Goal: Task Accomplishment & Management: Complete application form

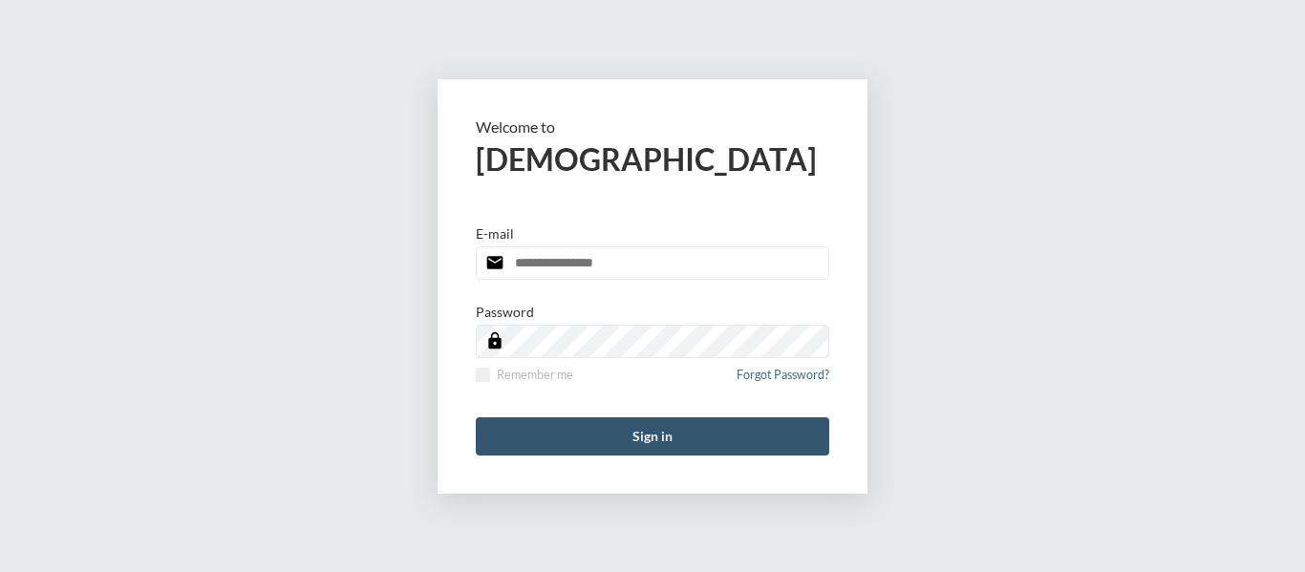
type input "**********"
click at [643, 423] on button "Sign in" at bounding box center [653, 437] width 354 height 38
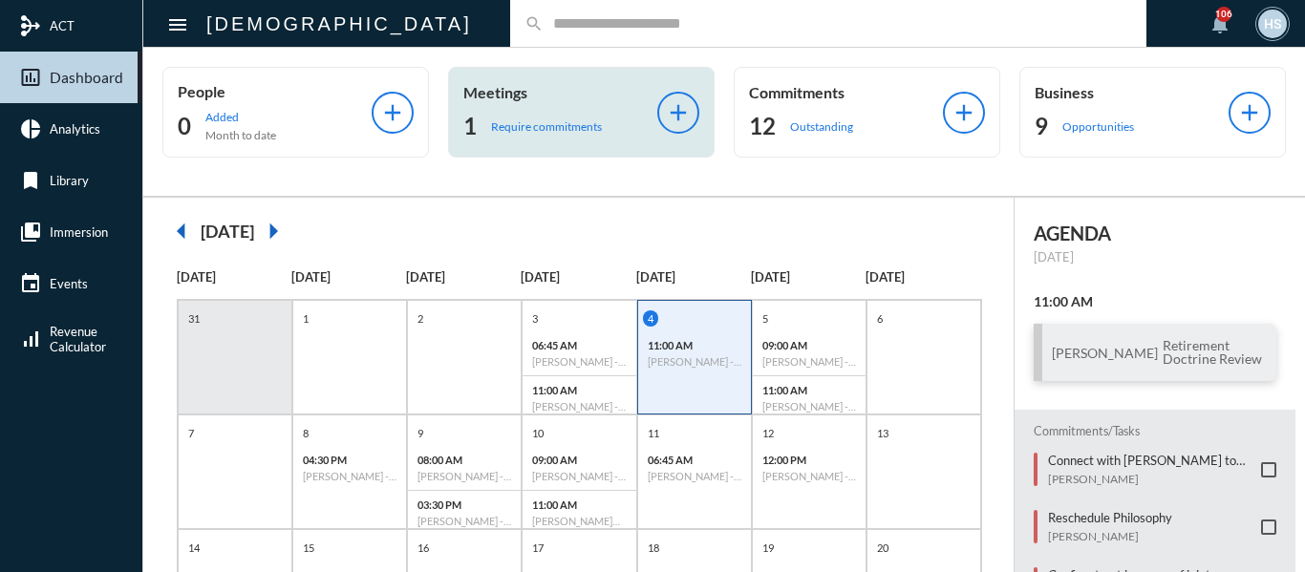
click at [549, 122] on p "Require commitments" at bounding box center [546, 126] width 111 height 14
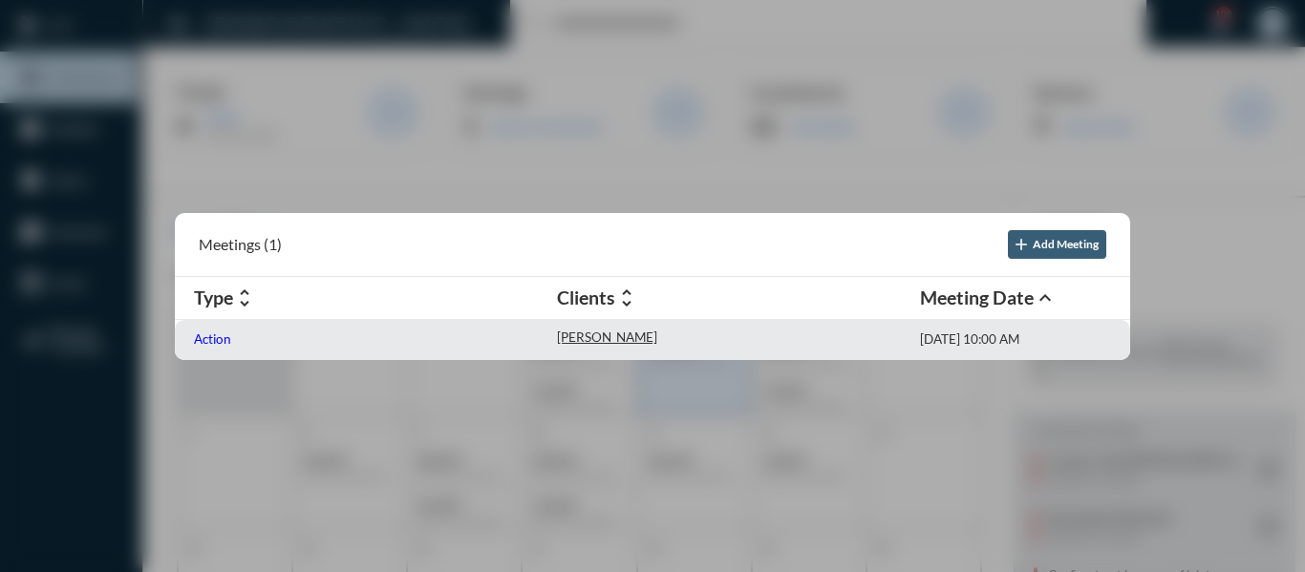
click at [211, 337] on p "Action" at bounding box center [212, 339] width 37 height 15
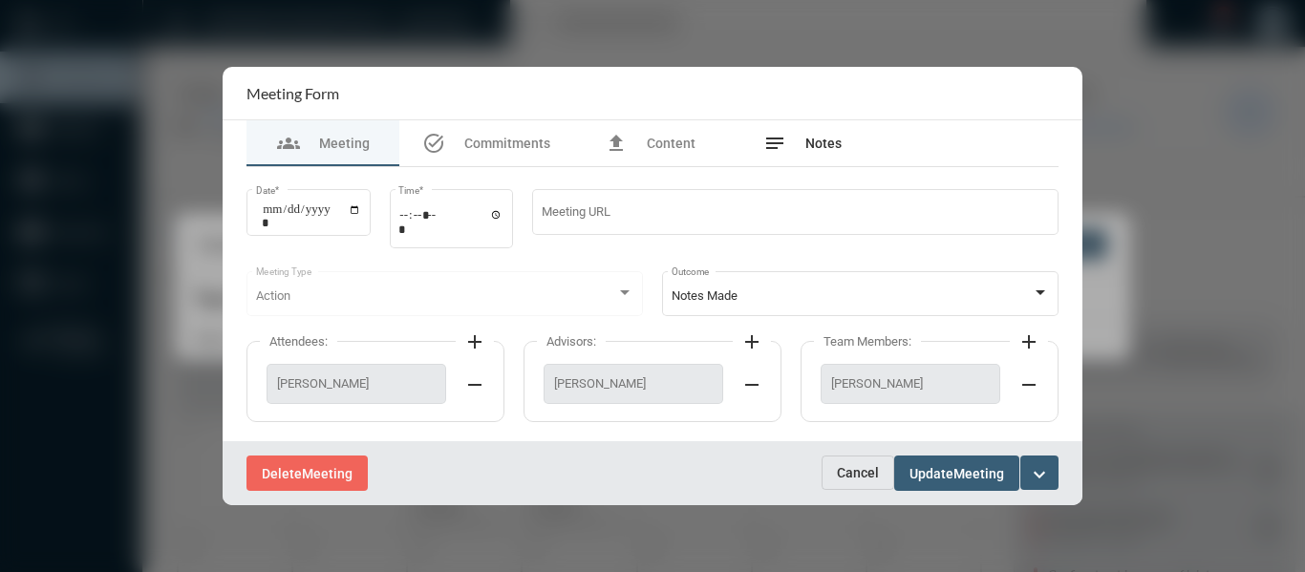
click at [812, 135] on div "notes Notes" at bounding box center [802, 143] width 78 height 23
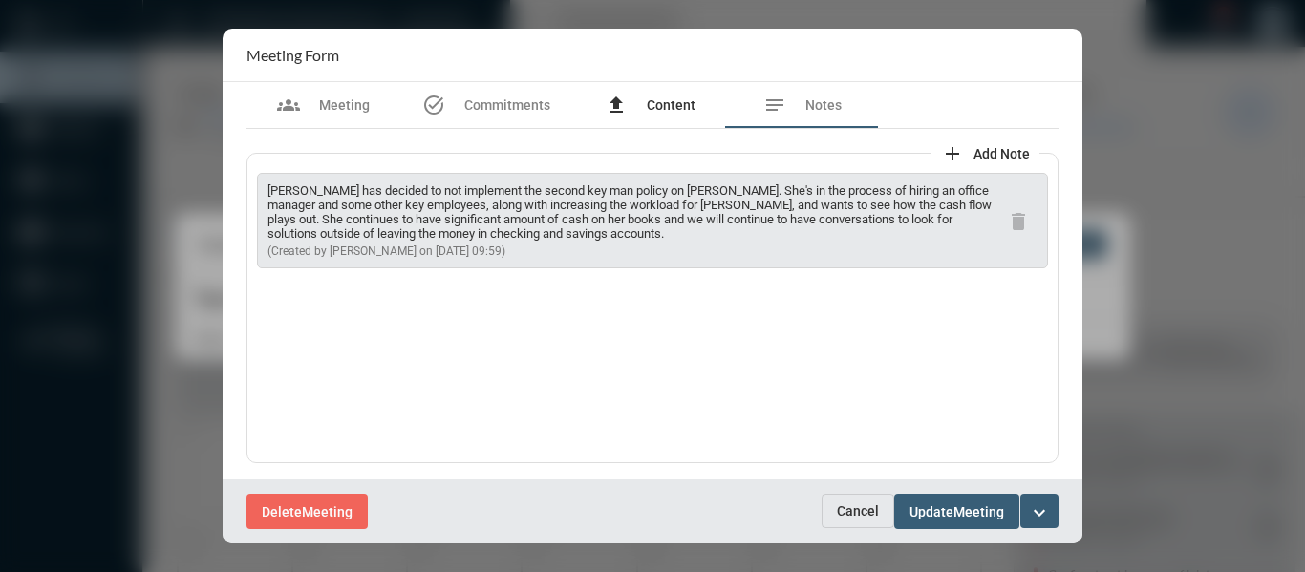
click at [654, 107] on span "Content" at bounding box center [671, 104] width 49 height 15
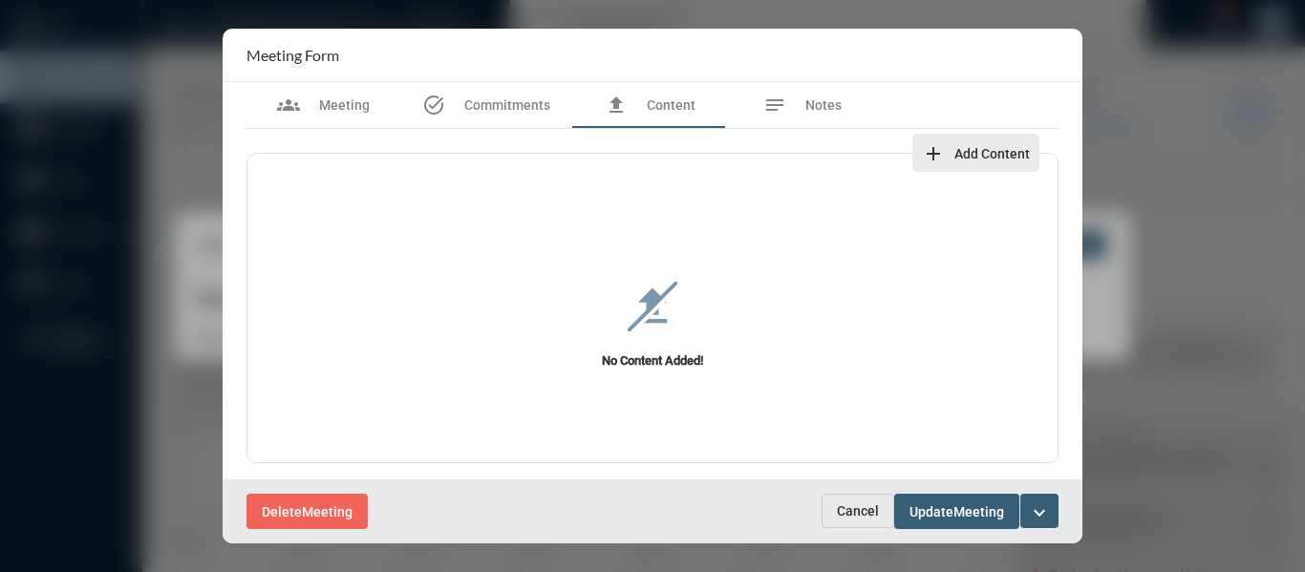
click at [979, 150] on span "Add Content" at bounding box center [991, 153] width 75 height 15
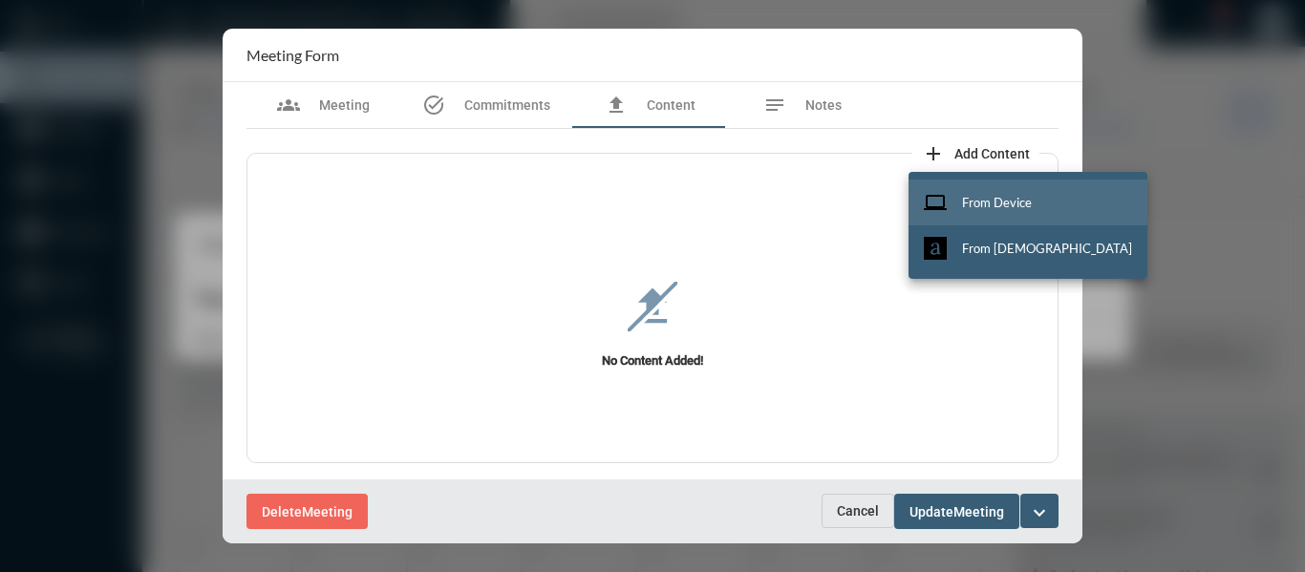
click at [990, 202] on span "From Device" at bounding box center [997, 202] width 70 height 15
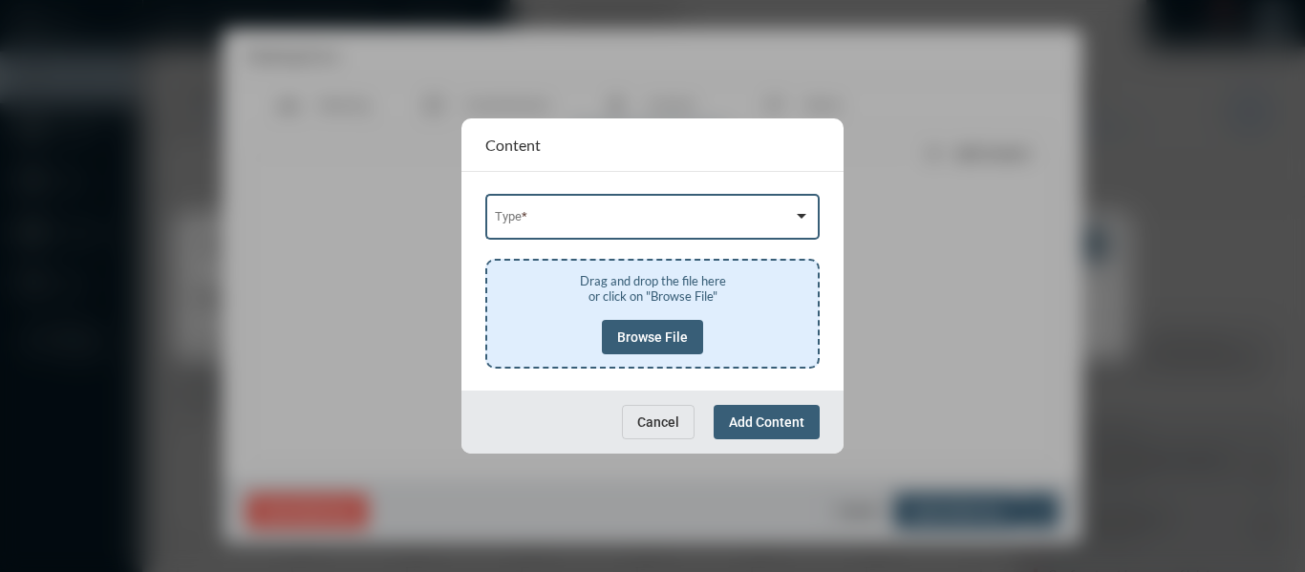
click at [659, 216] on span at bounding box center [644, 220] width 299 height 14
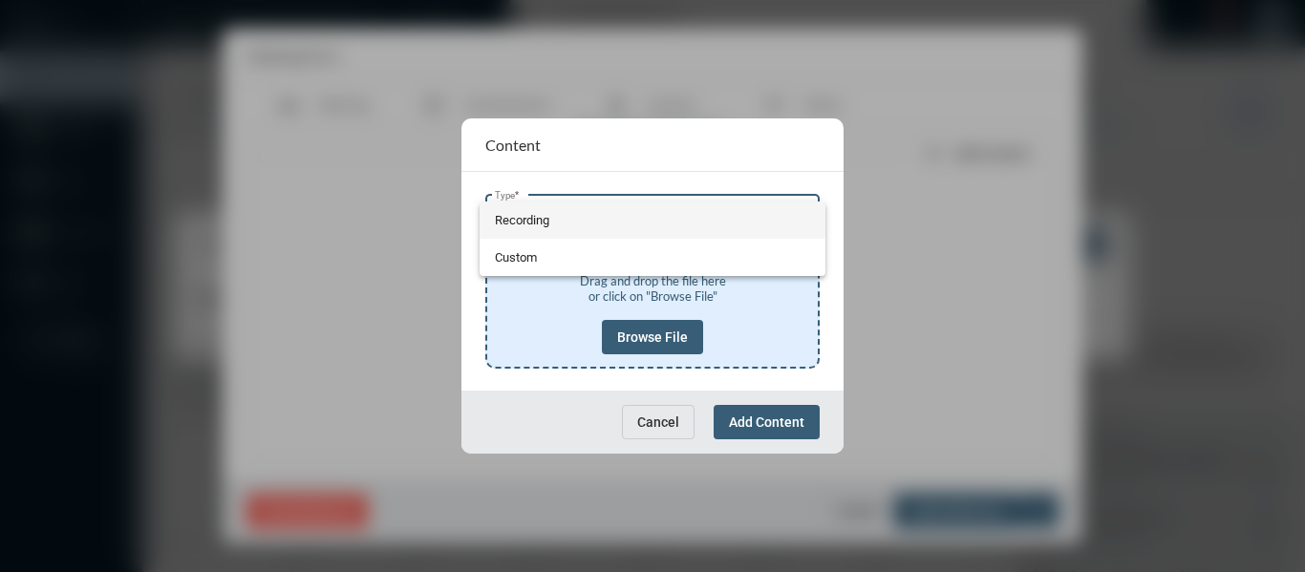
drag, startPoint x: 520, startPoint y: 213, endPoint x: 548, endPoint y: 240, distance: 39.2
click at [520, 214] on span "Recording" at bounding box center [653, 220] width 316 height 37
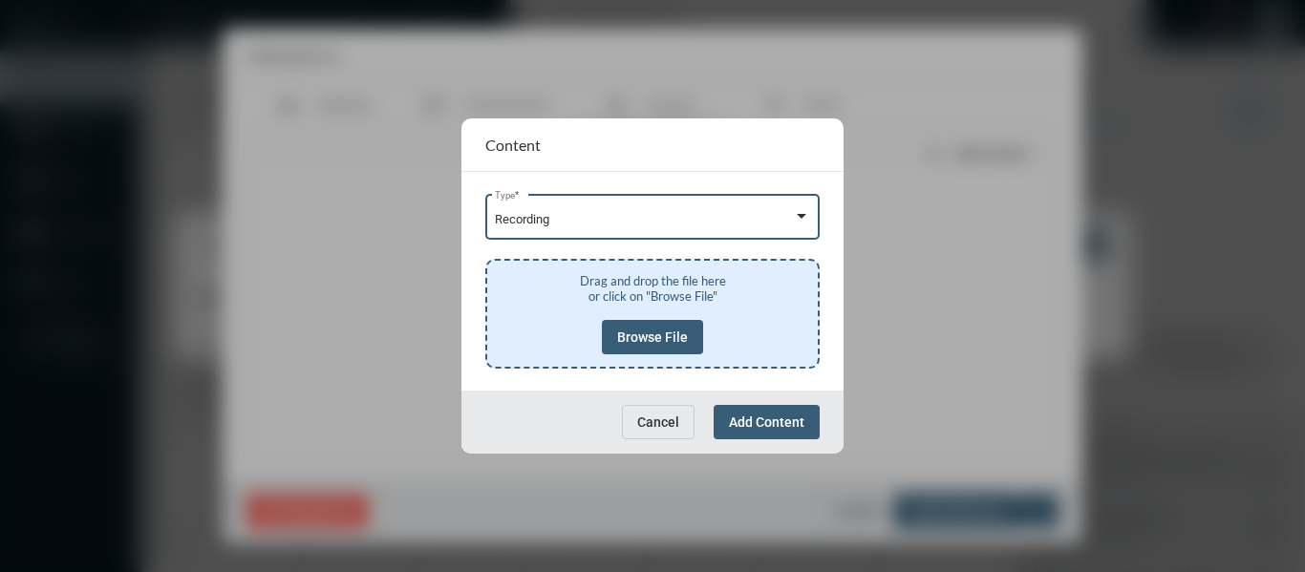
click at [640, 334] on span "Browse File" at bounding box center [652, 337] width 71 height 15
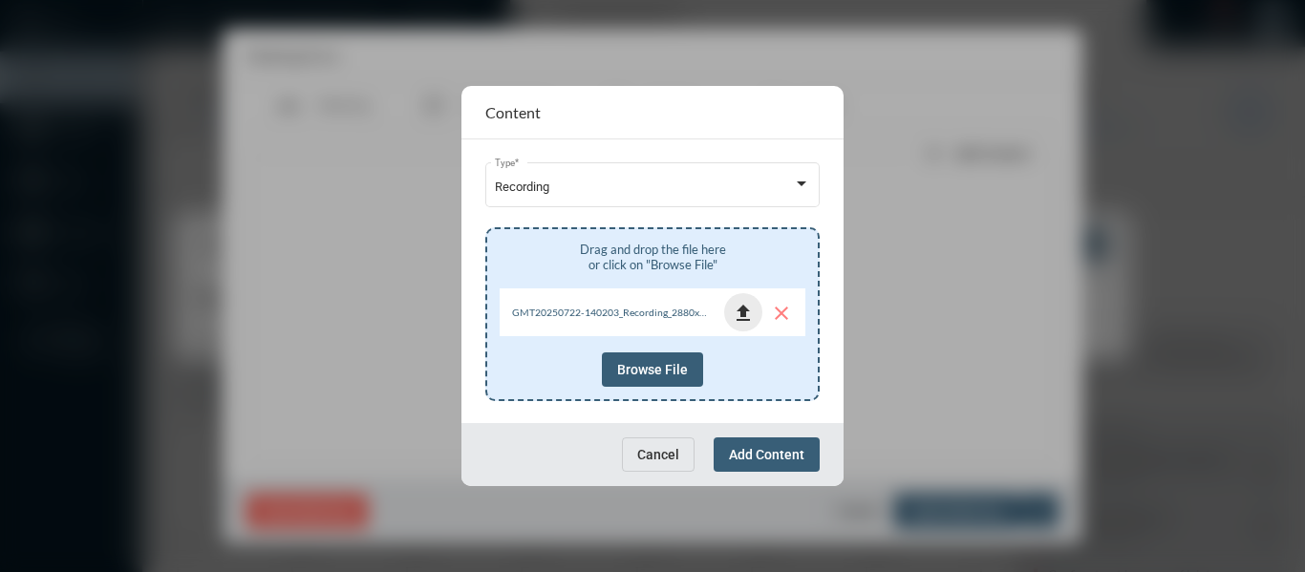
click at [741, 313] on mat-icon "file_upload" at bounding box center [743, 313] width 23 height 23
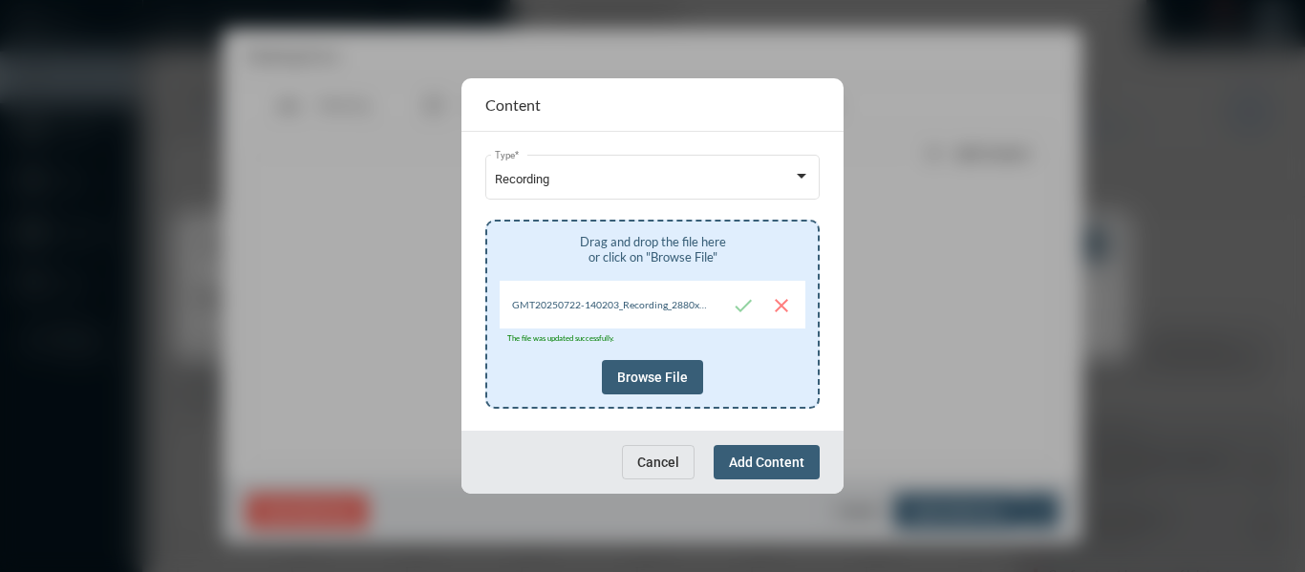
click at [758, 458] on span "Add Content" at bounding box center [766, 462] width 75 height 15
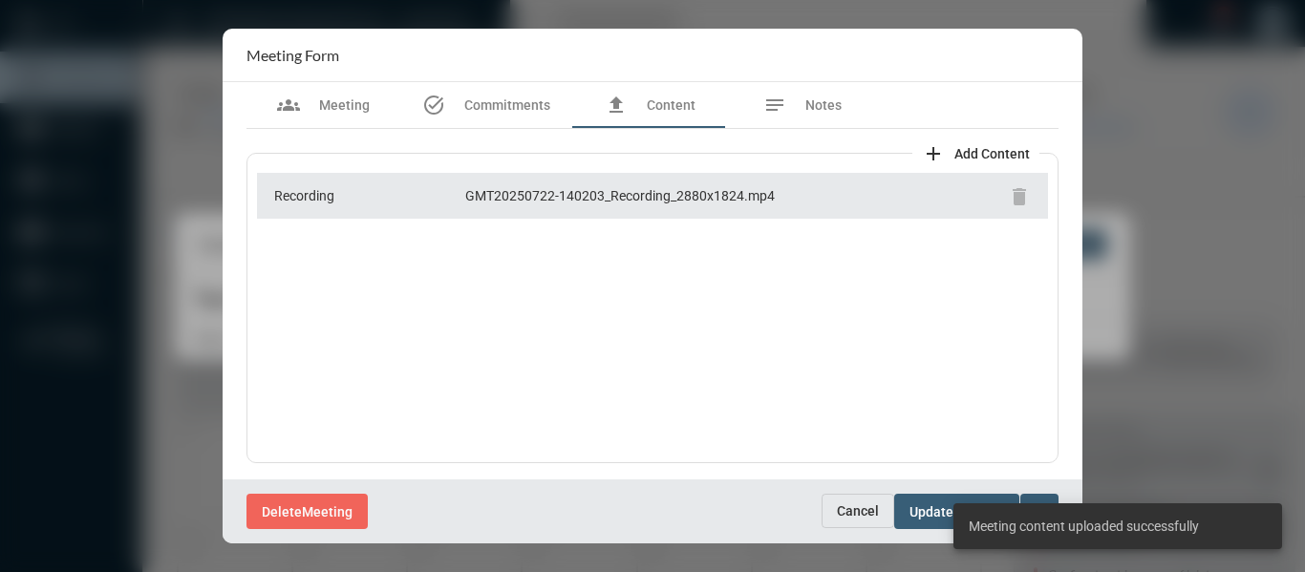
click at [723, 501] on div "Delete Meeting" at bounding box center [533, 511] width 575 height 35
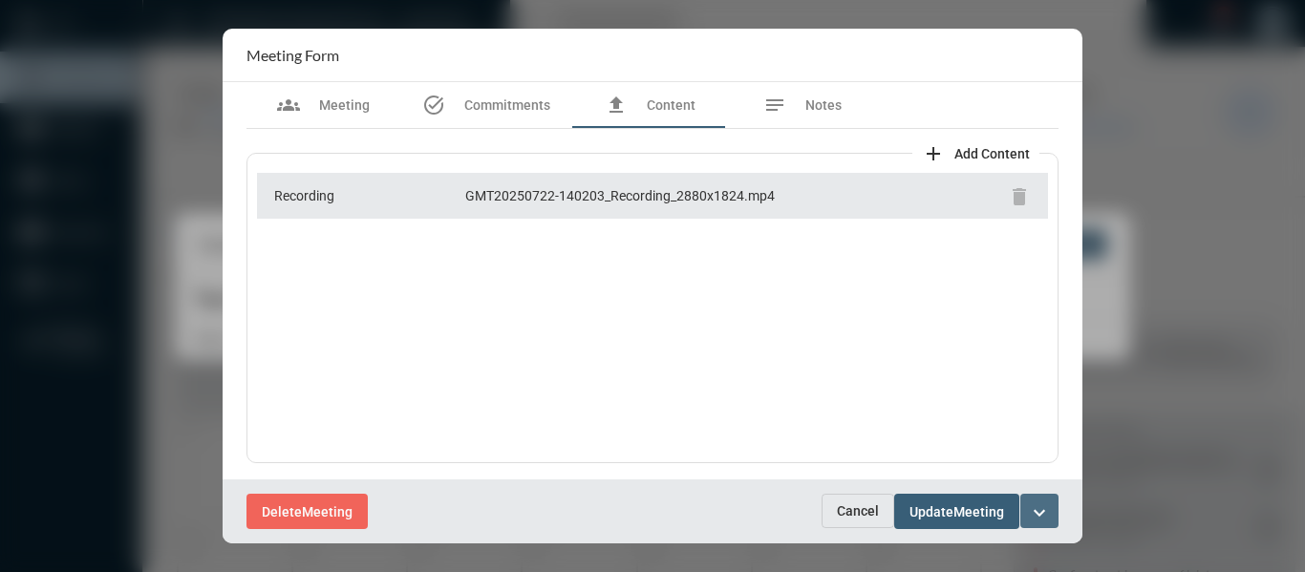
click at [1044, 512] on mat-icon "expand_more" at bounding box center [1039, 513] width 23 height 23
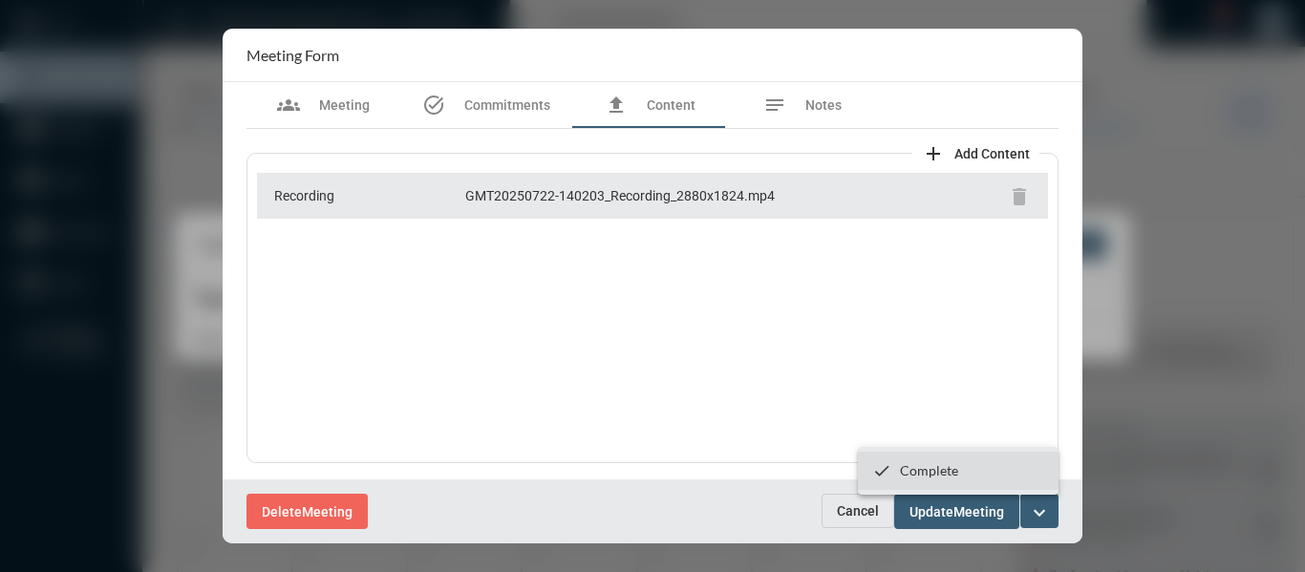
click at [944, 469] on p "Complete" at bounding box center [929, 470] width 58 height 16
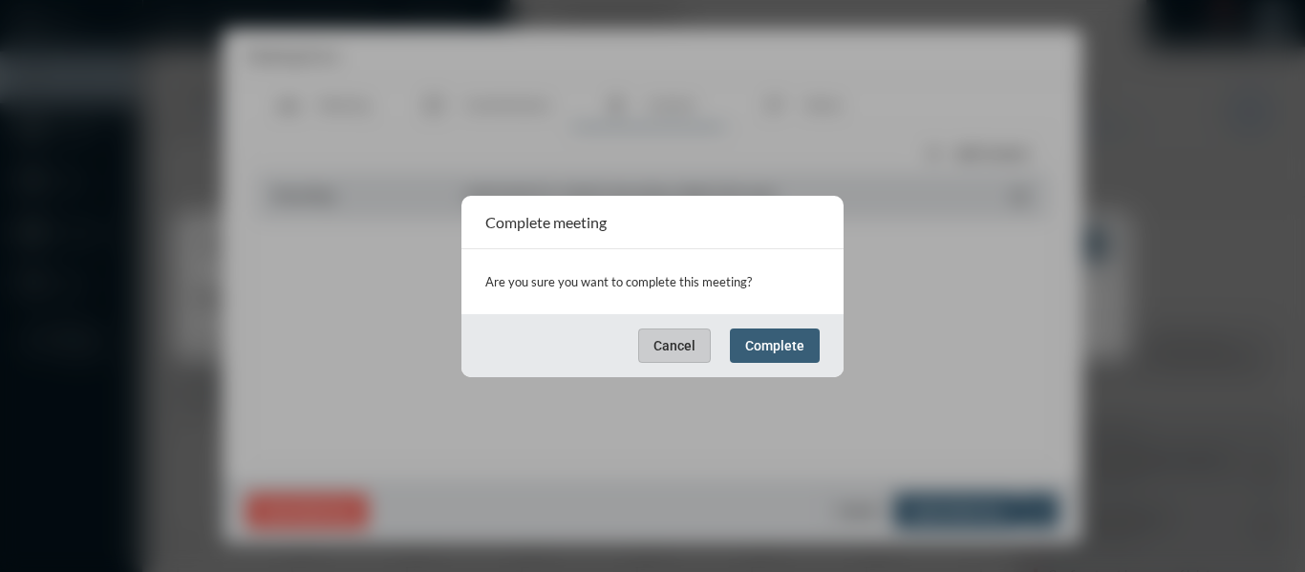
click at [749, 359] on button "Complete" at bounding box center [775, 346] width 90 height 34
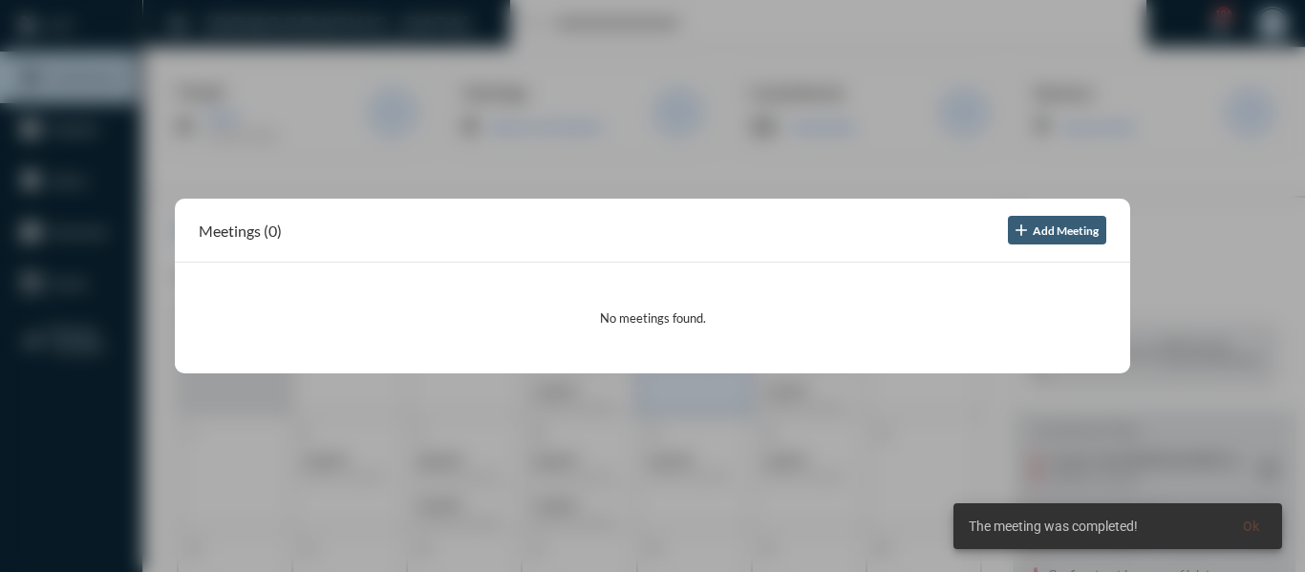
click at [648, 159] on div at bounding box center [652, 286] width 1305 height 572
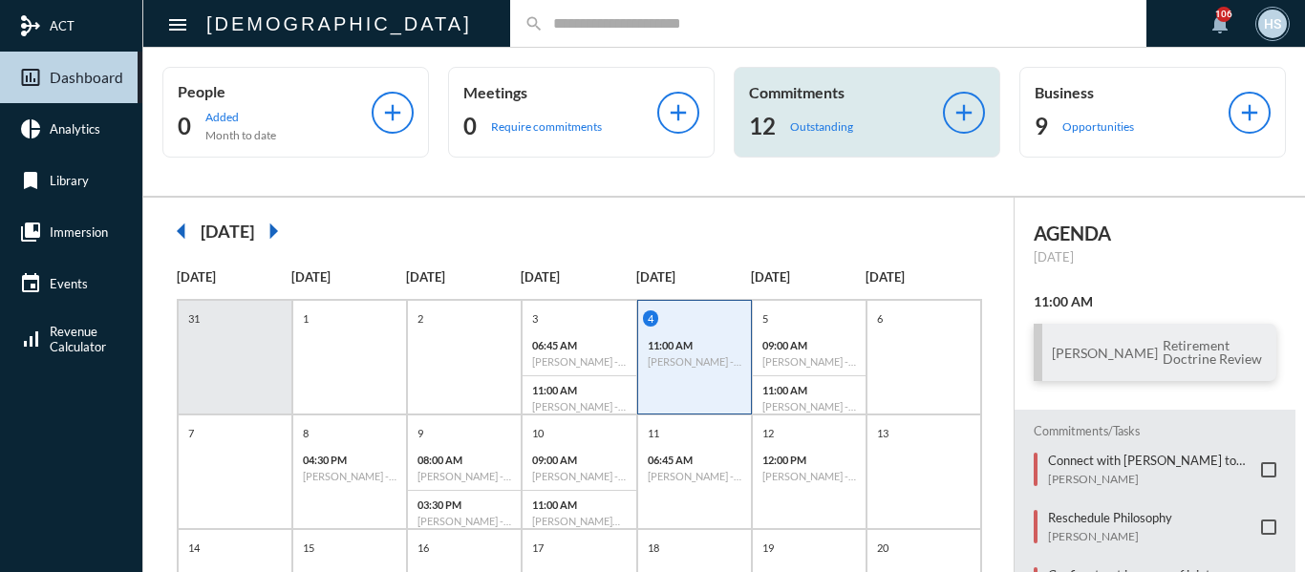
click at [797, 128] on p "Outstanding" at bounding box center [821, 126] width 63 height 14
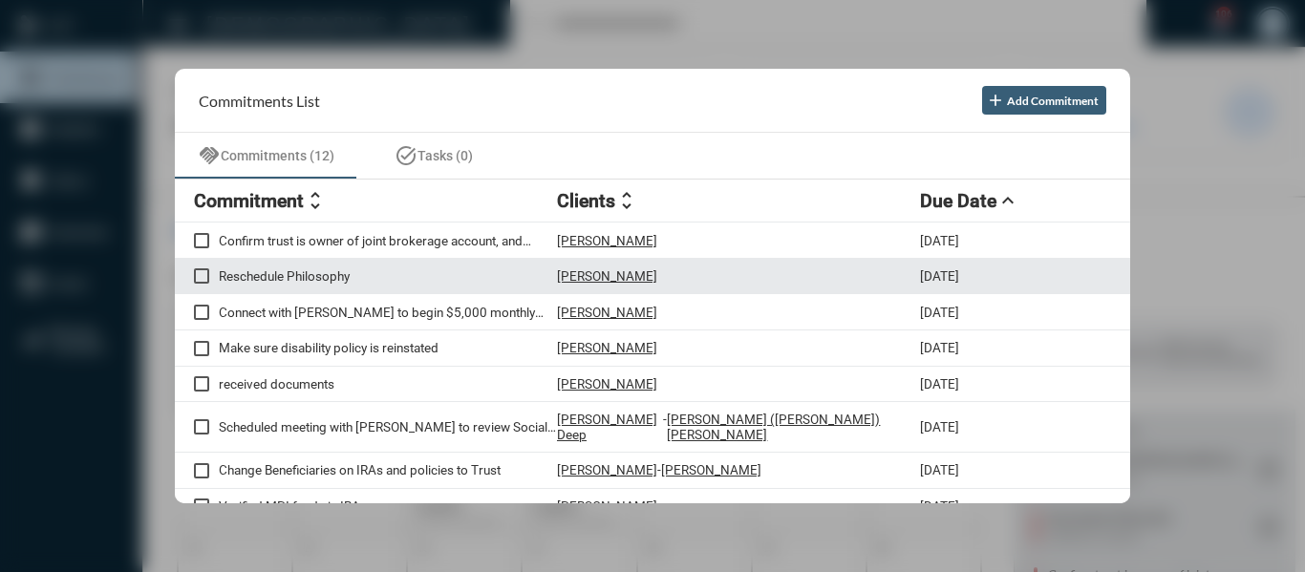
click at [590, 273] on p "[PERSON_NAME]" at bounding box center [607, 275] width 100 height 15
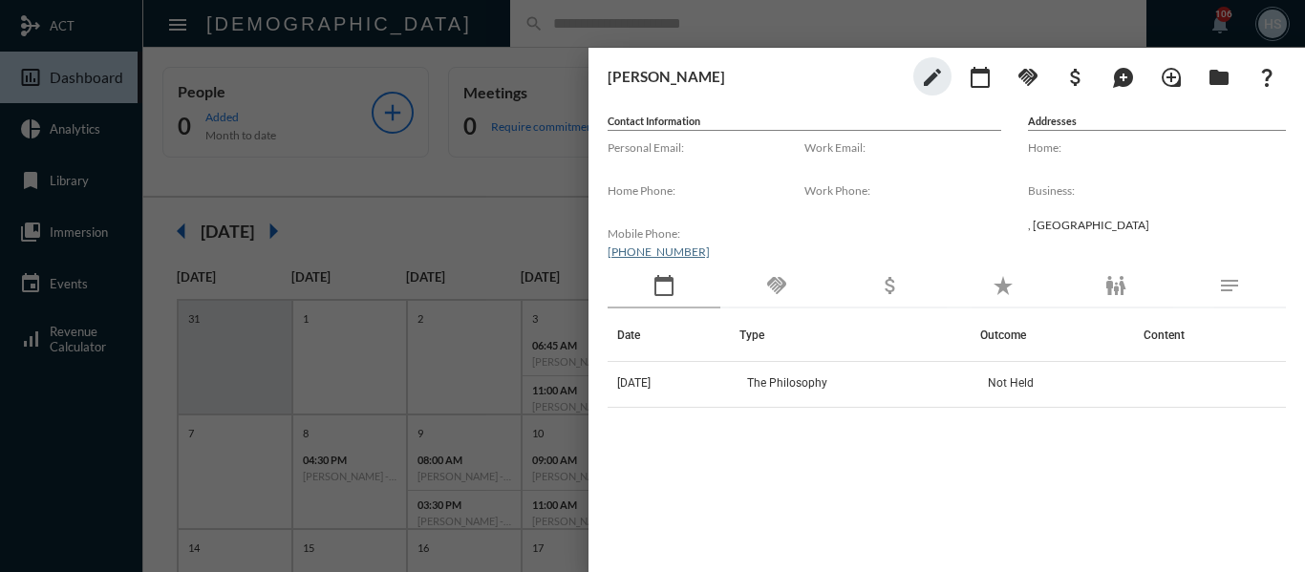
click at [499, 169] on div at bounding box center [652, 286] width 1305 height 572
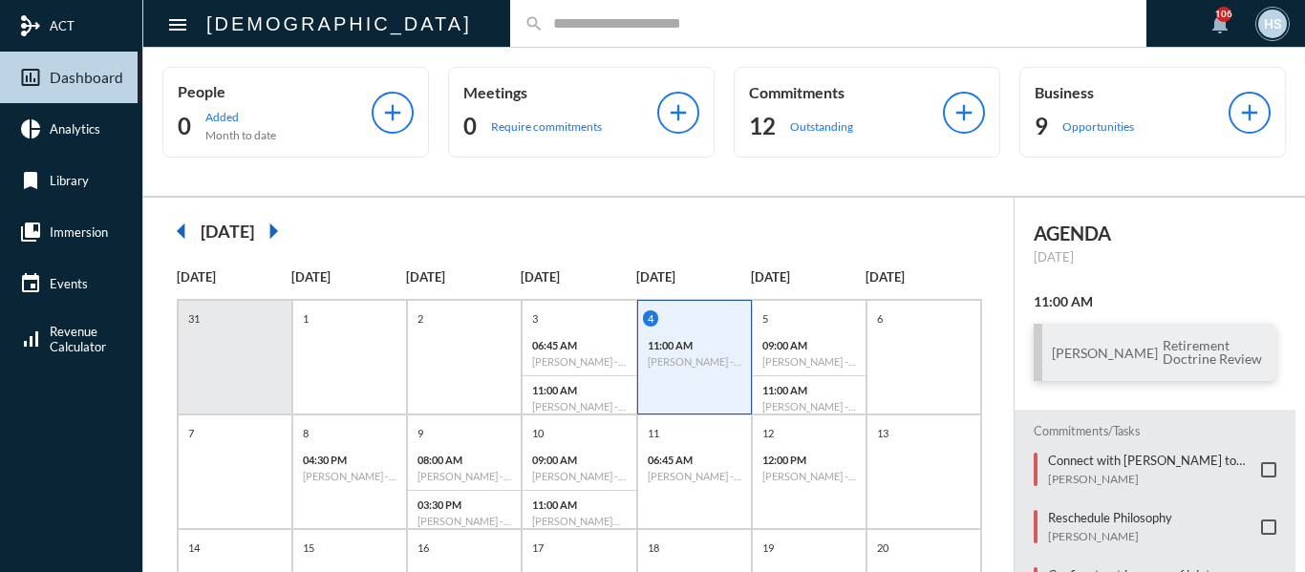
click at [586, 24] on input "text" at bounding box center [838, 23] width 589 height 16
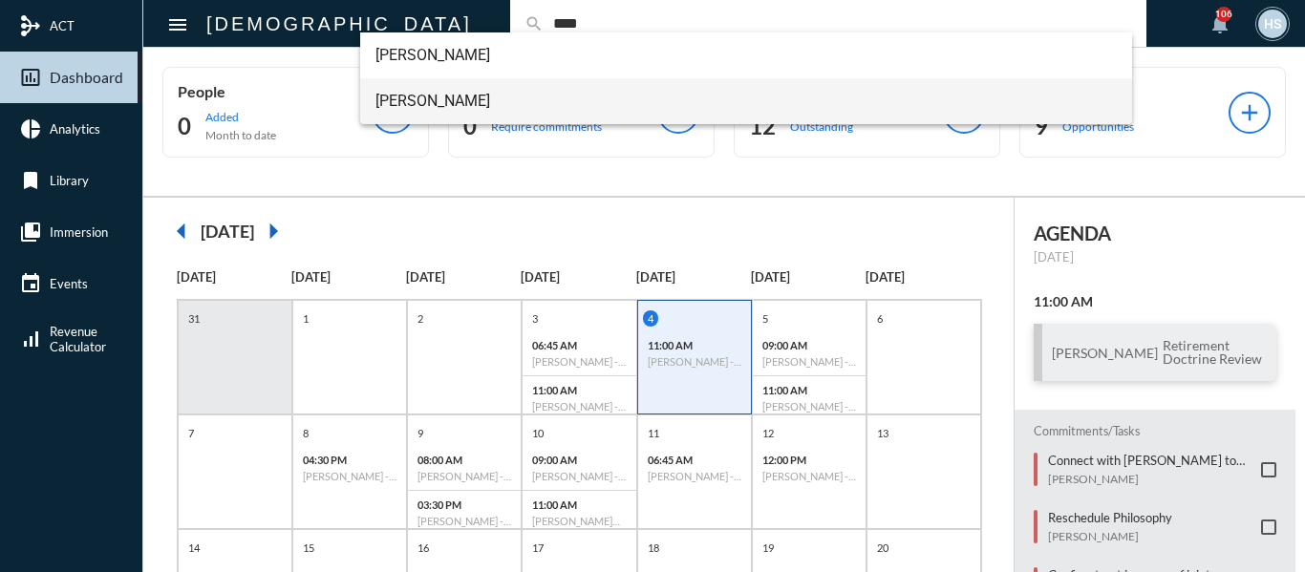
type input "****"
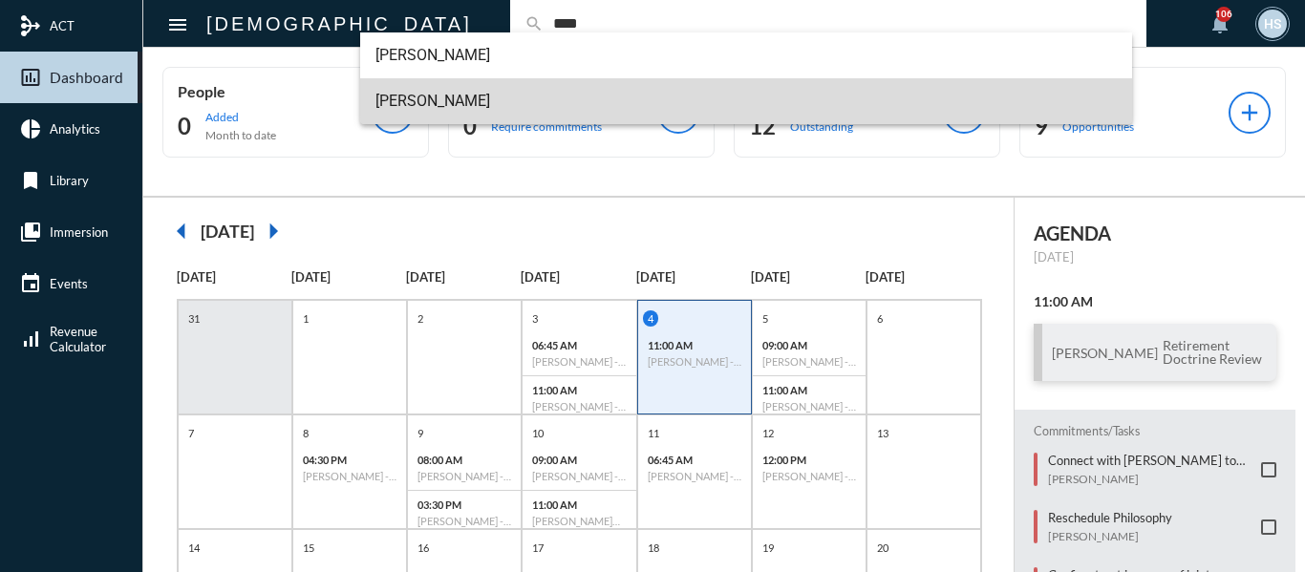
click at [426, 96] on span "[PERSON_NAME]" at bounding box center [746, 101] width 742 height 46
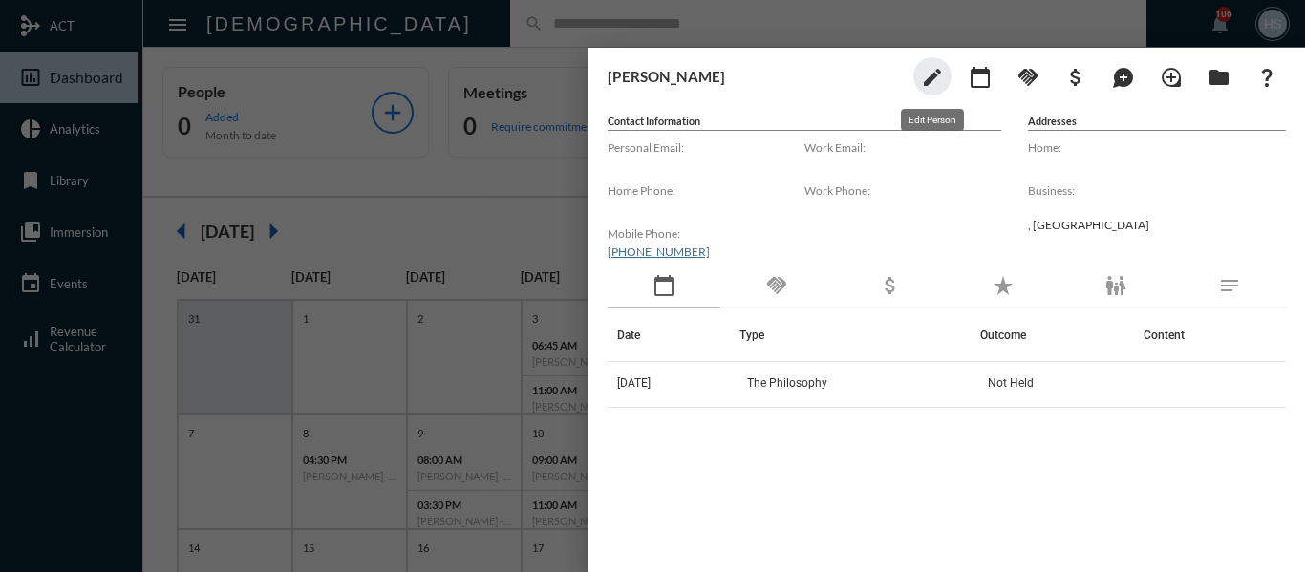
click at [932, 77] on mat-icon "edit" at bounding box center [932, 77] width 23 height 23
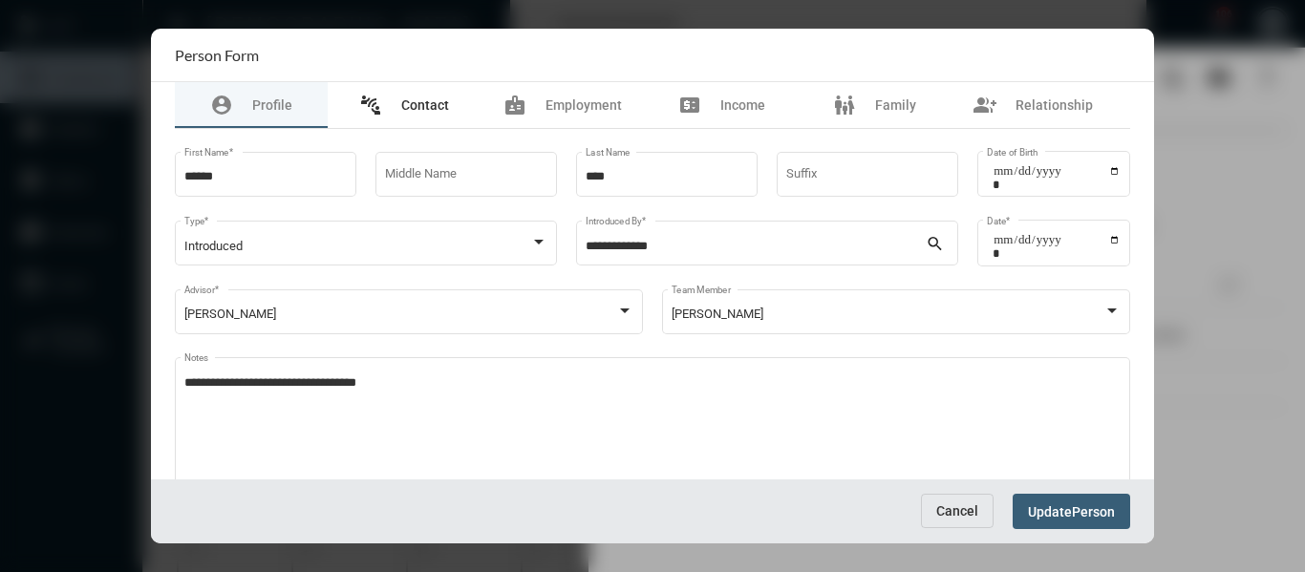
click at [423, 103] on span "Contact" at bounding box center [425, 104] width 48 height 15
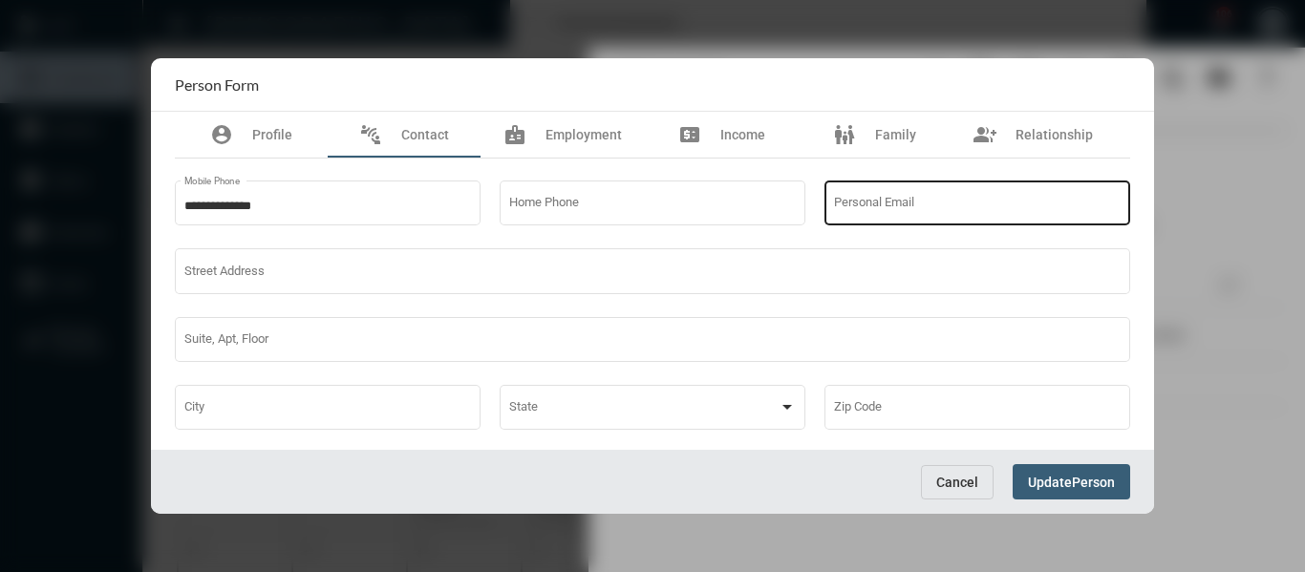
click at [855, 196] on div "Personal Email" at bounding box center [978, 202] width 288 height 49
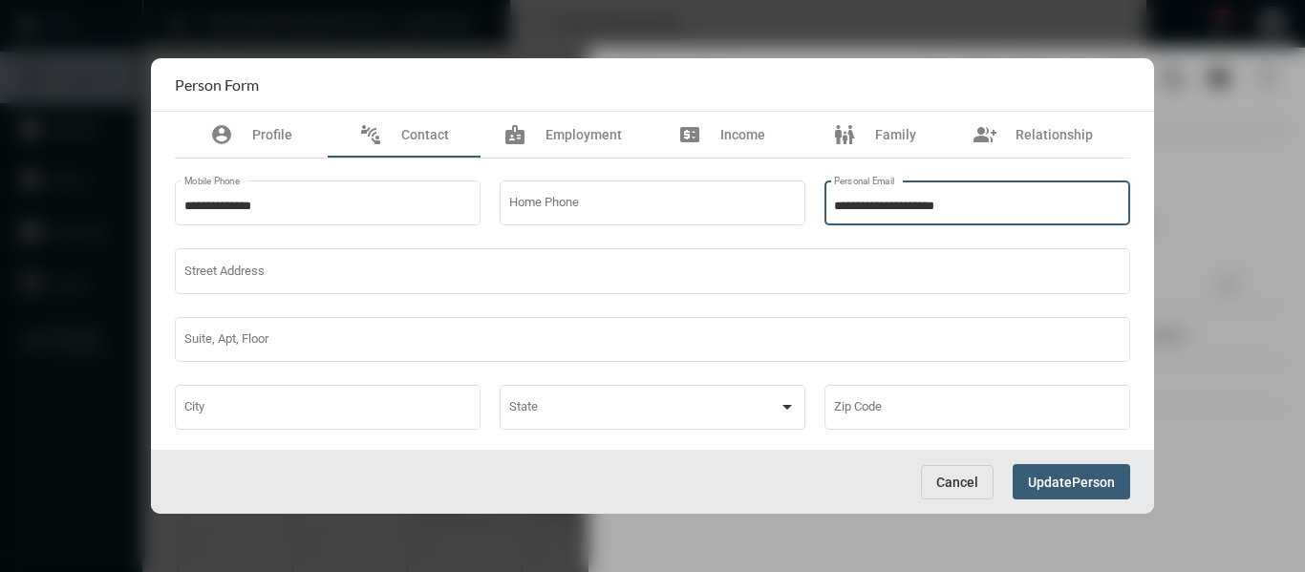
type input "**********"
click at [1104, 487] on span "Person" at bounding box center [1093, 482] width 43 height 15
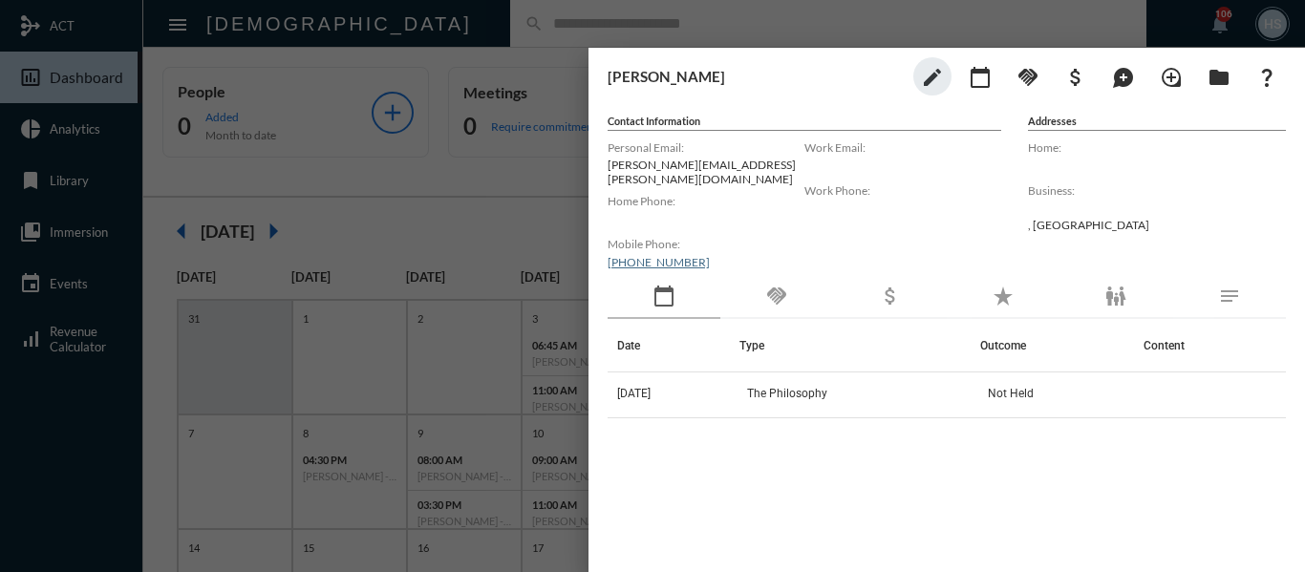
click at [515, 180] on div at bounding box center [652, 286] width 1305 height 572
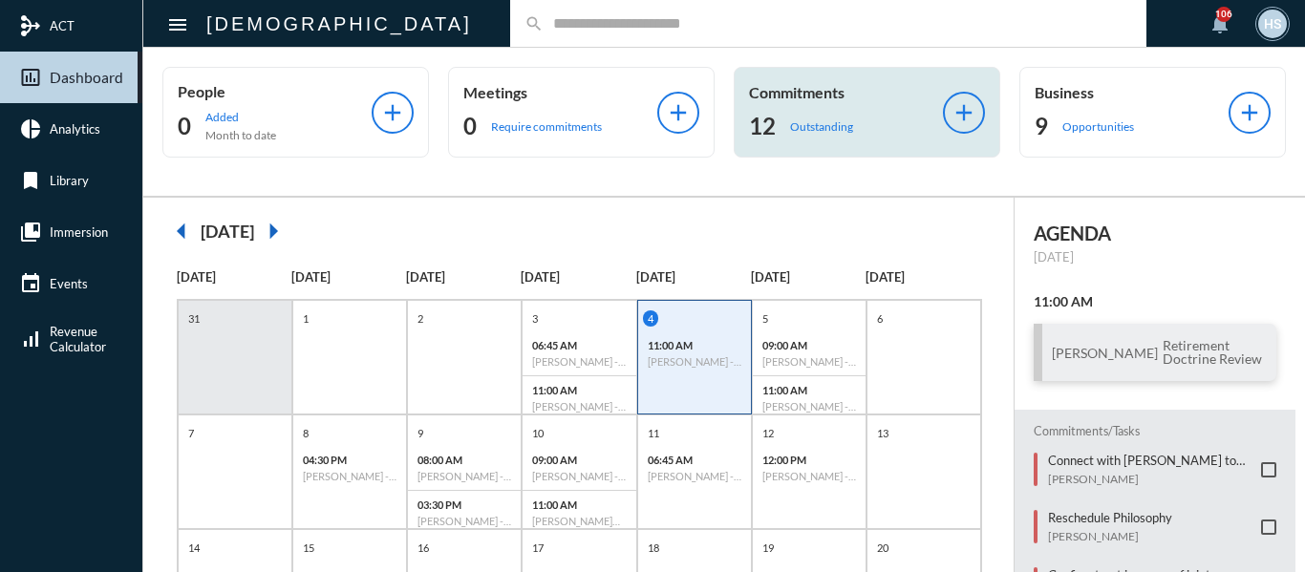
click at [816, 127] on p "Outstanding" at bounding box center [821, 126] width 63 height 14
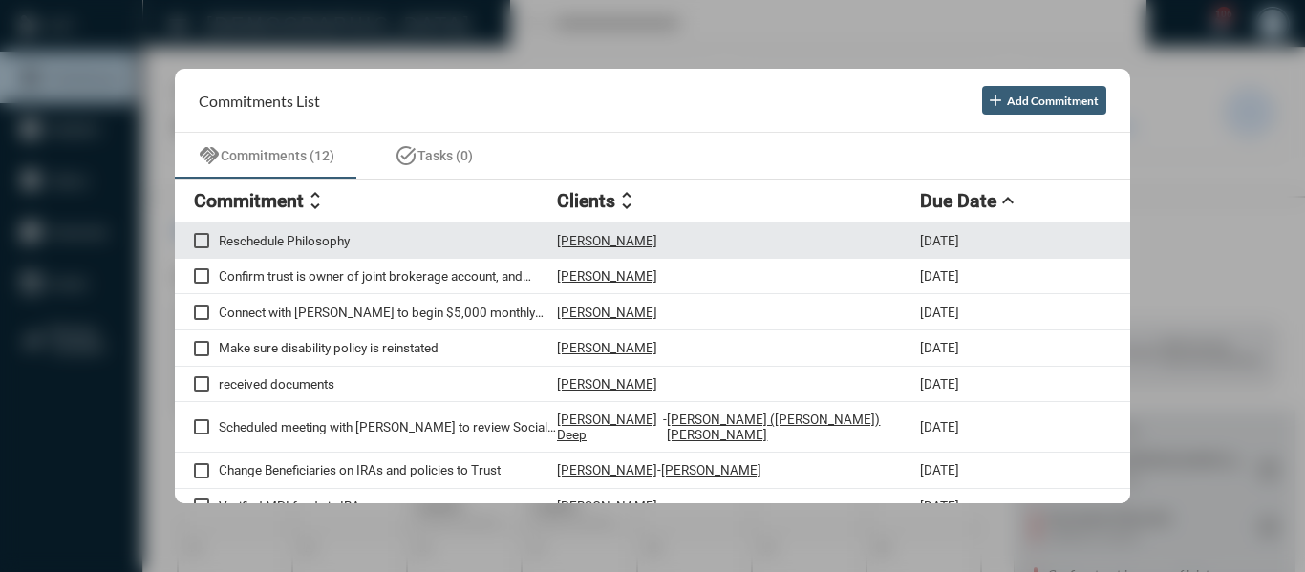
click at [313, 243] on p "Reschedule Philosophy" at bounding box center [388, 240] width 338 height 15
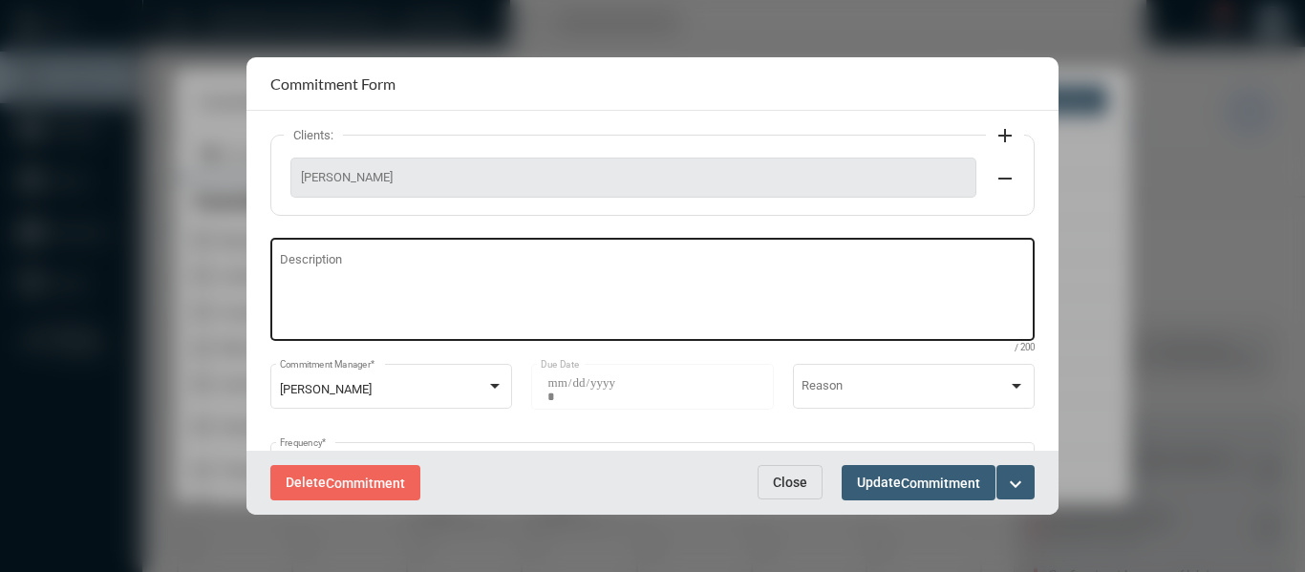
scroll to position [191, 0]
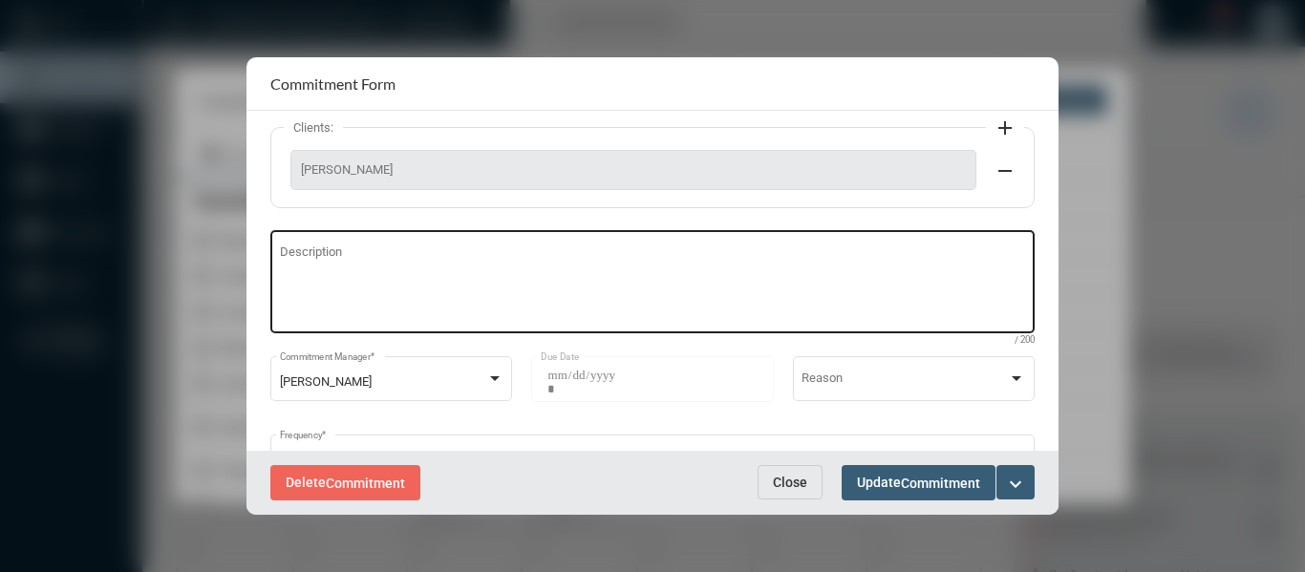
click at [300, 253] on textarea "Description" at bounding box center [653, 284] width 746 height 75
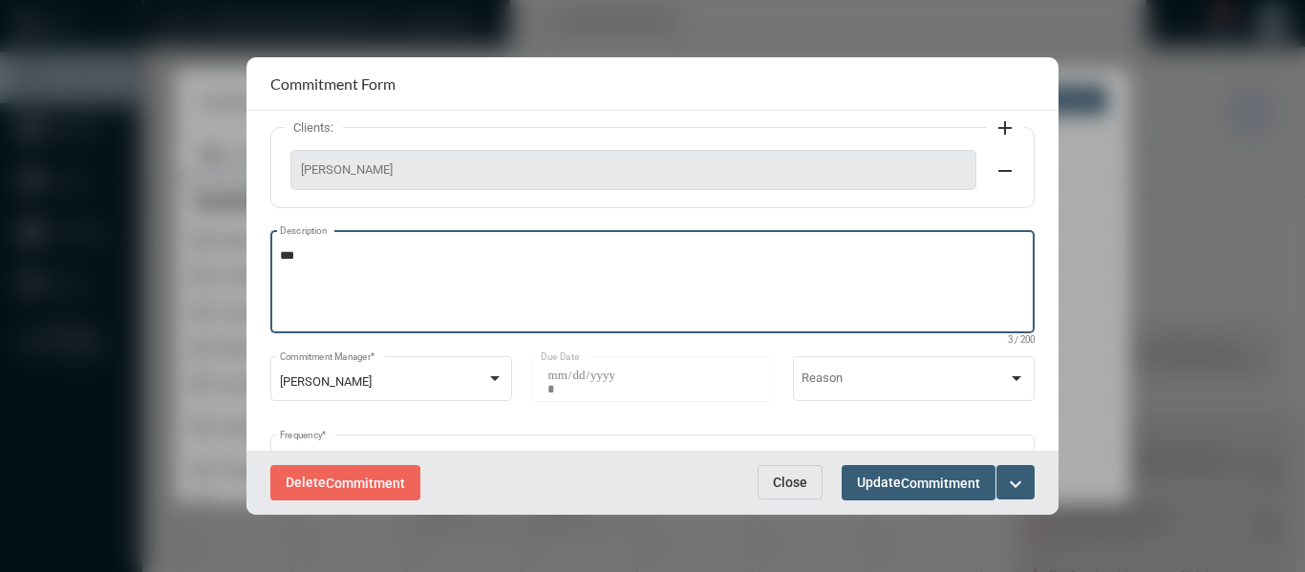
type textarea "***"
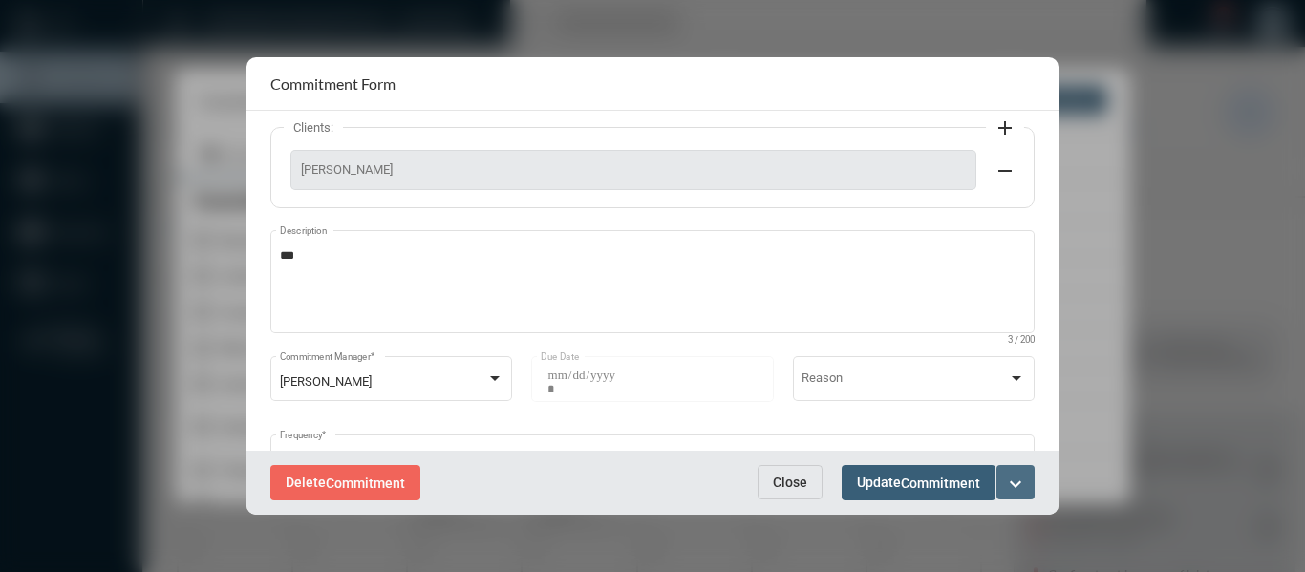
click at [1016, 478] on mat-icon "expand_more" at bounding box center [1015, 484] width 23 height 23
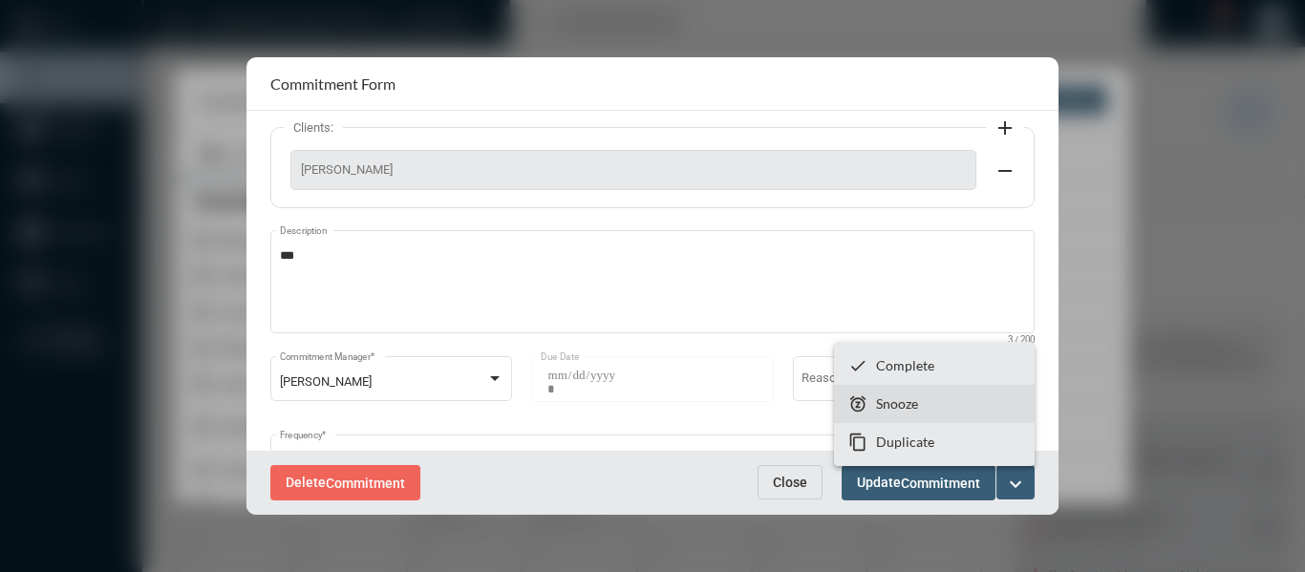
click at [896, 402] on p "Snooze" at bounding box center [897, 404] width 42 height 16
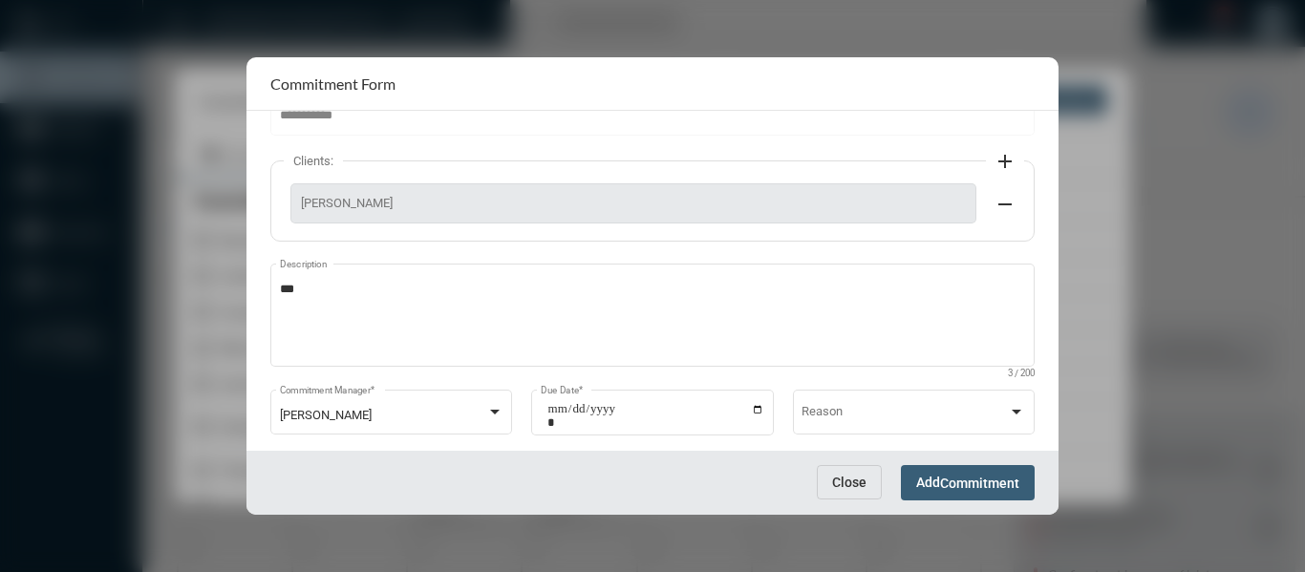
scroll to position [190, 0]
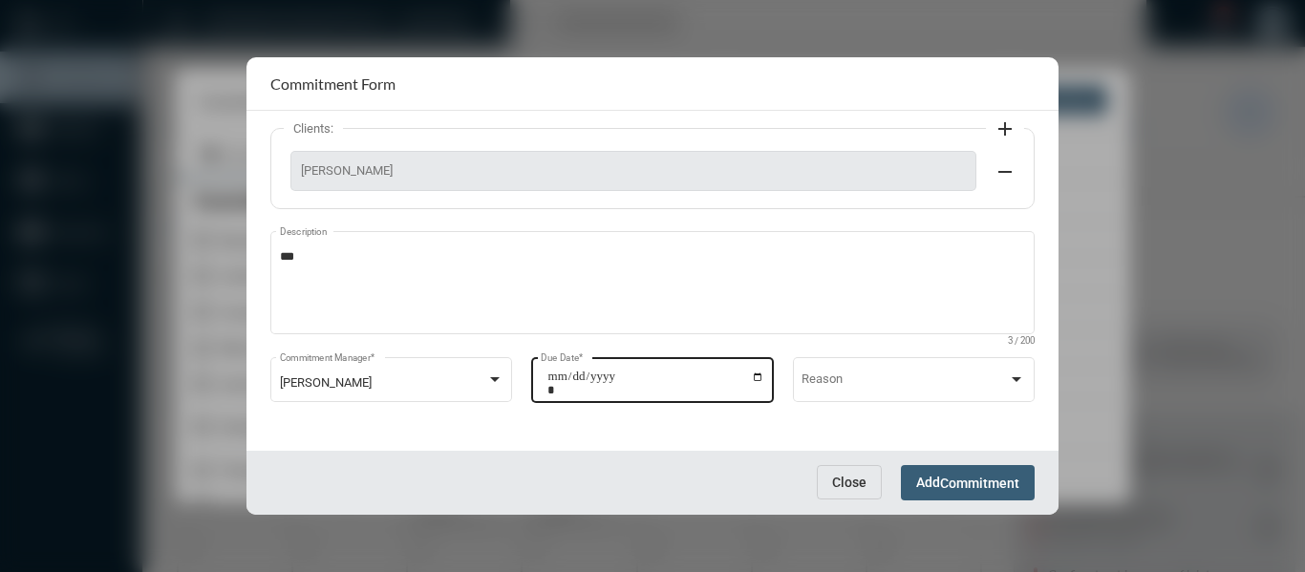
click at [755, 375] on input "**********" at bounding box center [655, 383] width 217 height 27
type input "**********"
click at [1009, 479] on span "Commitment" at bounding box center [979, 483] width 79 height 15
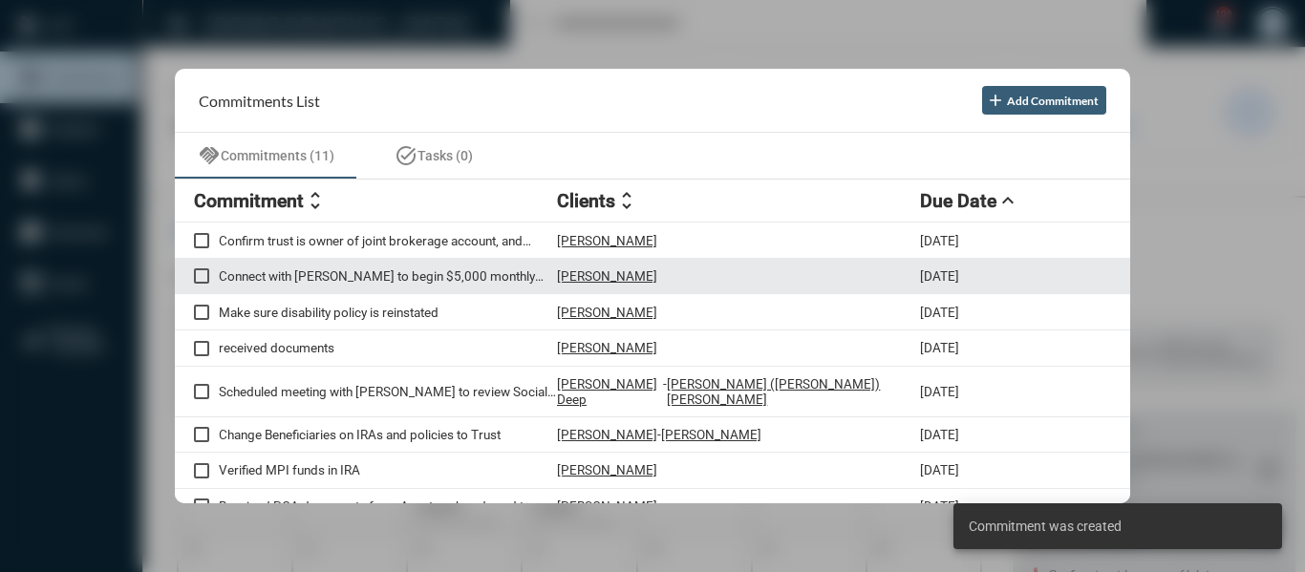
click at [481, 279] on p "Connect with [PERSON_NAME] to begin $5,000 monthly deposit into WCA." at bounding box center [388, 275] width 338 height 15
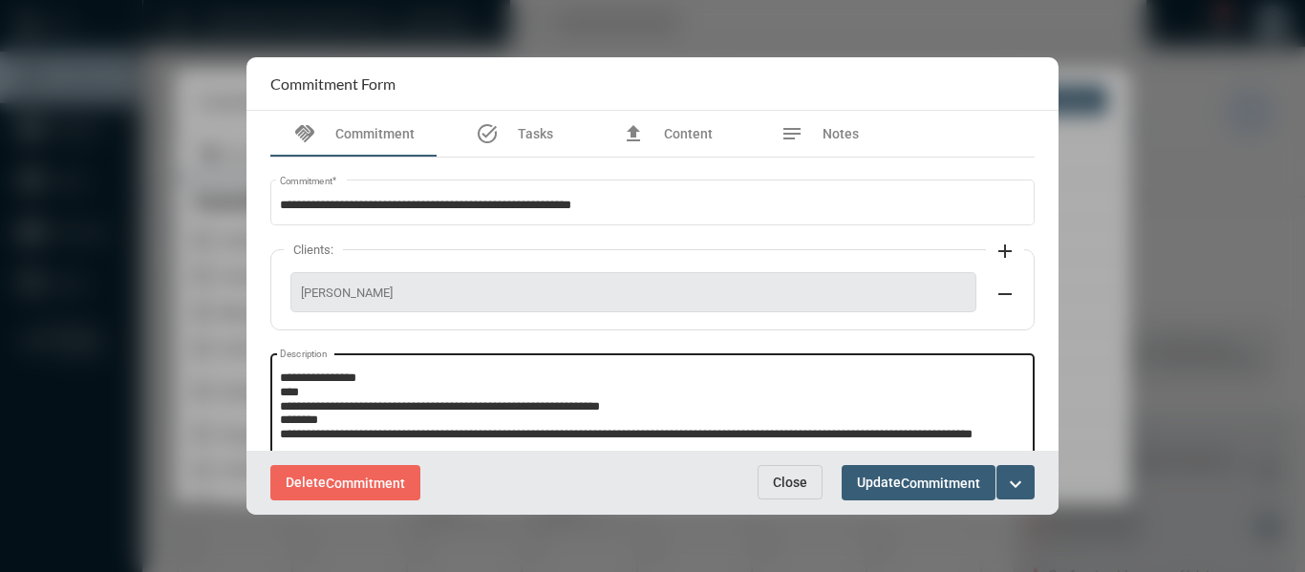
scroll to position [12, 0]
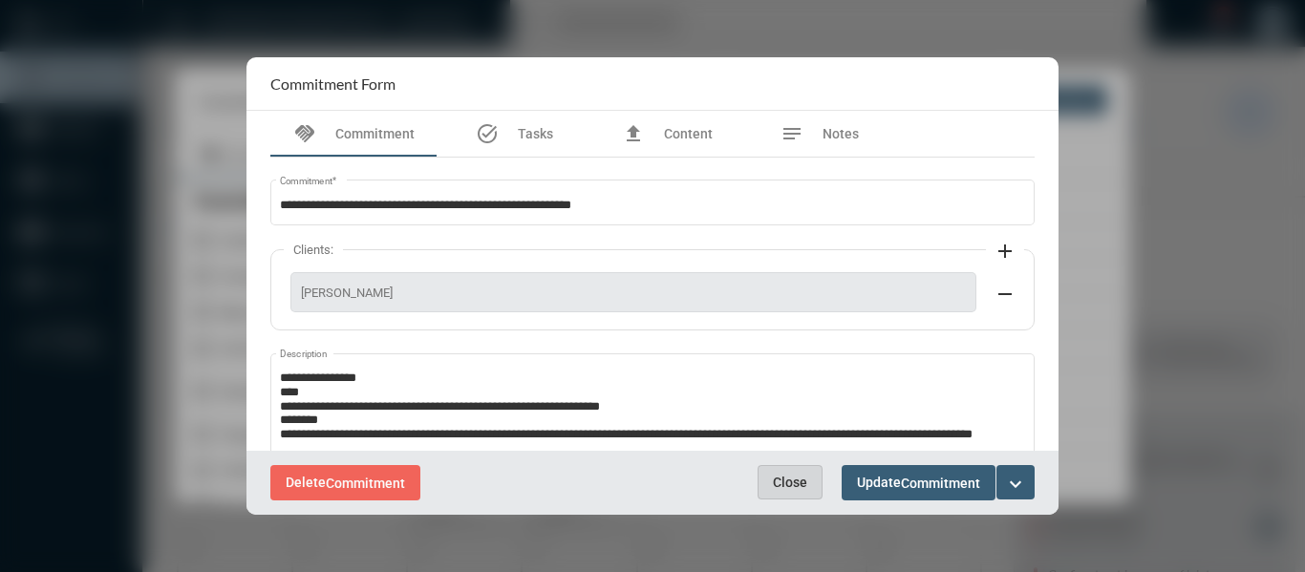
click at [792, 489] on span "Close" at bounding box center [790, 482] width 34 height 15
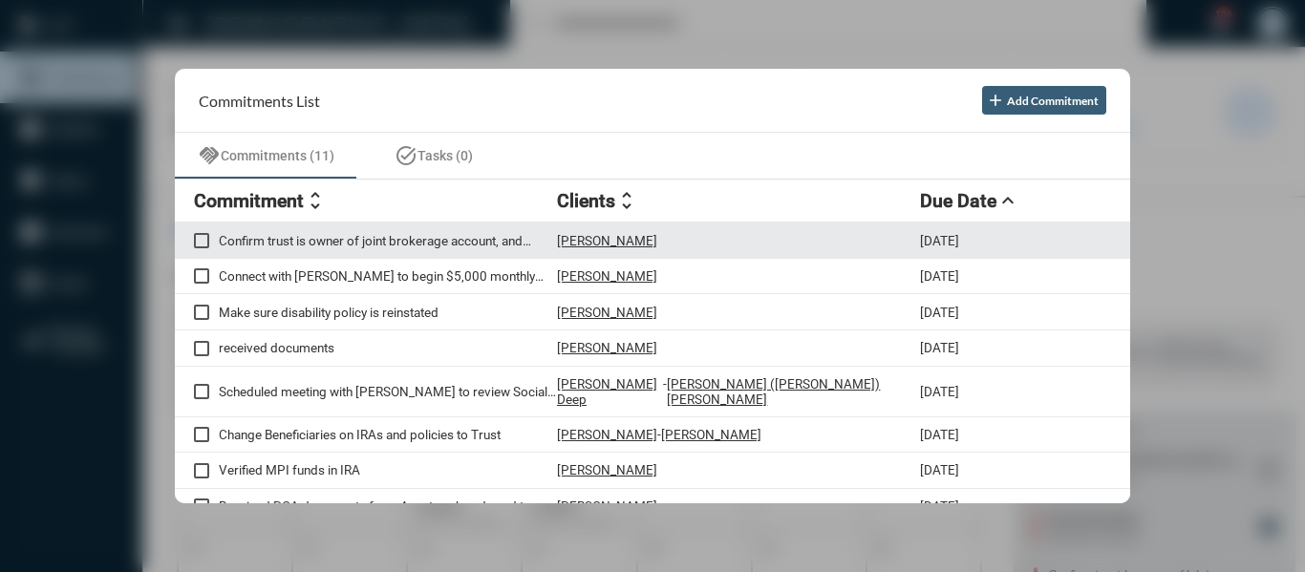
click at [449, 245] on p "Confirm trust is owner of joint brokerage account, and beneficiaries of life in…" at bounding box center [388, 240] width 338 height 15
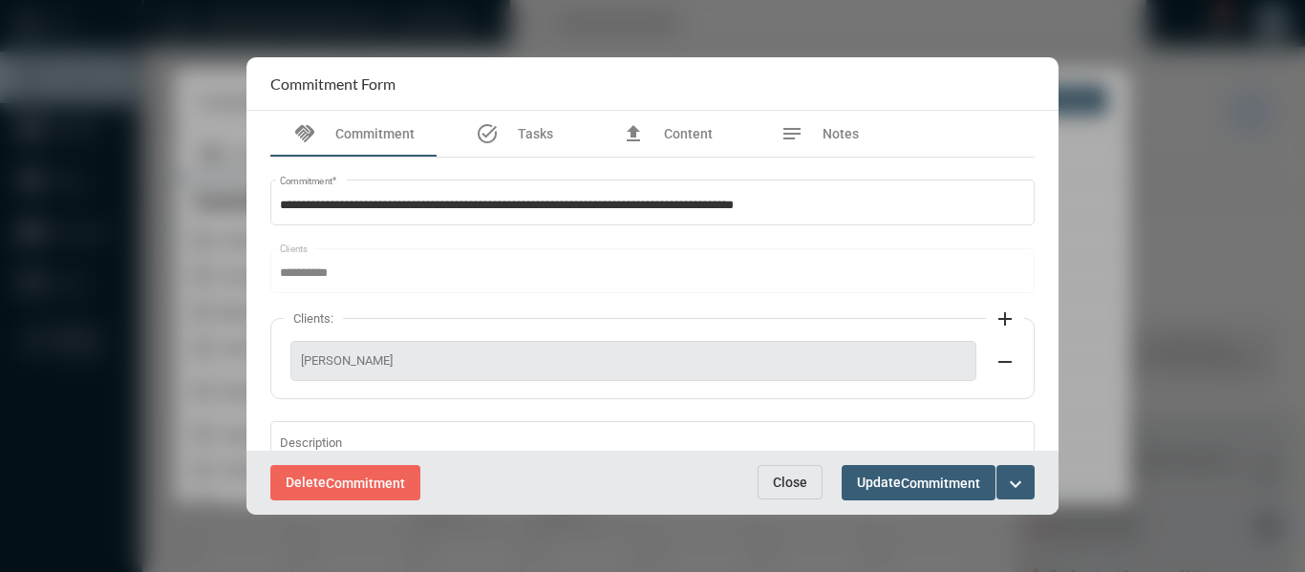
click at [793, 489] on span "Close" at bounding box center [790, 482] width 34 height 15
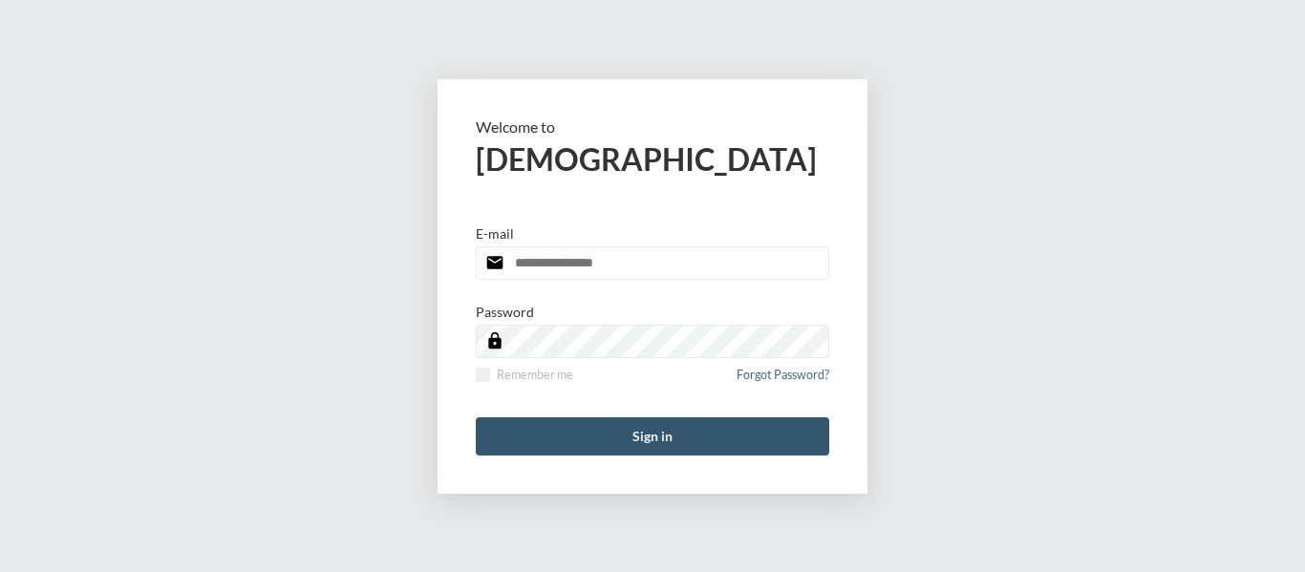
type input "**********"
click at [665, 441] on button "Sign in" at bounding box center [653, 437] width 354 height 38
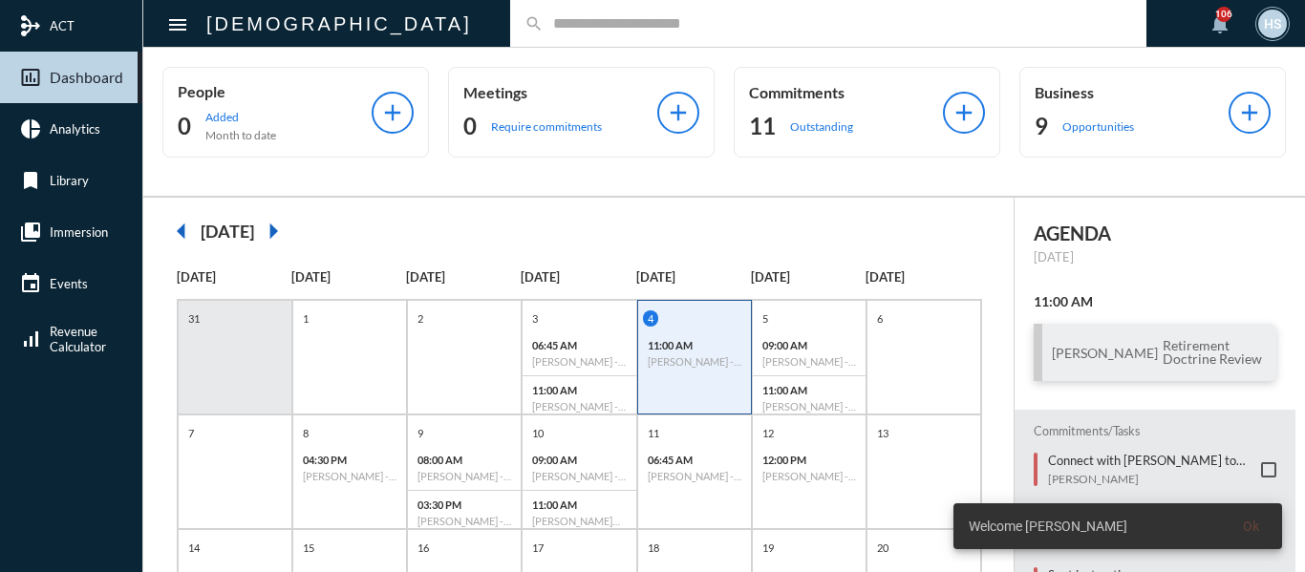
click at [544, 23] on input "text" at bounding box center [838, 23] width 589 height 16
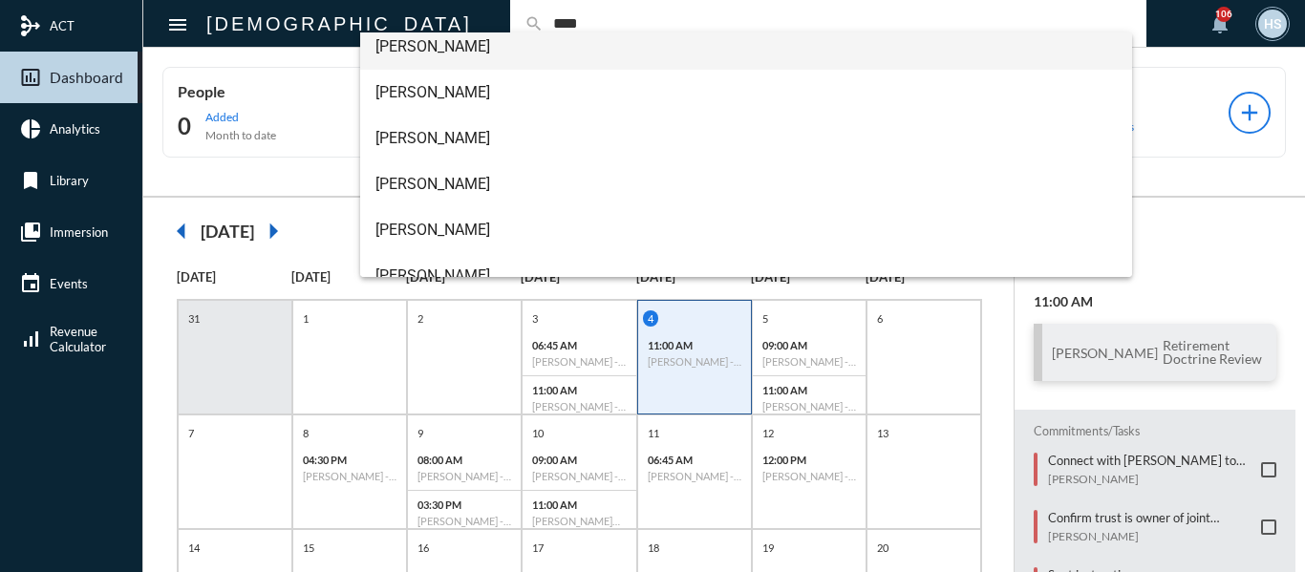
scroll to position [122, 0]
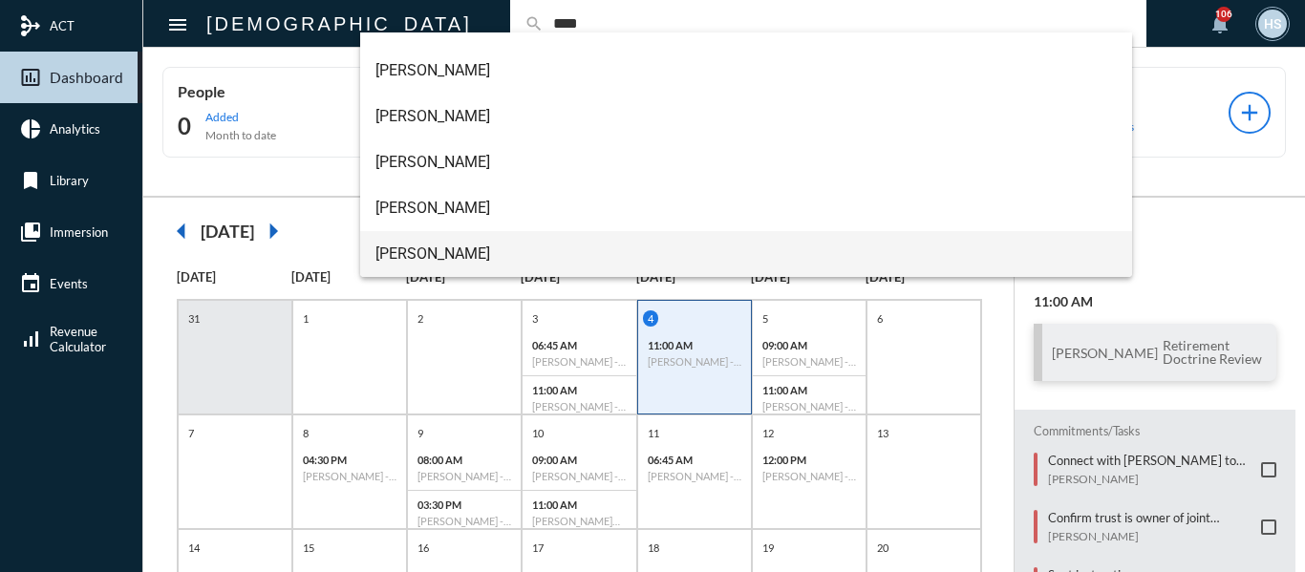
type input "****"
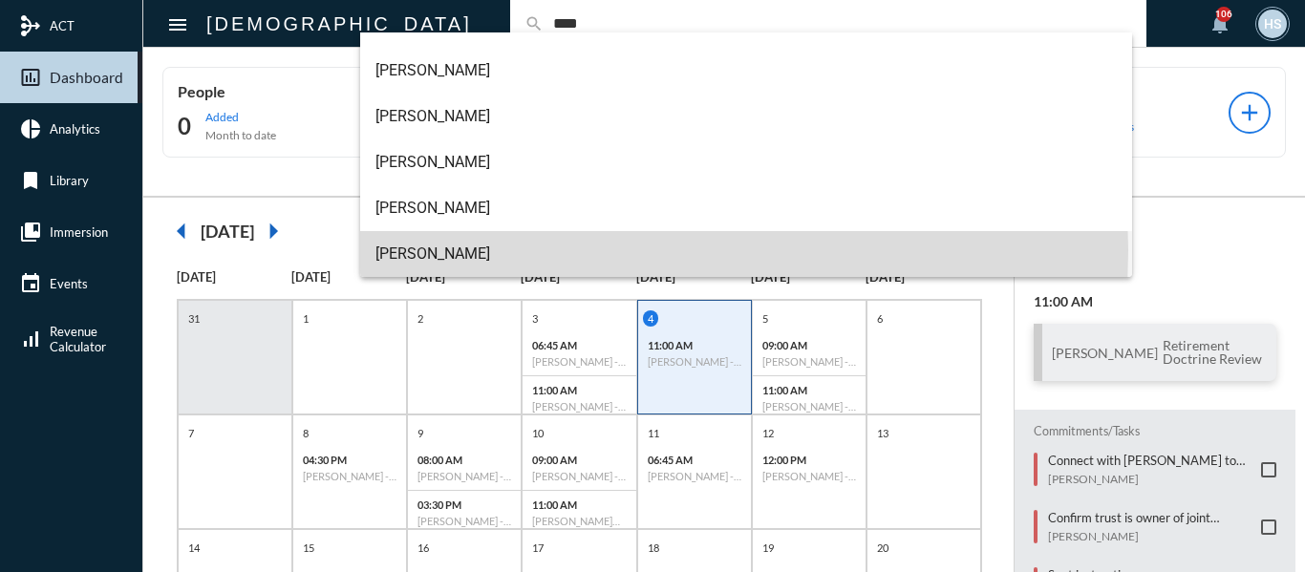
click at [471, 250] on span "[PERSON_NAME]" at bounding box center [746, 254] width 742 height 46
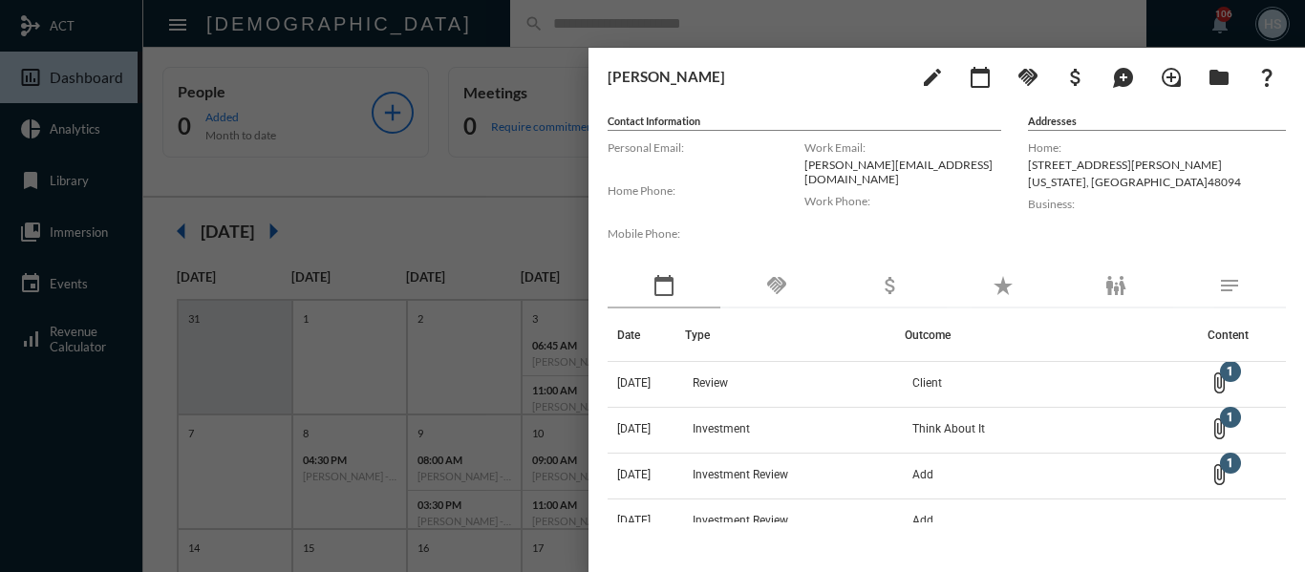
click at [518, 178] on div at bounding box center [652, 286] width 1305 height 572
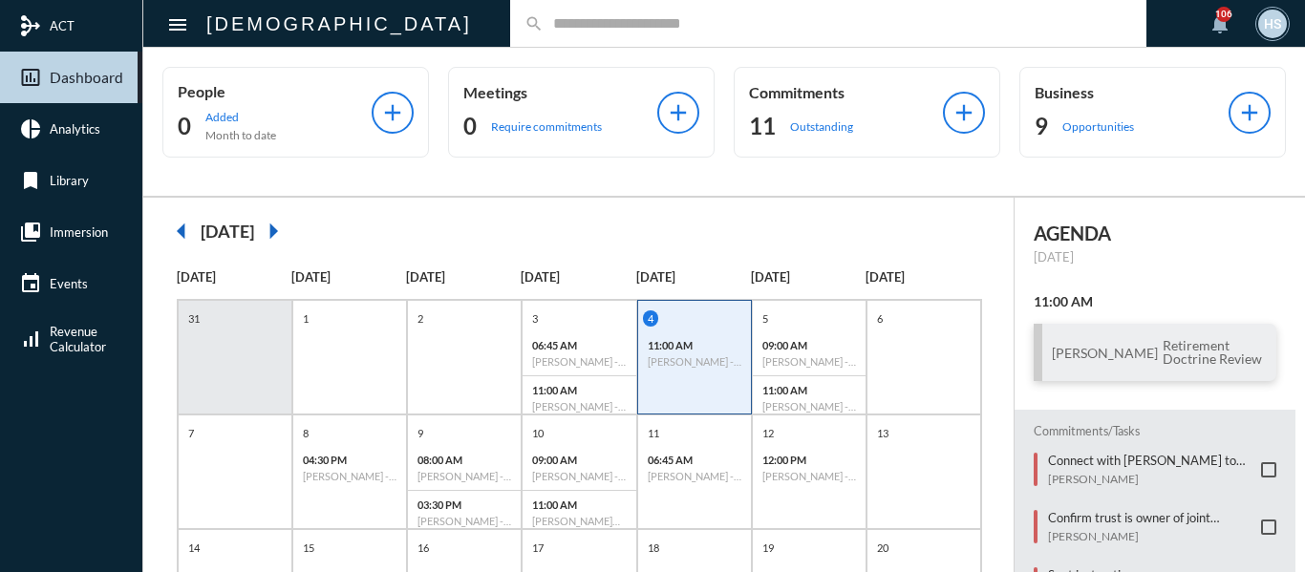
click at [633, 27] on input "text" at bounding box center [838, 23] width 589 height 16
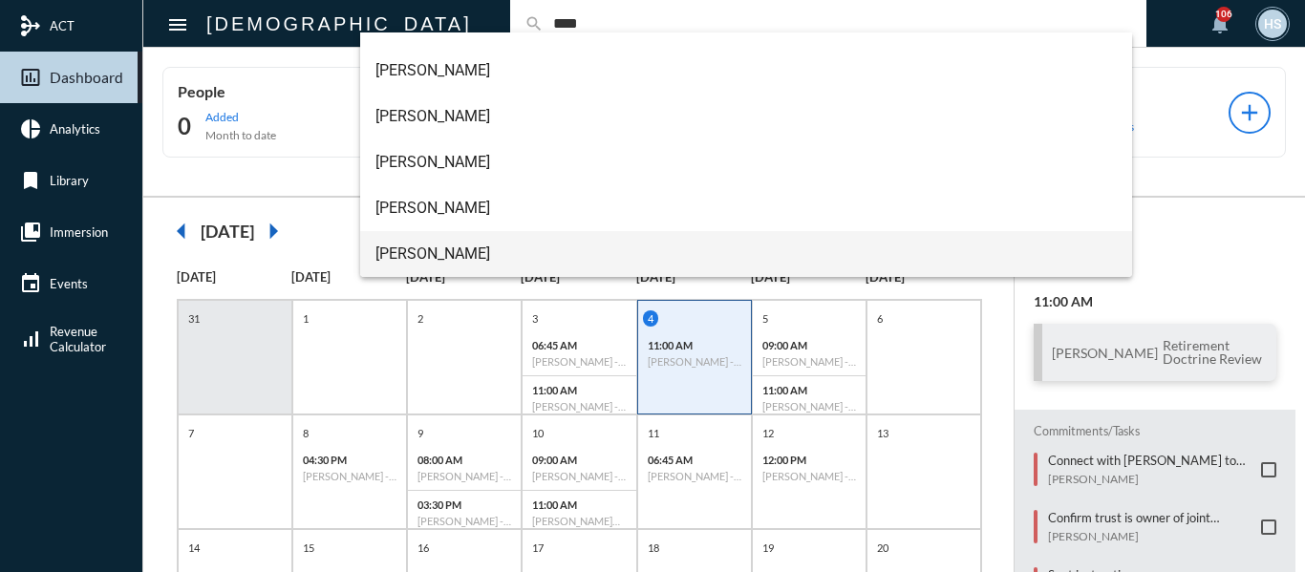
type input "****"
click at [438, 256] on span "Scott Alan Herm" at bounding box center [746, 254] width 742 height 46
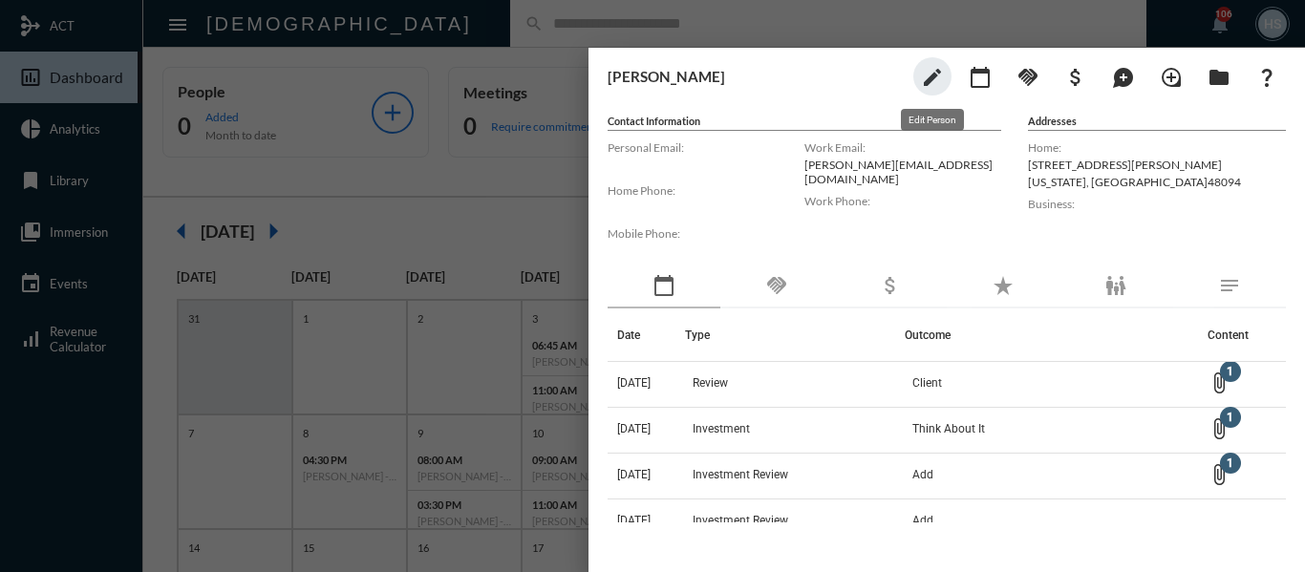
click at [928, 75] on mat-icon "edit" at bounding box center [932, 77] width 23 height 23
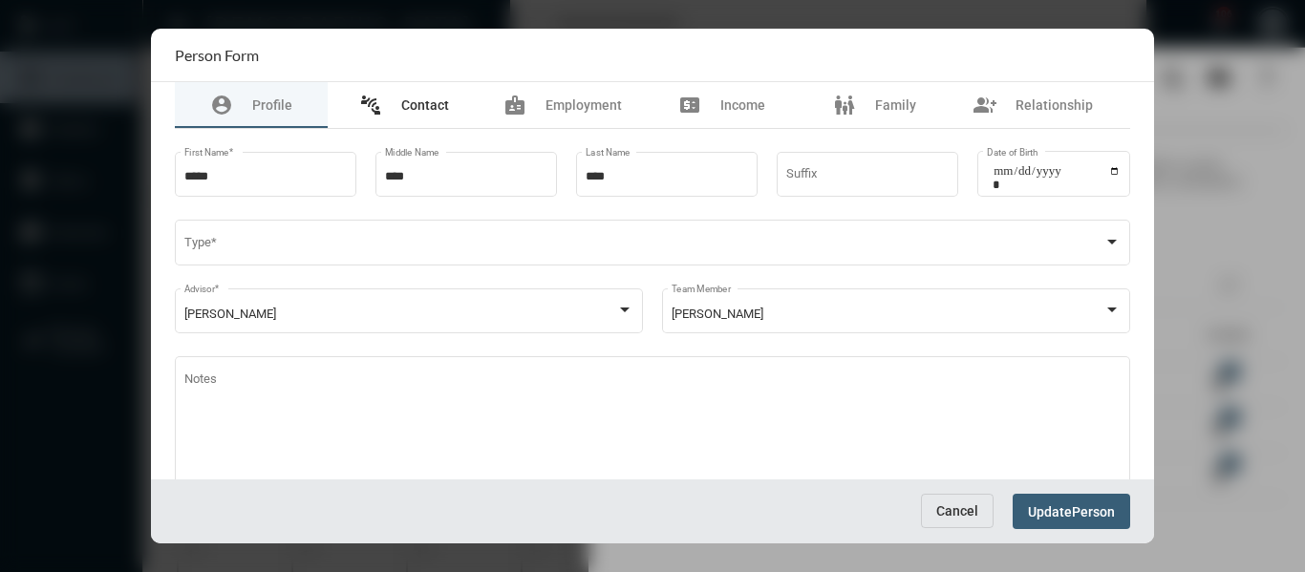
click at [416, 100] on span "Contact" at bounding box center [425, 104] width 48 height 15
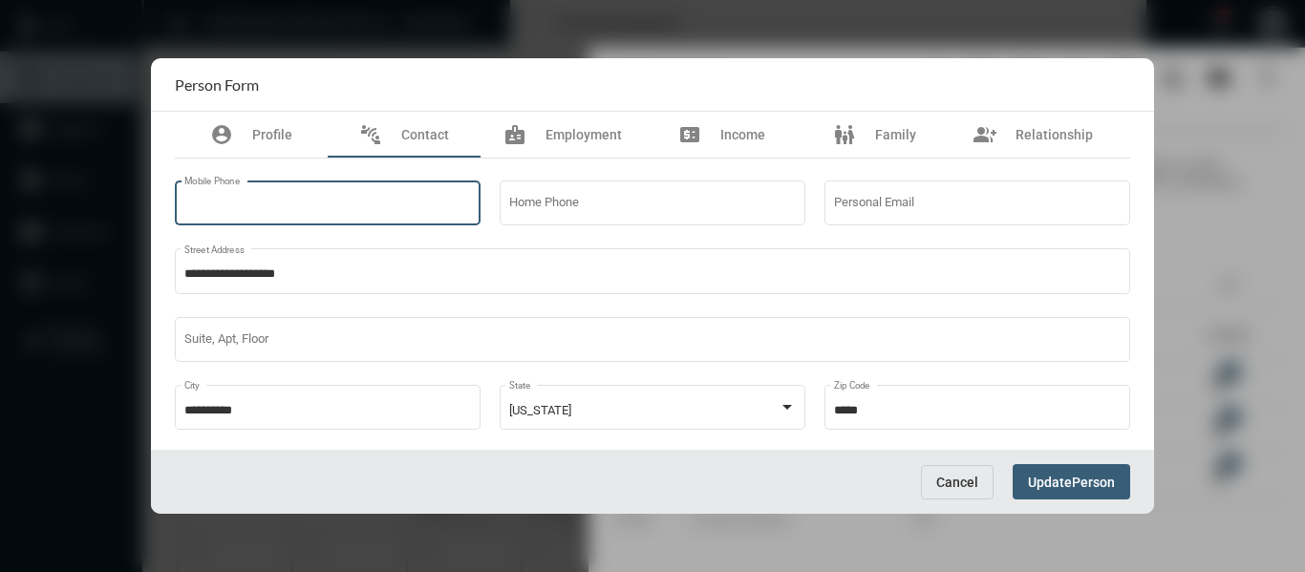
click at [343, 201] on input "Mobile Phone" at bounding box center [328, 207] width 288 height 14
type input "**********"
click at [1087, 487] on span "Person" at bounding box center [1093, 482] width 43 height 15
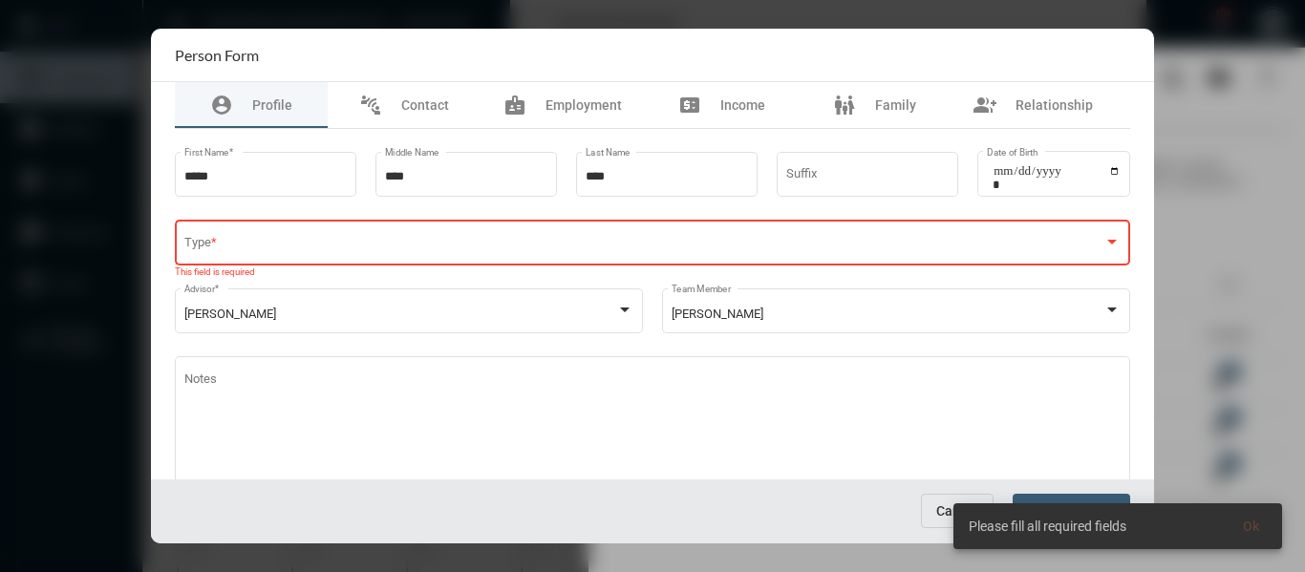
click at [774, 236] on div "Type *" at bounding box center [652, 241] width 937 height 49
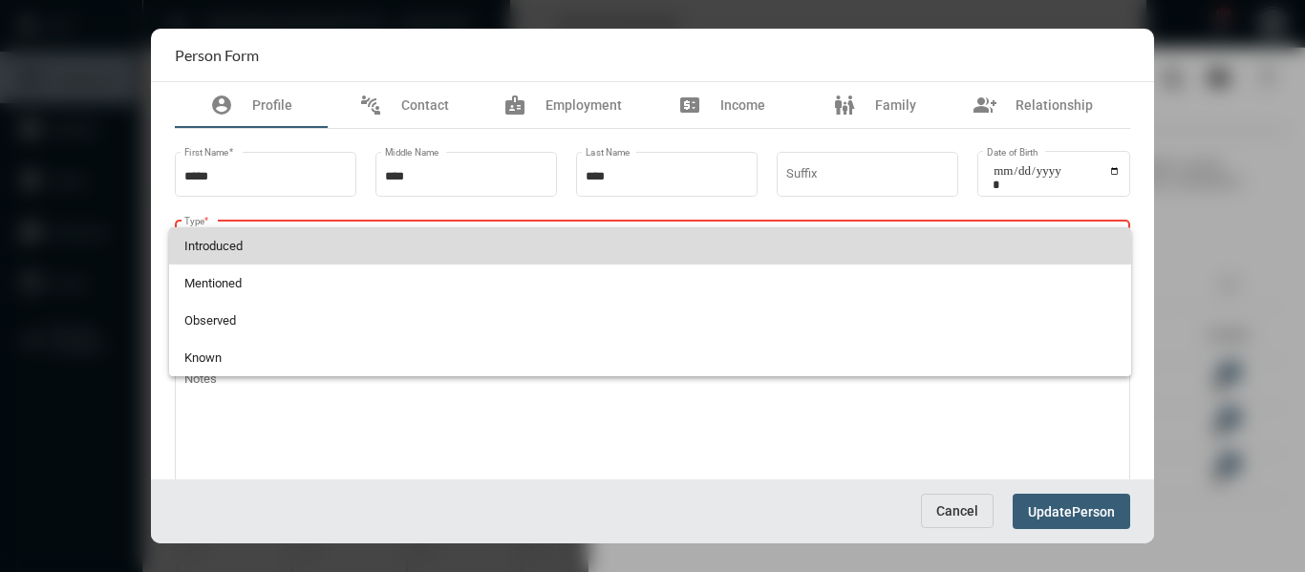
click at [208, 247] on span "Introduced" at bounding box center [650, 245] width 932 height 37
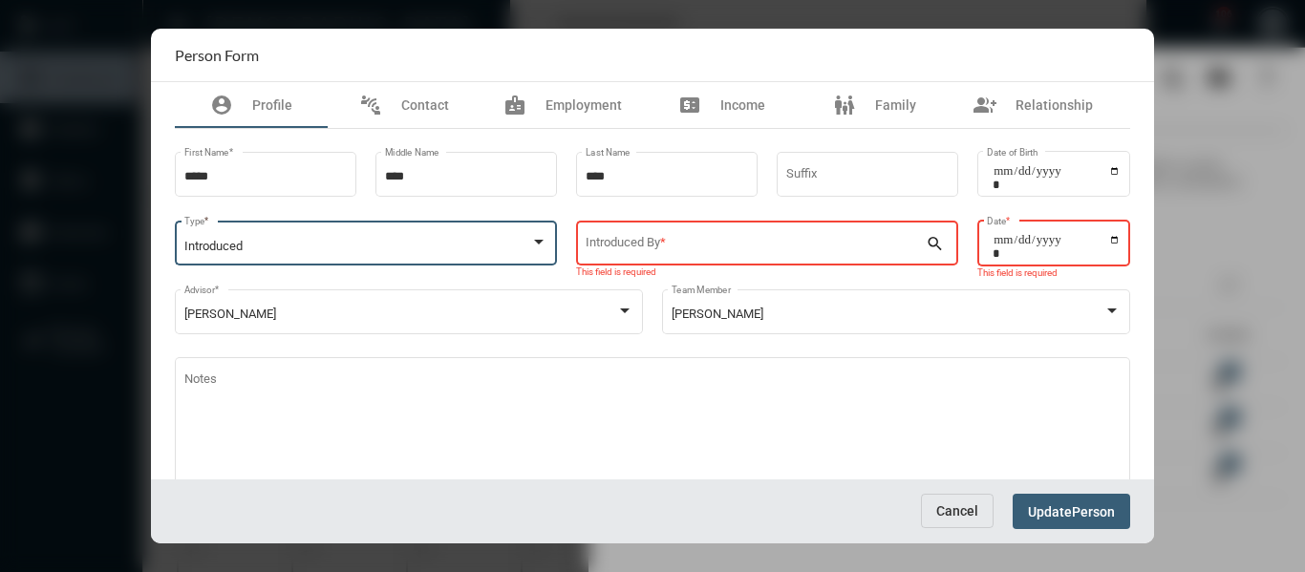
click at [666, 243] on input "Introduced By *" at bounding box center [756, 247] width 341 height 14
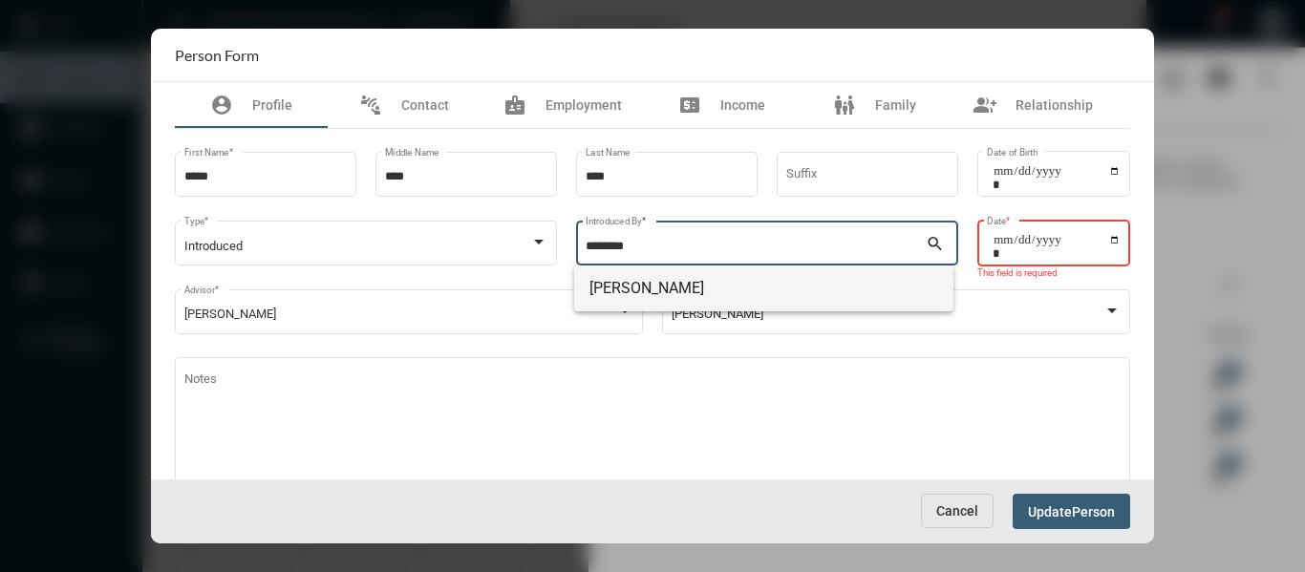
click at [658, 293] on span "[PERSON_NAME]" at bounding box center [764, 289] width 350 height 46
type input "**********"
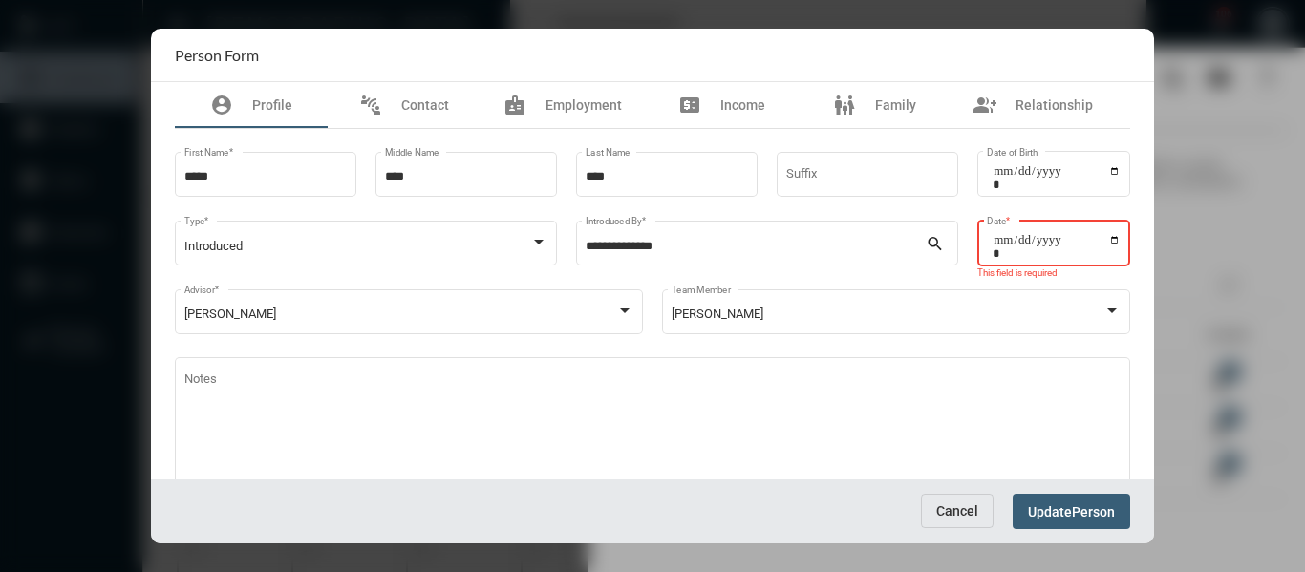
click at [1022, 245] on input "Date *" at bounding box center [1057, 246] width 128 height 27
click at [987, 240] on div "Date *" at bounding box center [1054, 241] width 135 height 49
type input "**********"
click at [1084, 518] on span "Person" at bounding box center [1093, 511] width 43 height 15
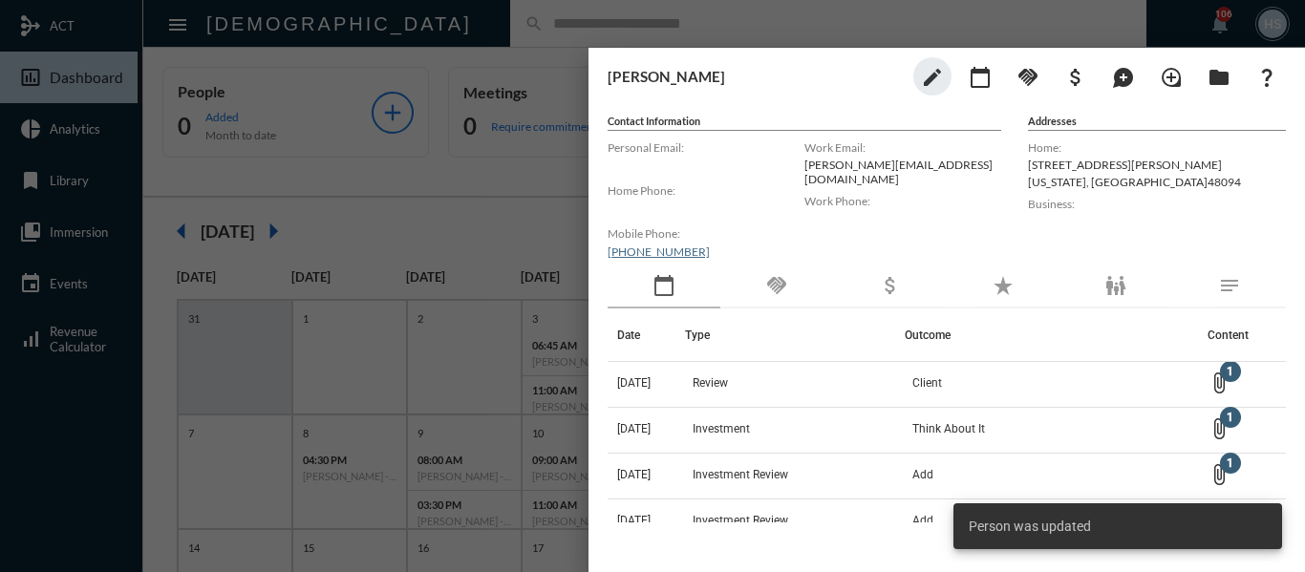
click at [543, 30] on div at bounding box center [652, 286] width 1305 height 572
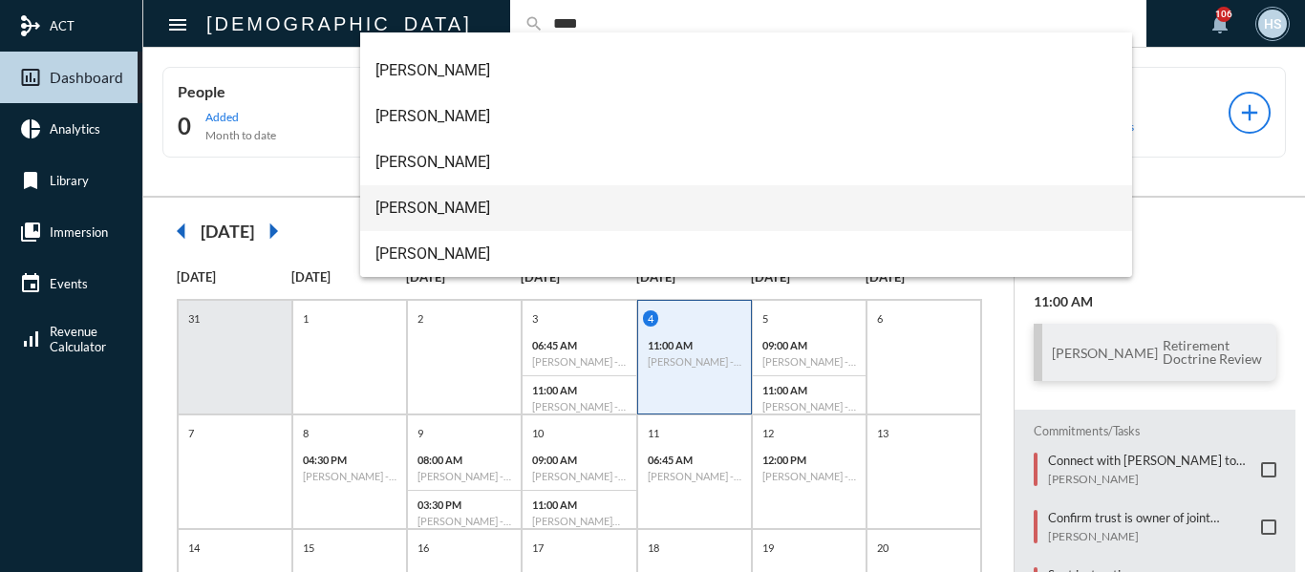
type input "****"
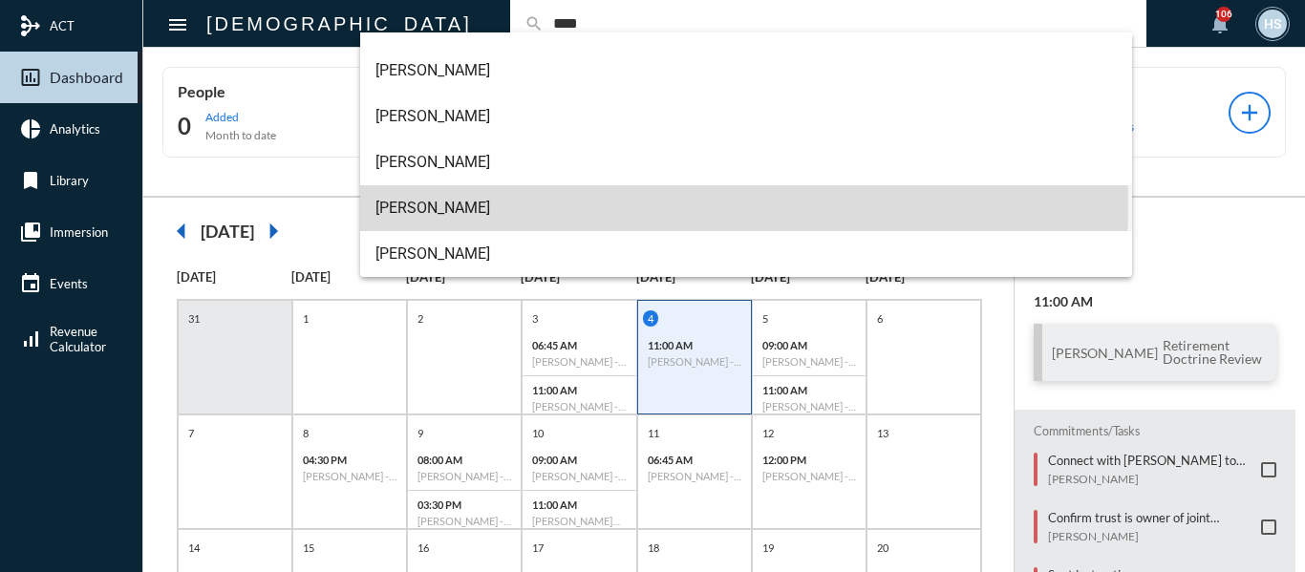
click at [438, 203] on span "Priscilla Herm" at bounding box center [746, 208] width 742 height 46
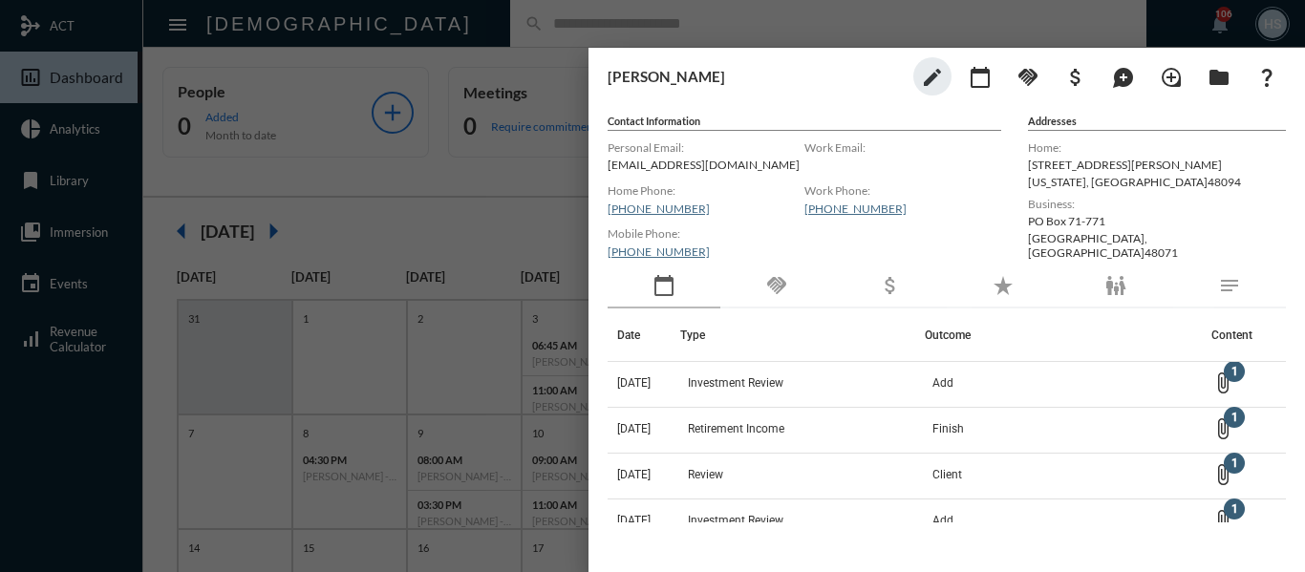
click at [445, 187] on div at bounding box center [652, 286] width 1305 height 572
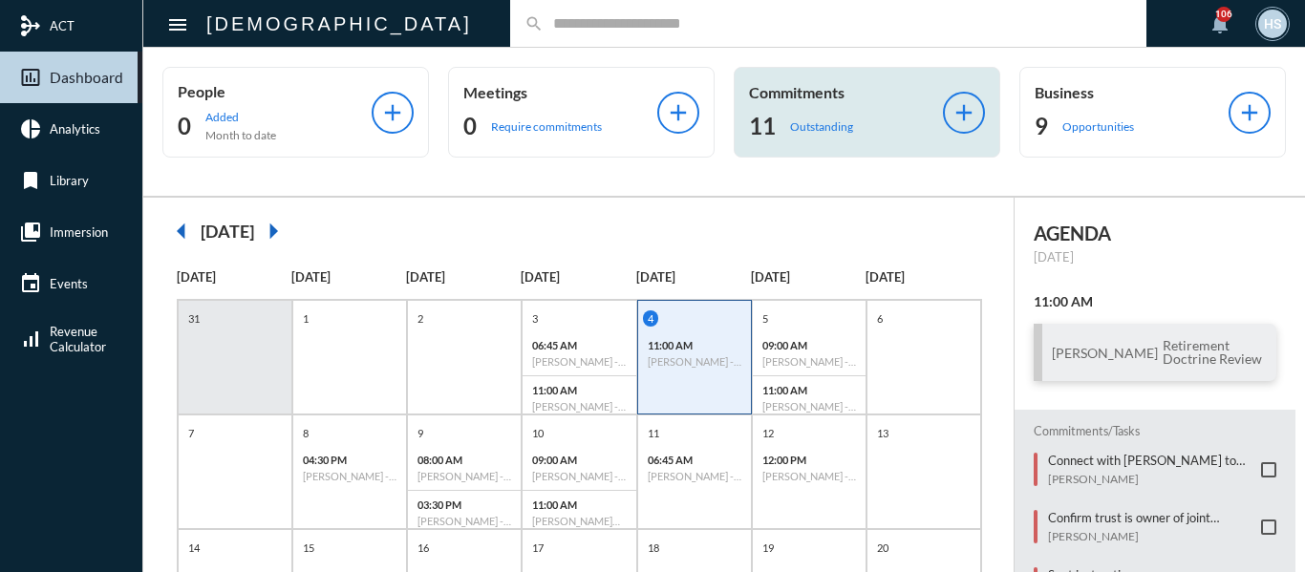
click at [817, 120] on p "Outstanding" at bounding box center [821, 126] width 63 height 14
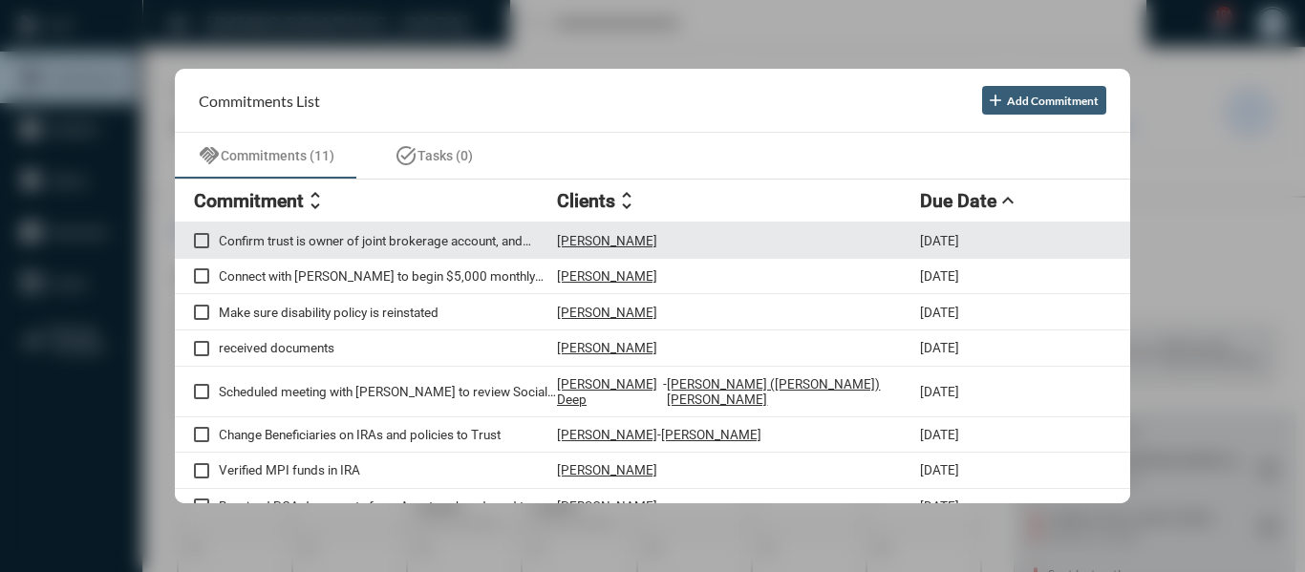
click at [416, 238] on p "Confirm trust is owner of joint brokerage account, and beneficiaries of life in…" at bounding box center [388, 240] width 338 height 15
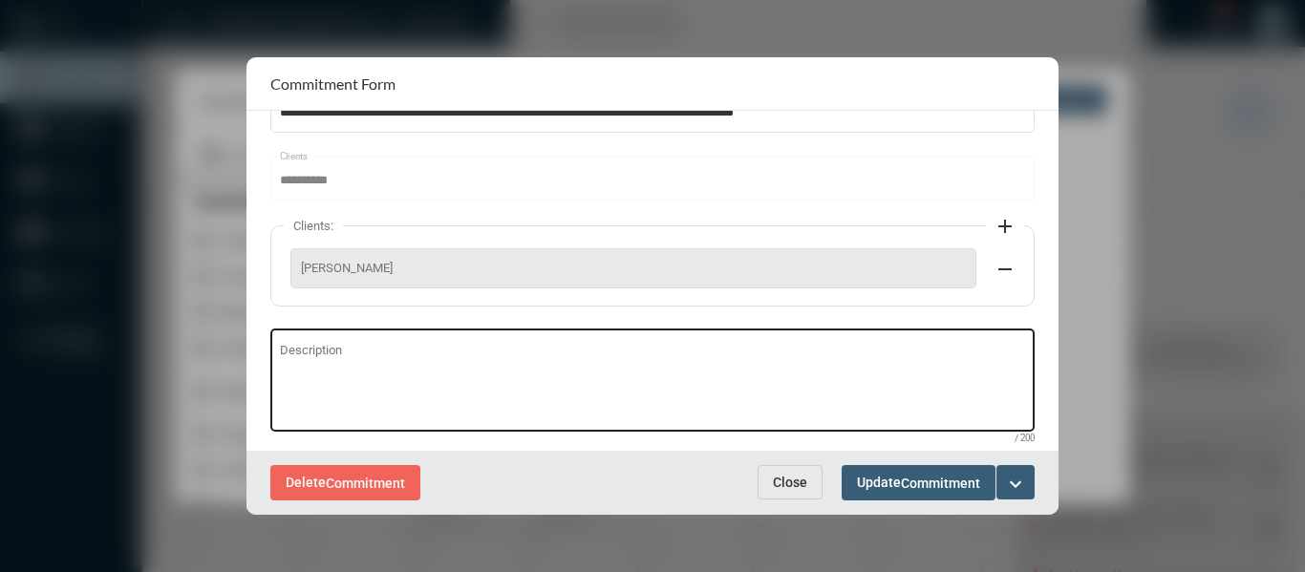
scroll to position [96, 0]
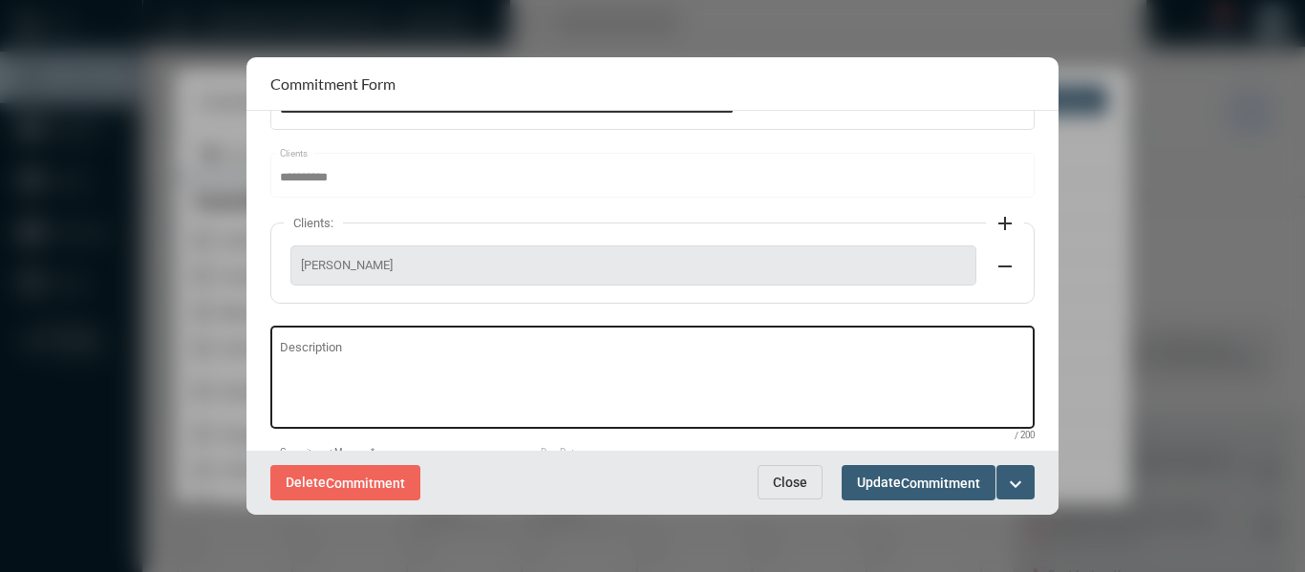
click at [389, 339] on div "Description" at bounding box center [653, 376] width 746 height 106
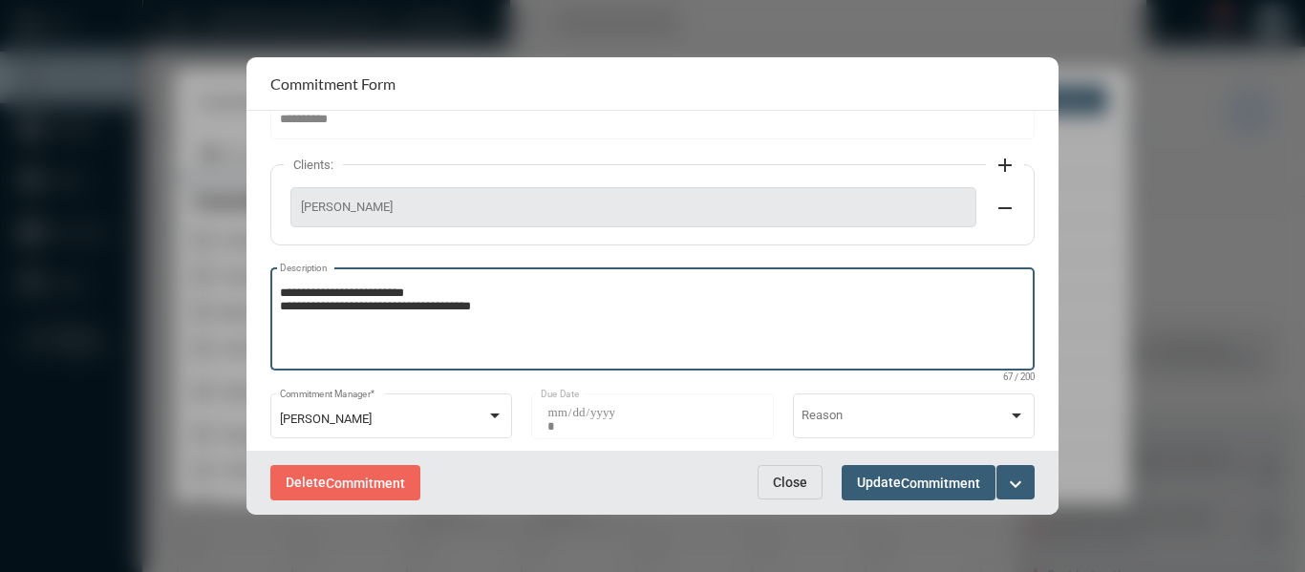
scroll to position [172, 0]
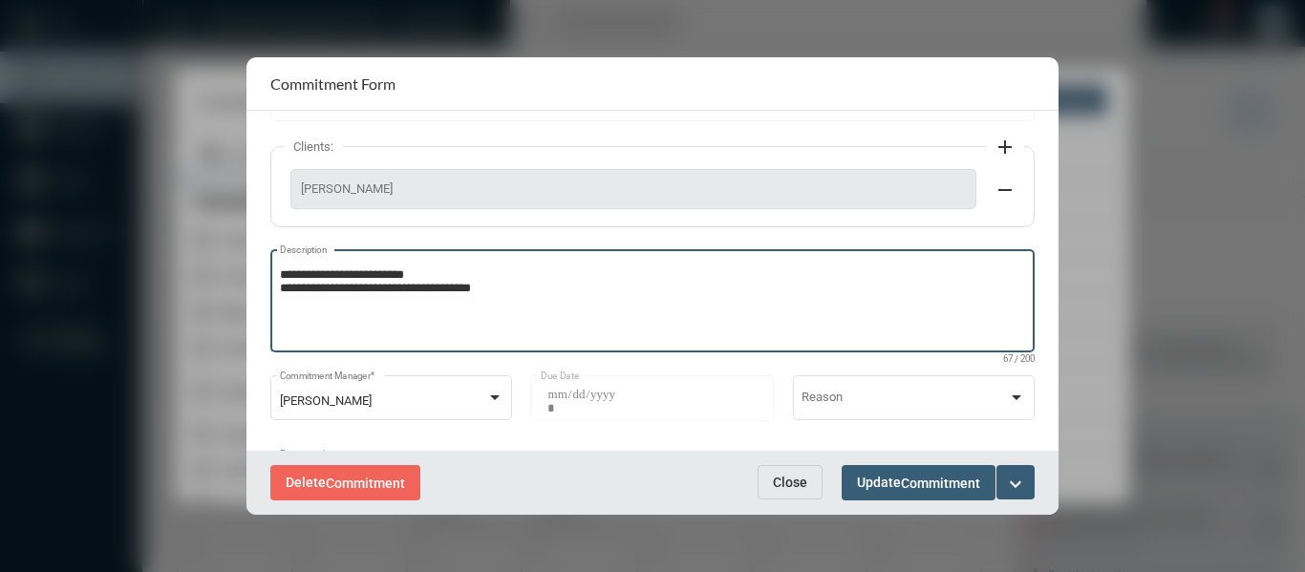
type textarea "**********"
click at [1008, 481] on mat-icon "expand_more" at bounding box center [1015, 484] width 23 height 23
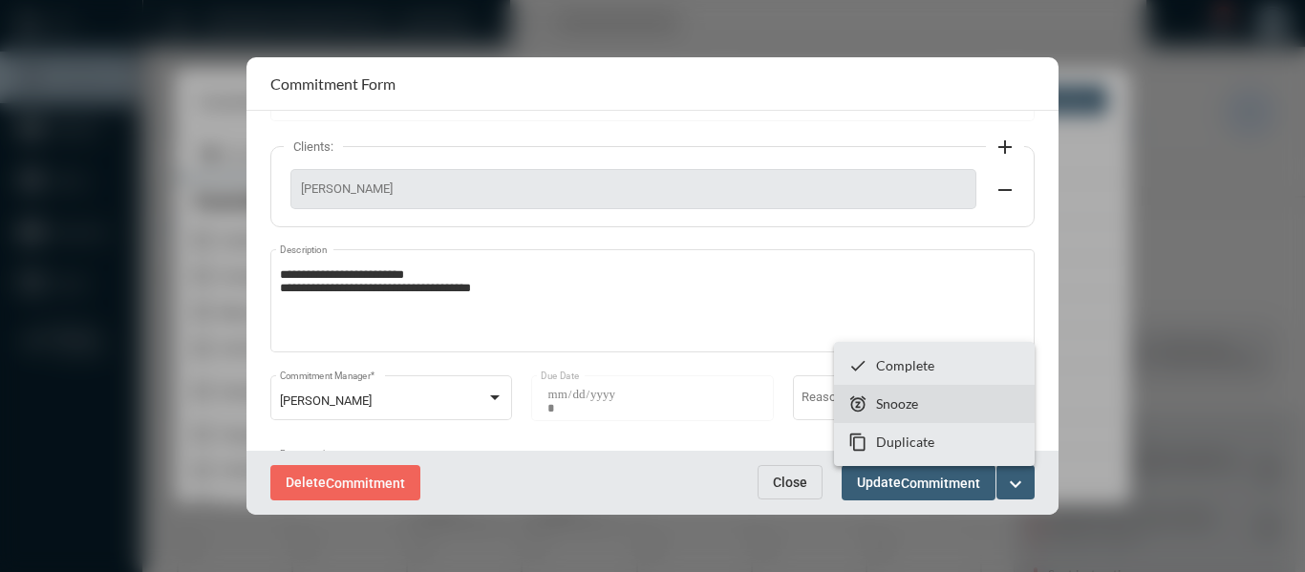
click at [885, 400] on p "Snooze" at bounding box center [897, 404] width 42 height 16
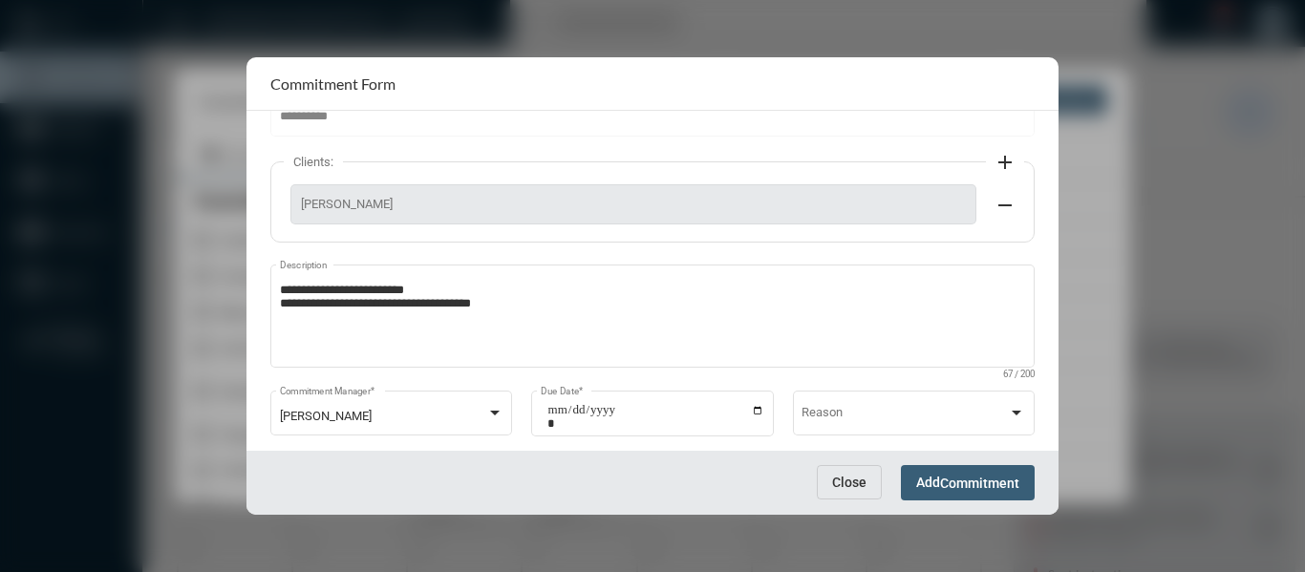
scroll to position [190, 0]
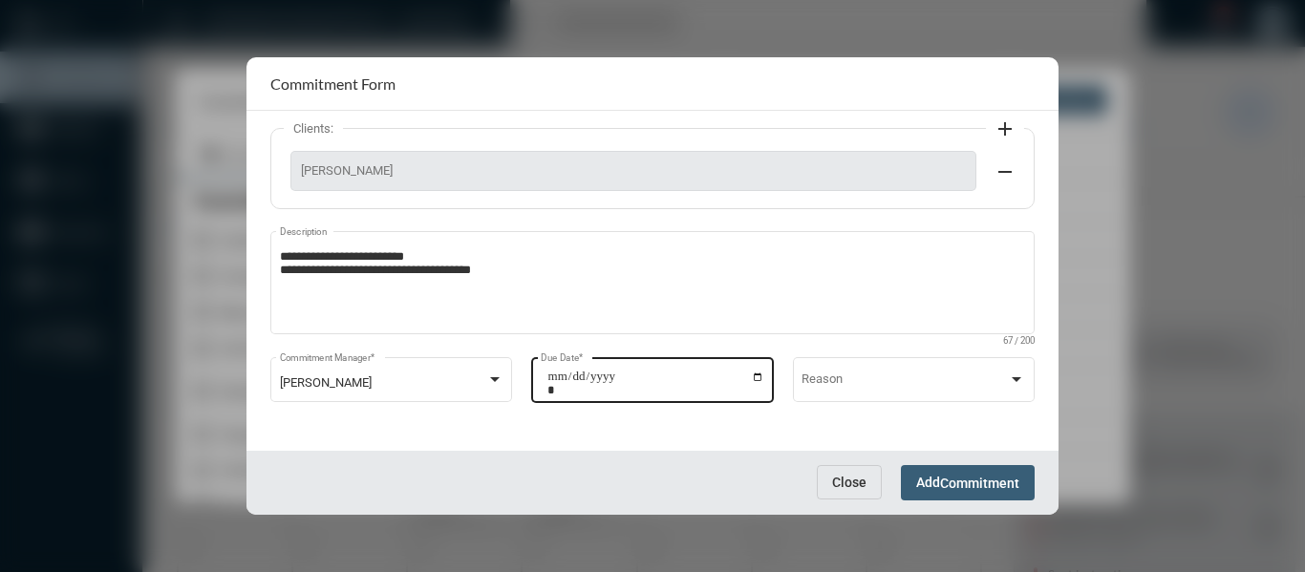
click at [758, 374] on input "**********" at bounding box center [655, 383] width 217 height 27
type input "**********"
click at [1002, 476] on span "Commitment" at bounding box center [979, 483] width 79 height 15
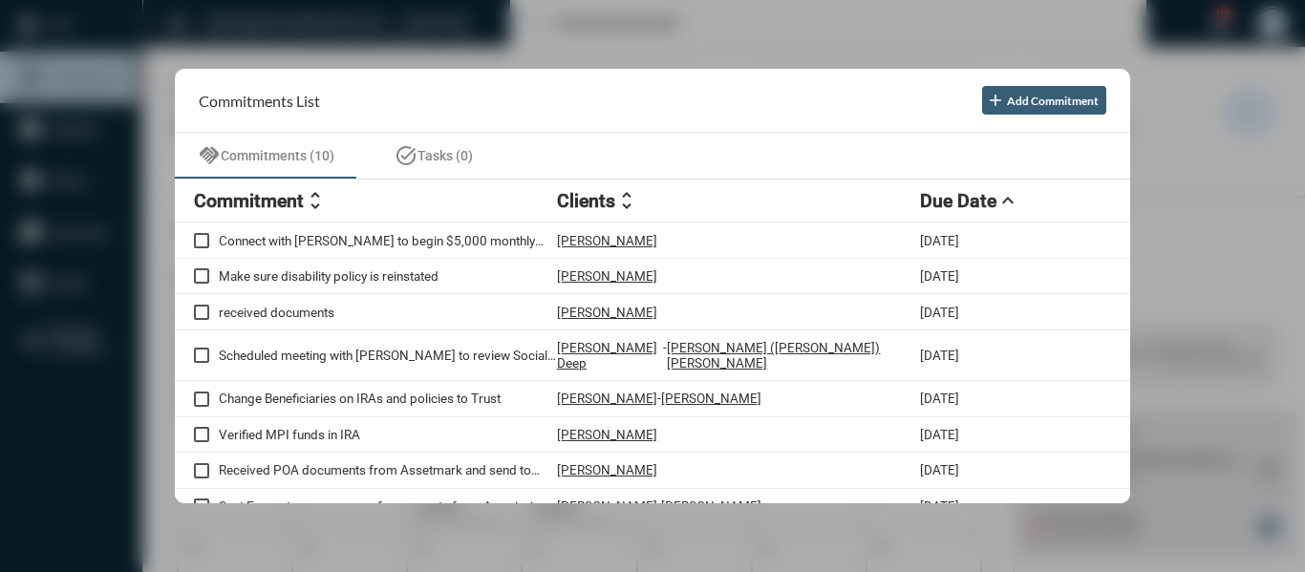
click at [547, 36] on div at bounding box center [652, 286] width 1305 height 572
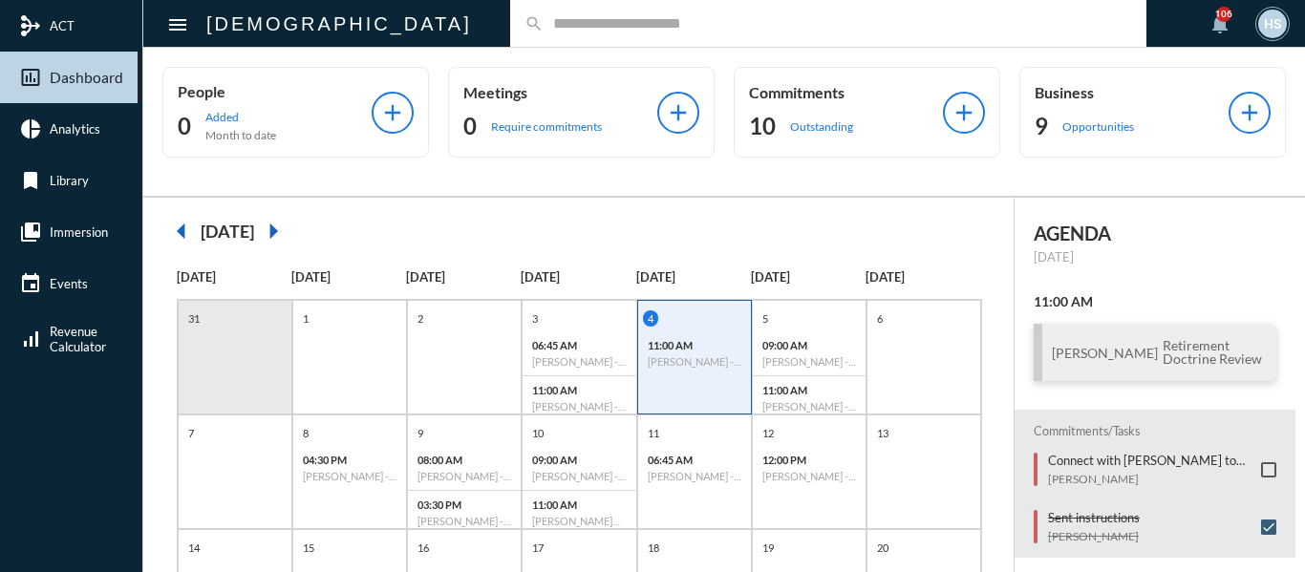
click at [544, 18] on input "text" at bounding box center [838, 23] width 589 height 16
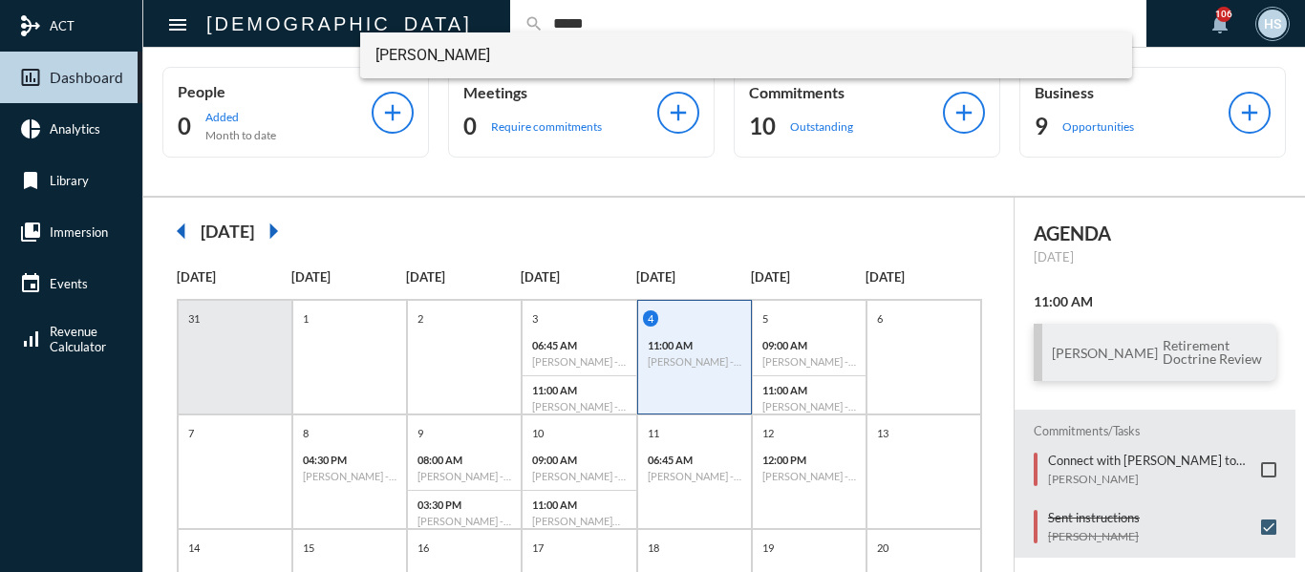
type input "*****"
click at [463, 54] on span "Tamara L Greene" at bounding box center [746, 55] width 742 height 46
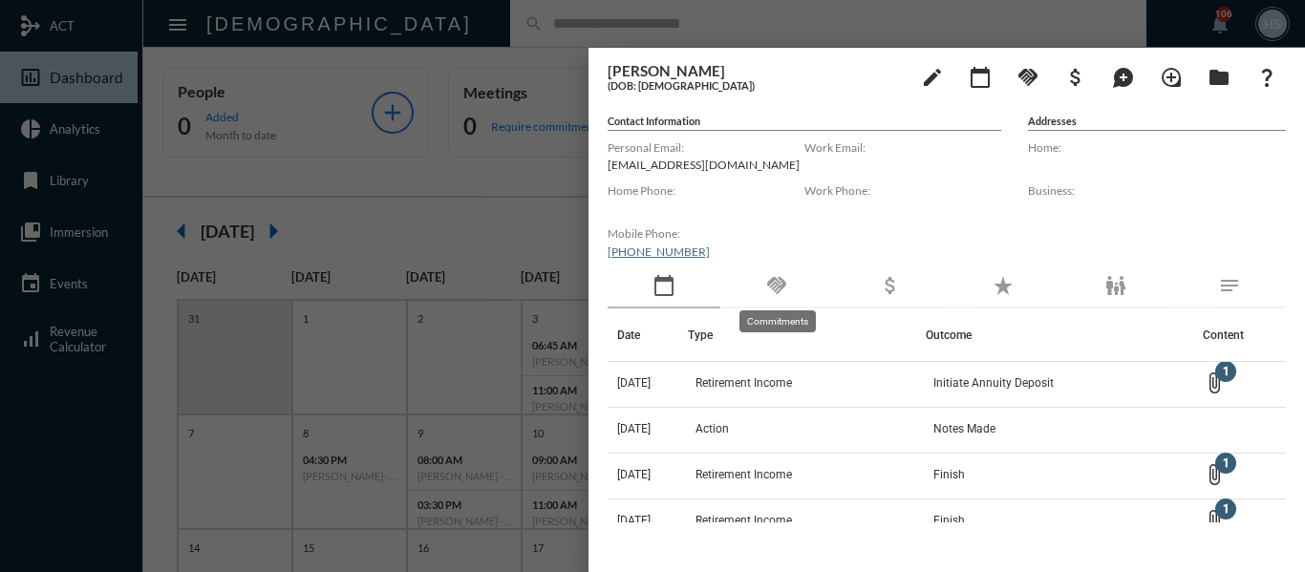
click at [776, 285] on mat-icon "handshake" at bounding box center [776, 285] width 23 height 23
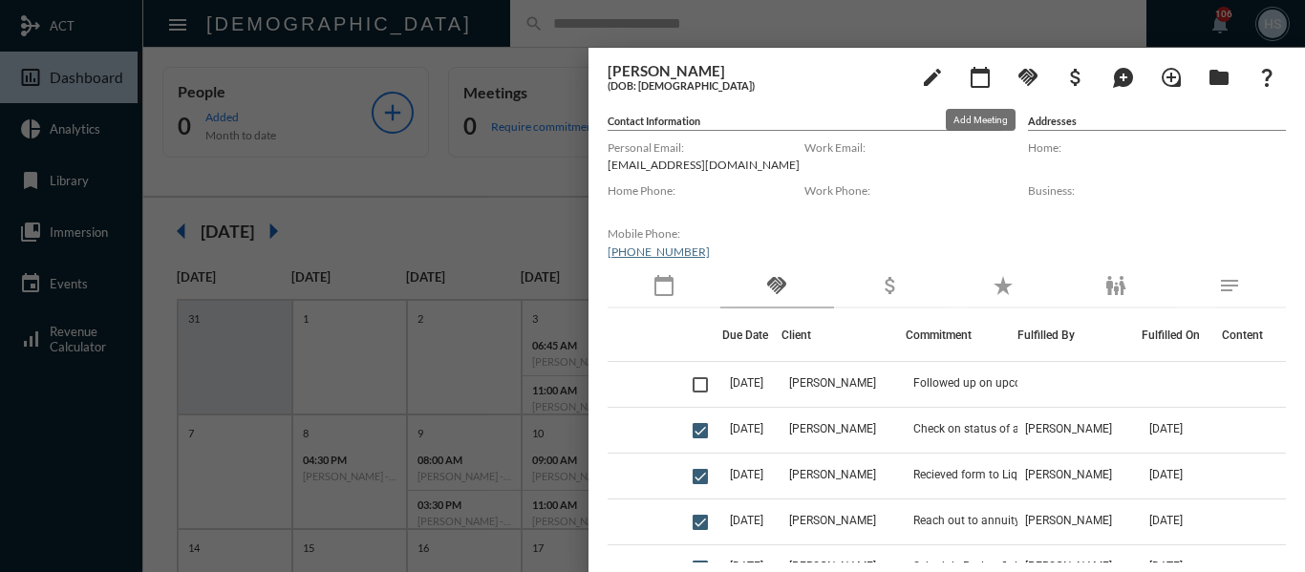
click at [979, 74] on mat-icon "calendar_today" at bounding box center [980, 77] width 23 height 23
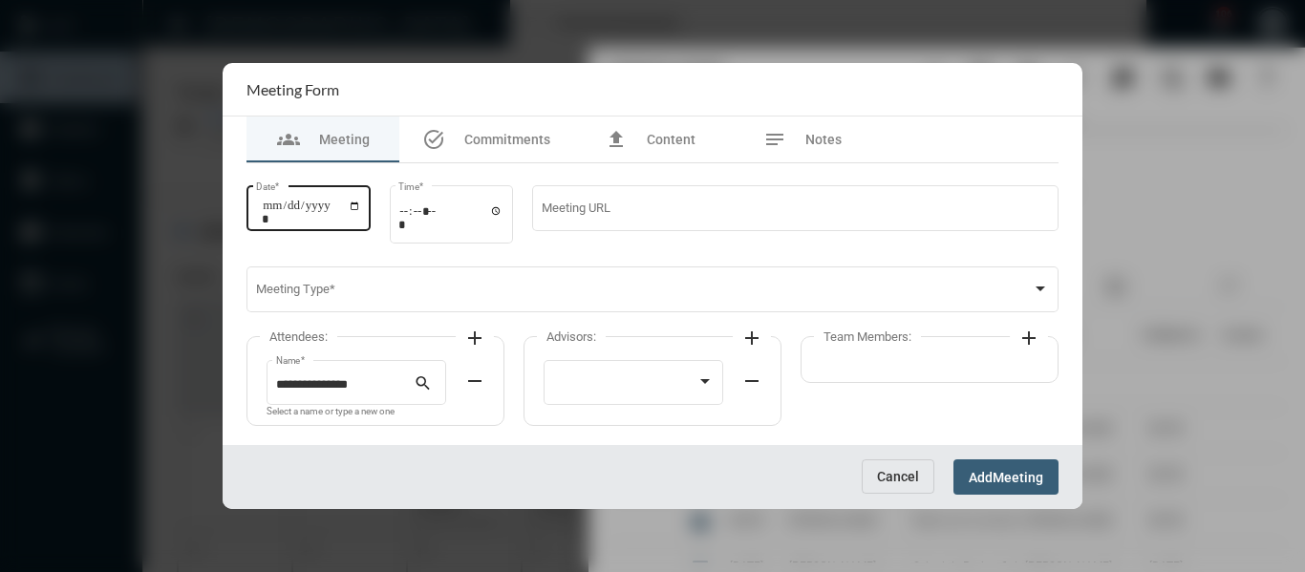
click at [361, 209] on input "Date *" at bounding box center [311, 212] width 99 height 27
type input "**********"
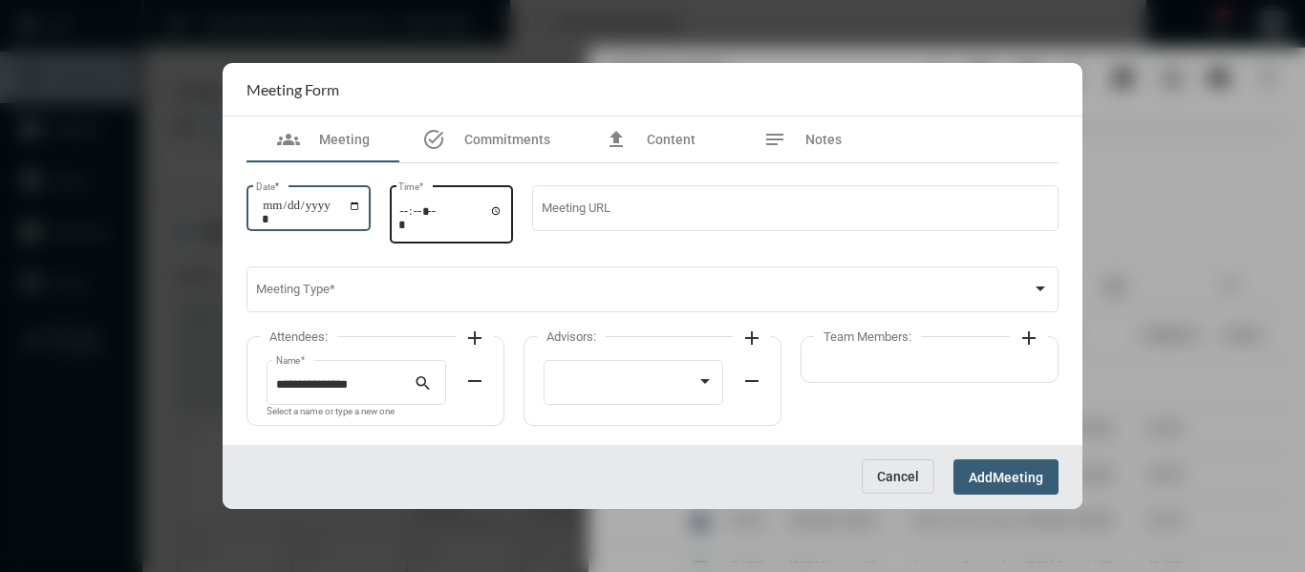
click at [504, 211] on input "Time *" at bounding box center [450, 218] width 105 height 28
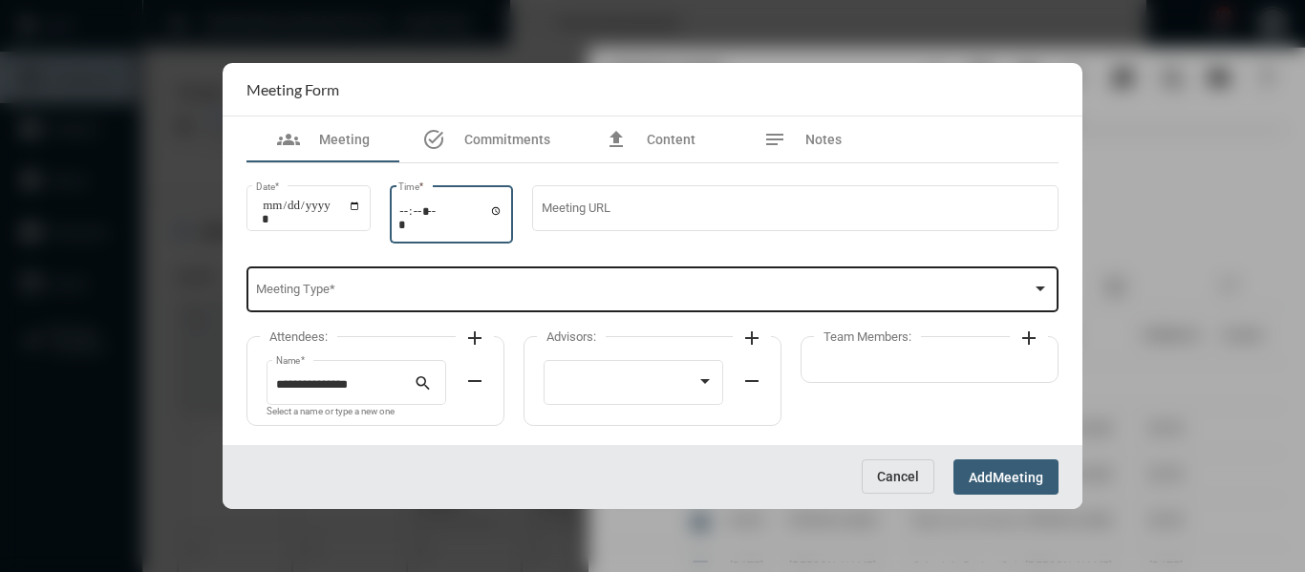
type input "*****"
click at [636, 277] on div "Meeting Type *" at bounding box center [653, 288] width 794 height 49
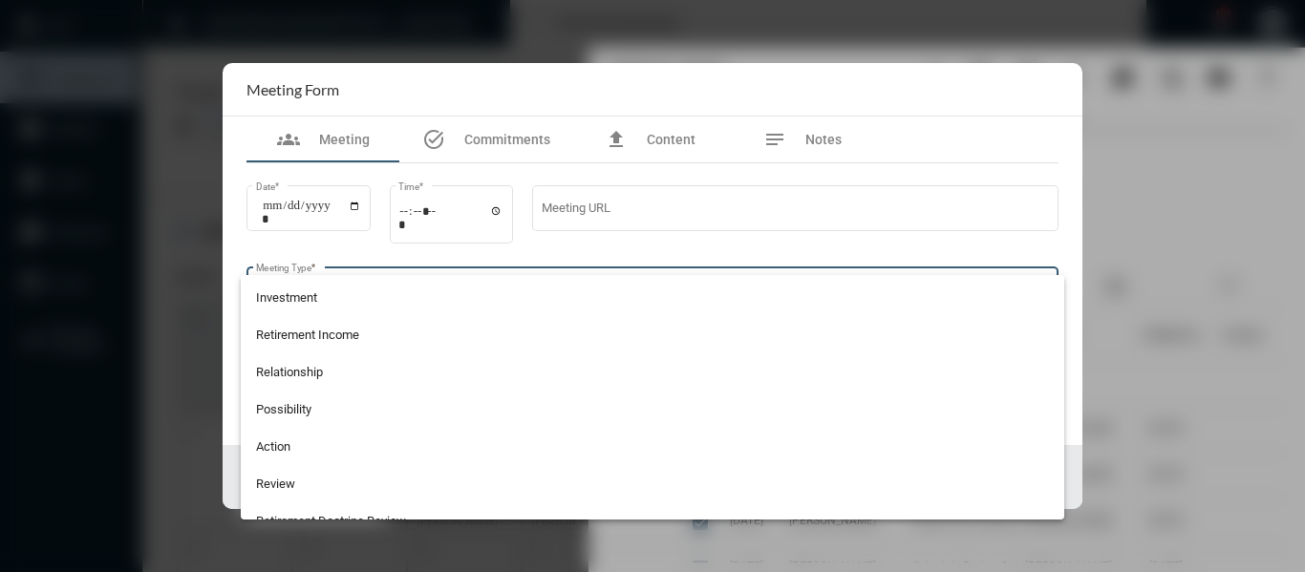
scroll to position [501, 0]
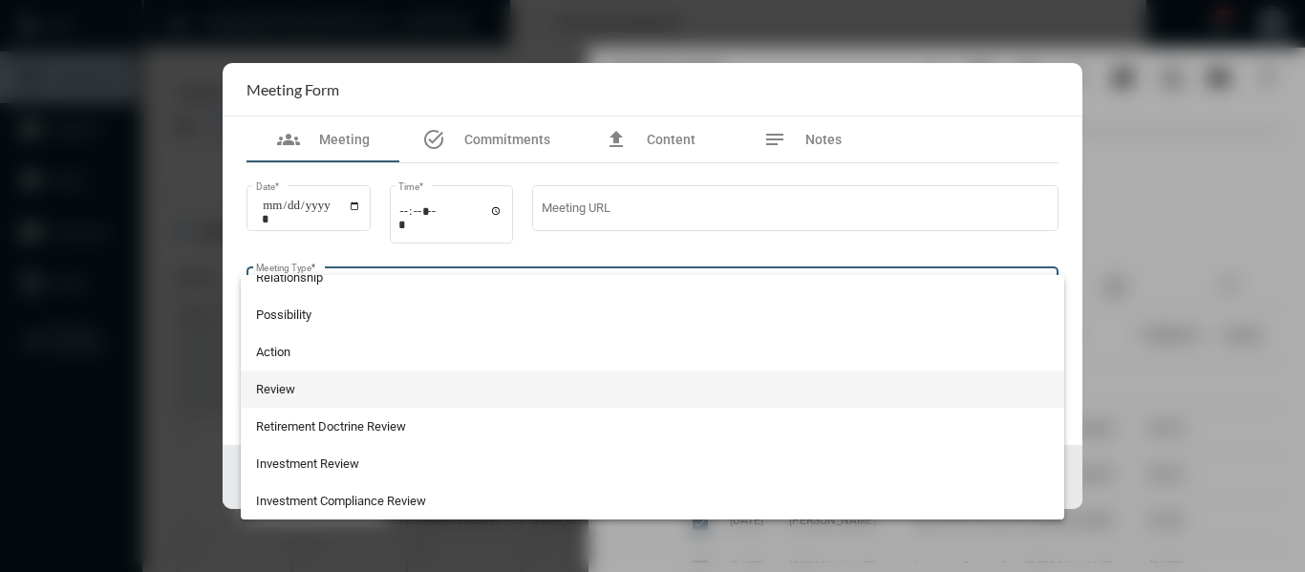
click at [252, 392] on mat-option "Review" at bounding box center [653, 389] width 825 height 37
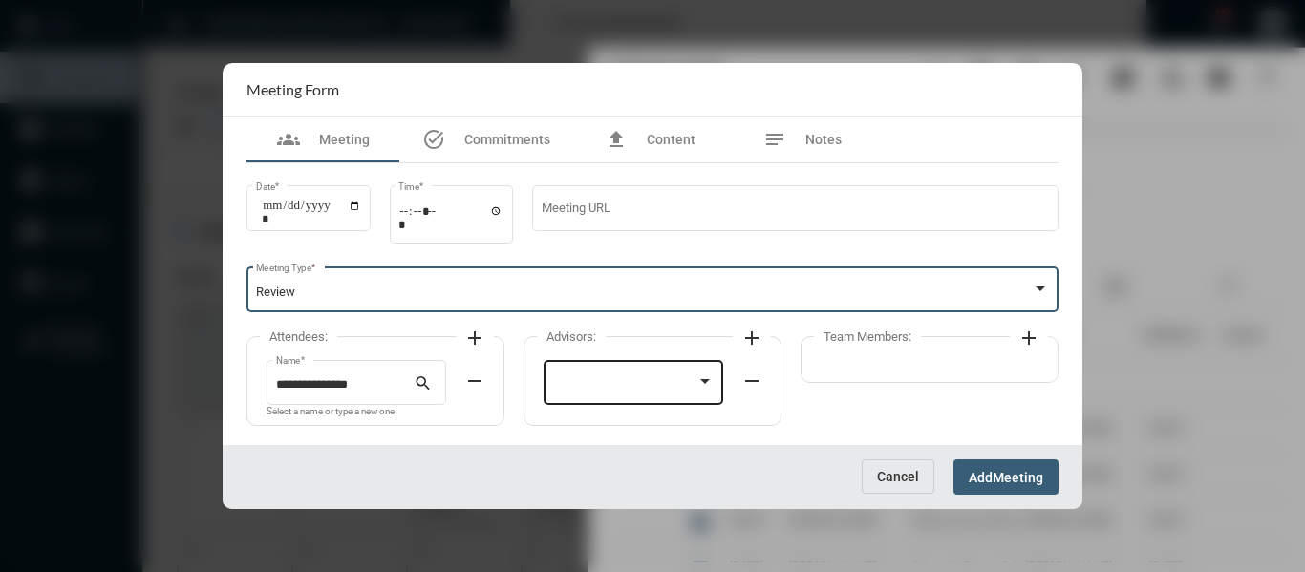
click at [644, 391] on div at bounding box center [625, 385] width 144 height 14
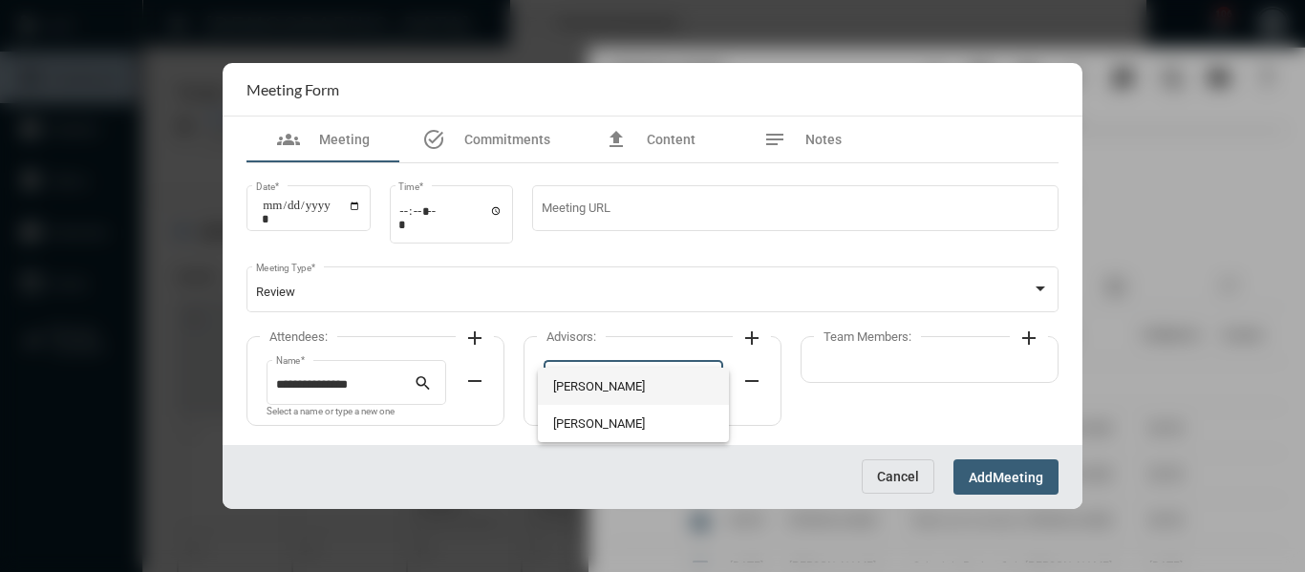
click at [609, 384] on span "[PERSON_NAME]" at bounding box center [633, 386] width 161 height 37
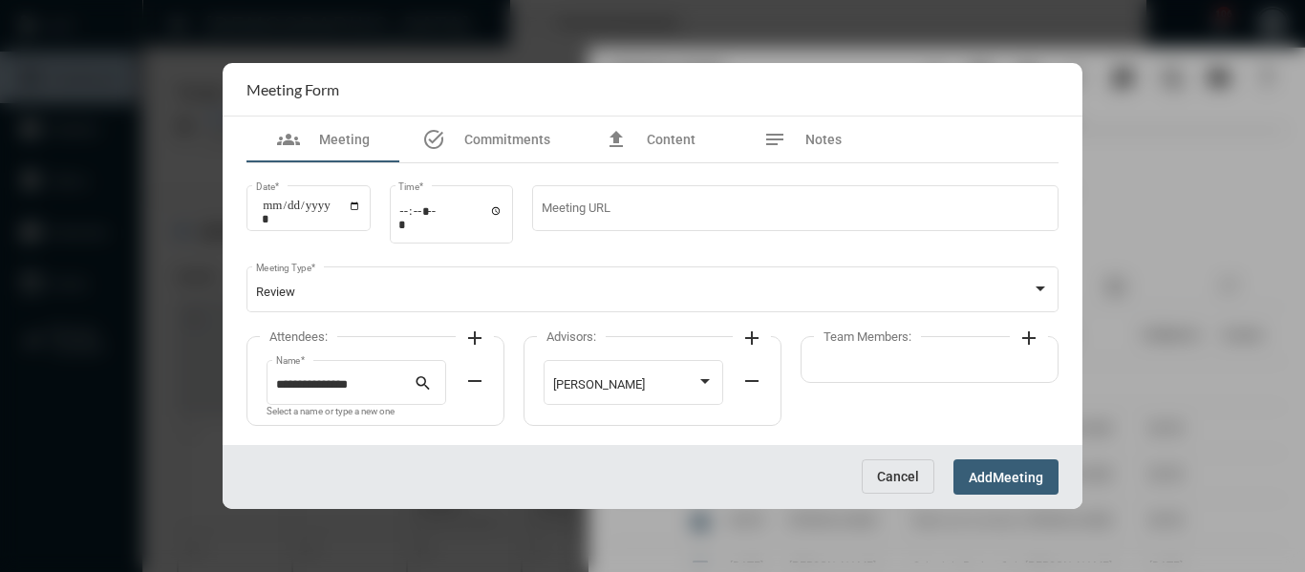
click at [1030, 333] on mat-icon "add" at bounding box center [1029, 338] width 23 height 23
click at [961, 382] on div at bounding box center [902, 385] width 144 height 14
click at [916, 383] on span "[PERSON_NAME]" at bounding box center [910, 386] width 161 height 37
click at [1018, 471] on span "Meeting" at bounding box center [1018, 477] width 51 height 15
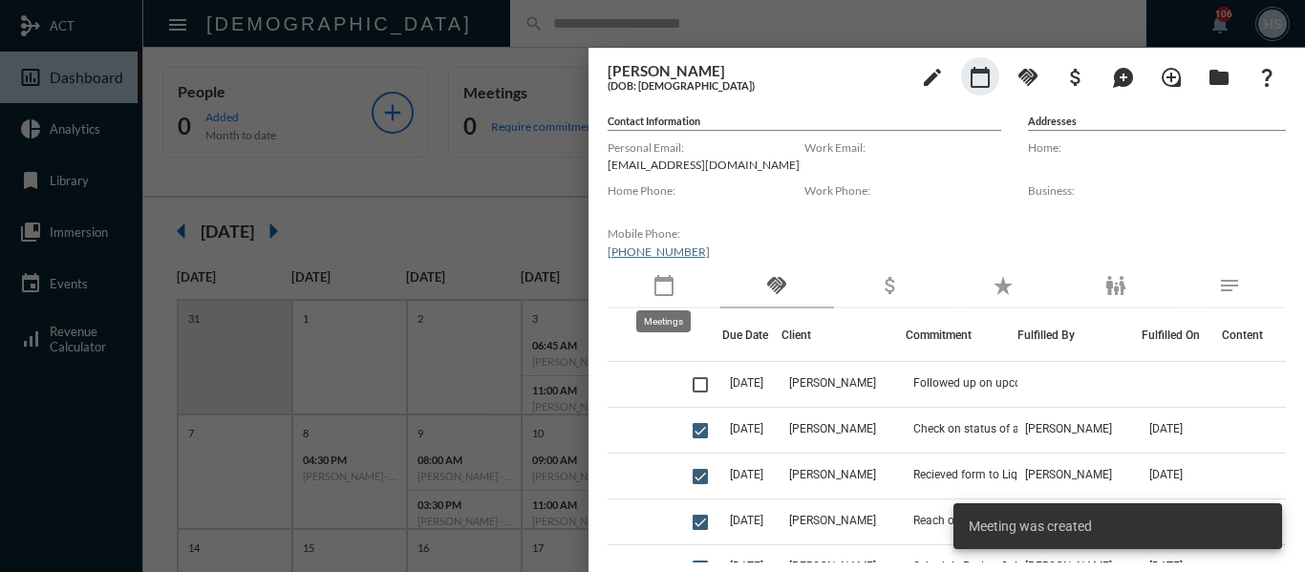
click at [674, 289] on mat-icon "calendar_today" at bounding box center [664, 285] width 23 height 23
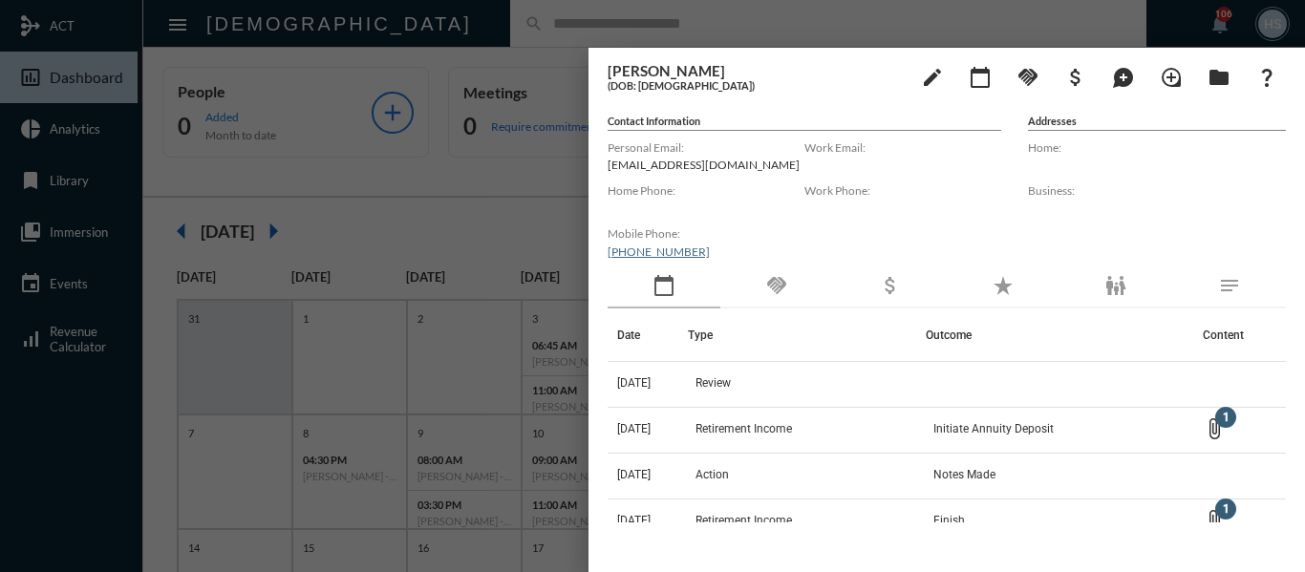
click at [532, 187] on div at bounding box center [652, 286] width 1305 height 572
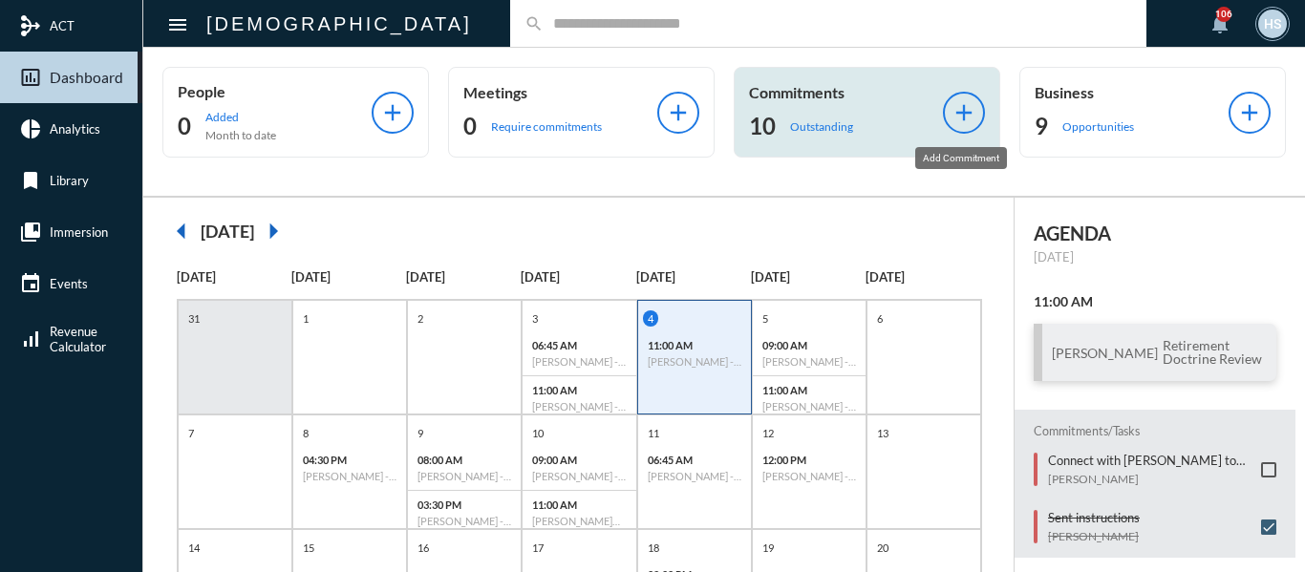
click at [958, 111] on mat-icon "add" at bounding box center [964, 112] width 27 height 27
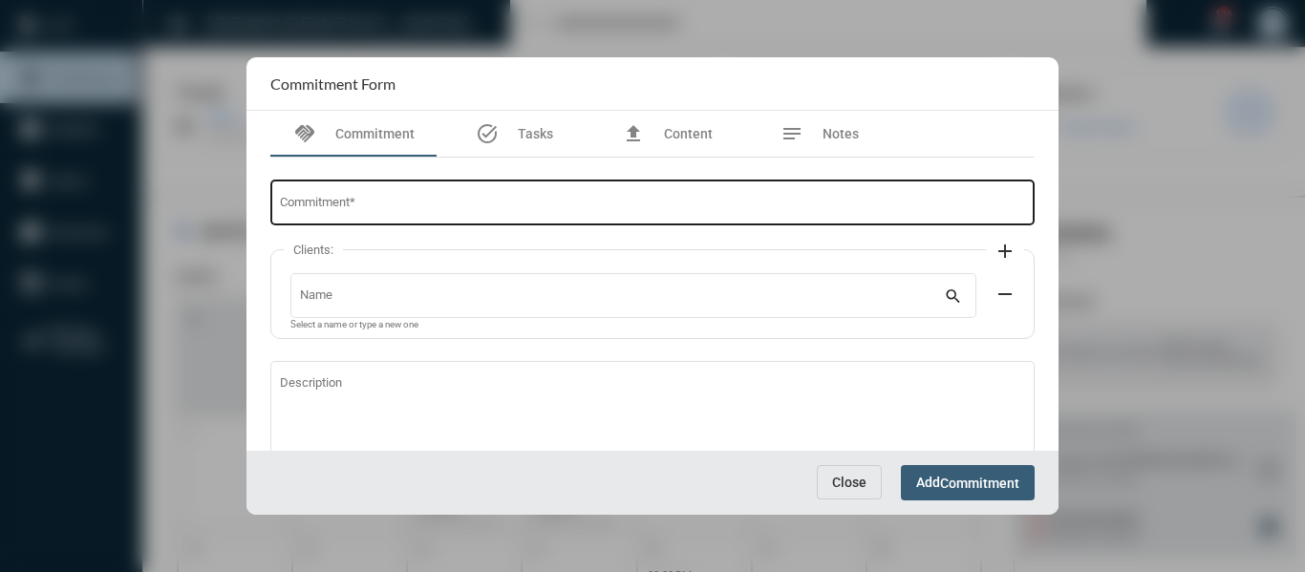
click at [341, 199] on input "Commitment *" at bounding box center [653, 206] width 746 height 14
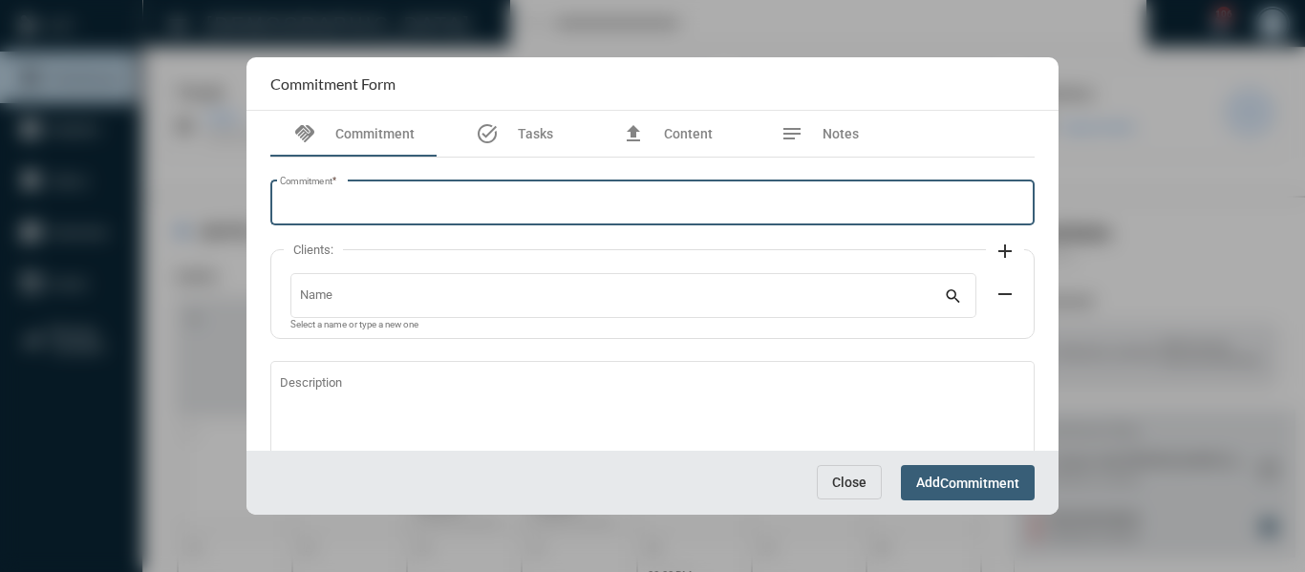
paste input "**********"
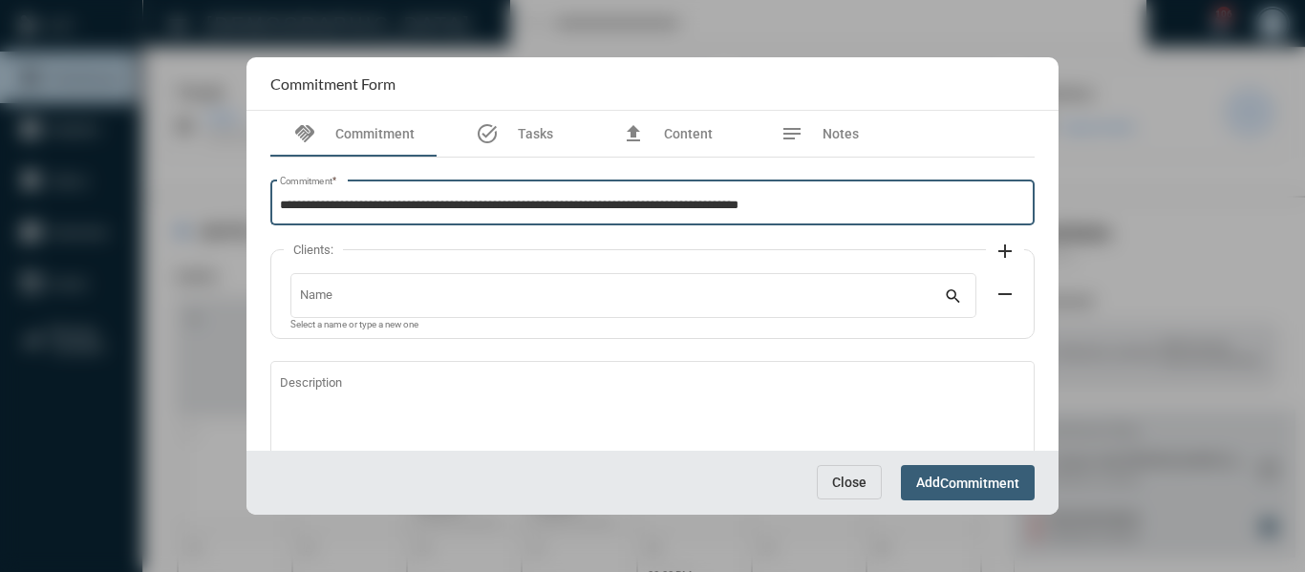
click at [288, 206] on input "**********" at bounding box center [653, 206] width 746 height 14
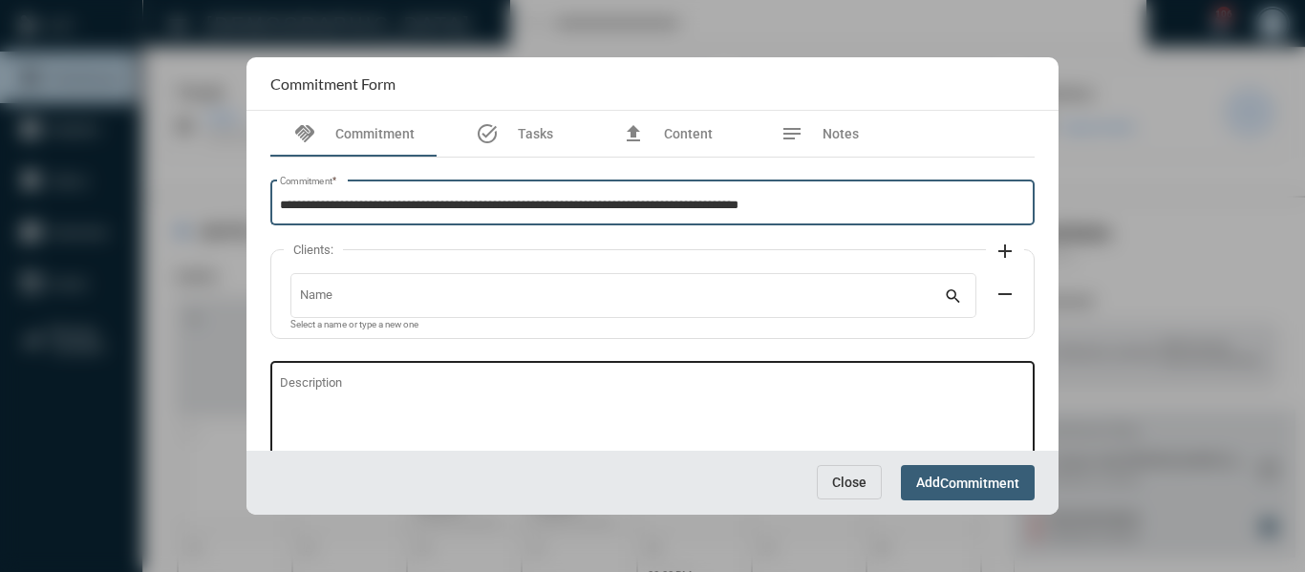
type input "**********"
click at [428, 380] on textarea "Description" at bounding box center [653, 415] width 746 height 75
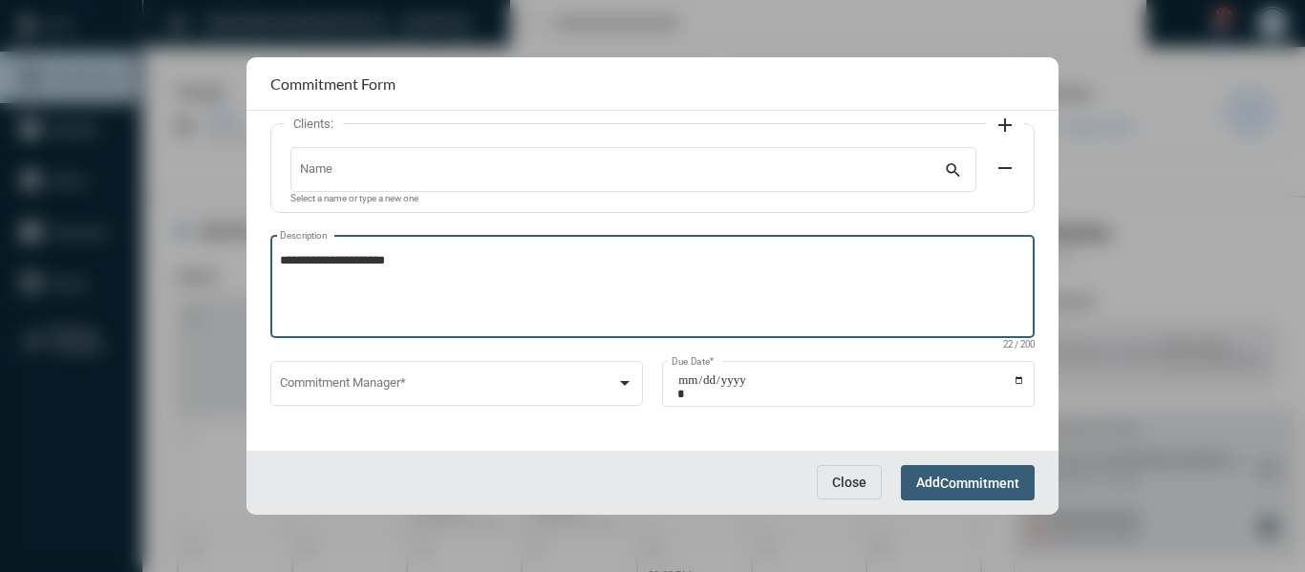
scroll to position [130, 0]
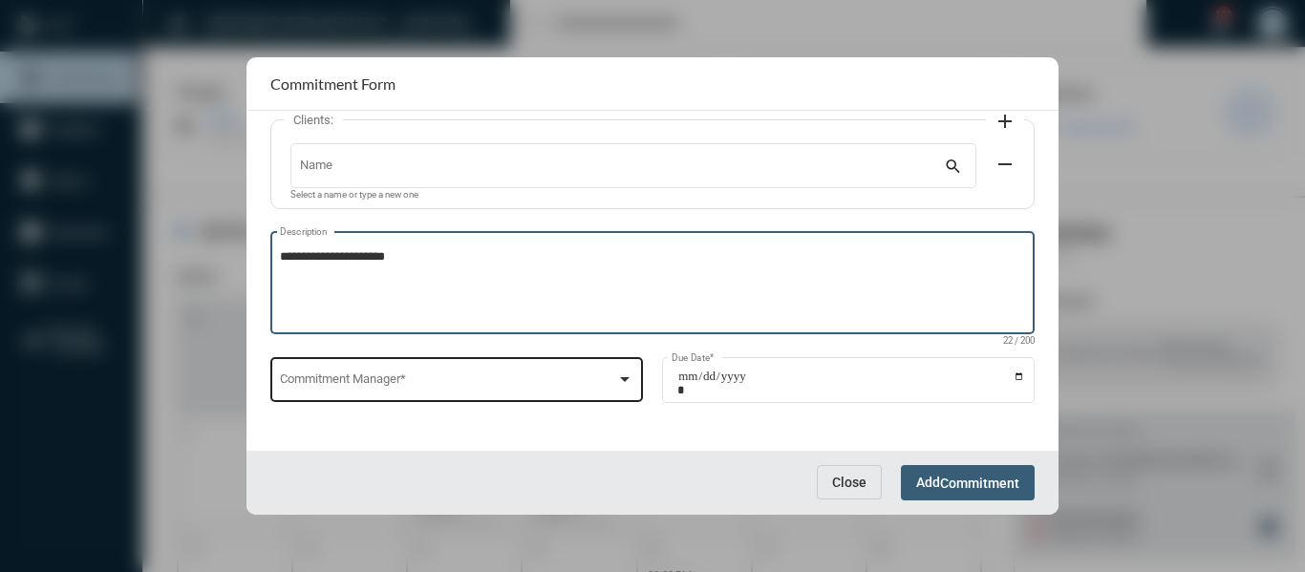
type textarea "**********"
click at [626, 374] on div at bounding box center [624, 379] width 17 height 15
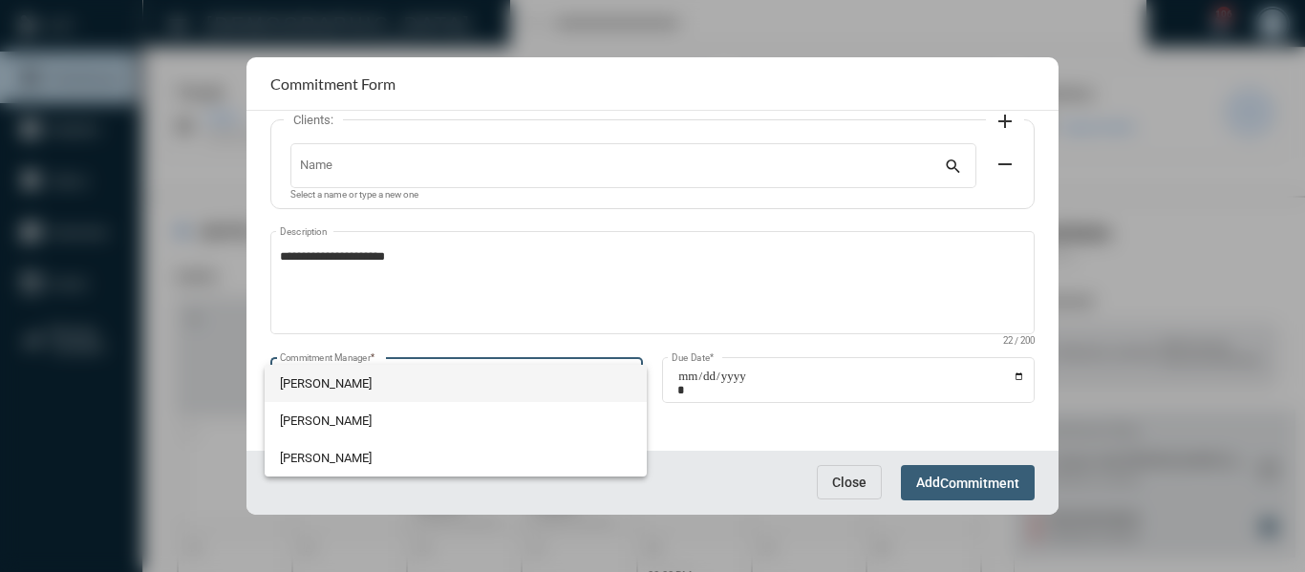
click at [311, 387] on span "[PERSON_NAME]" at bounding box center [456, 383] width 352 height 37
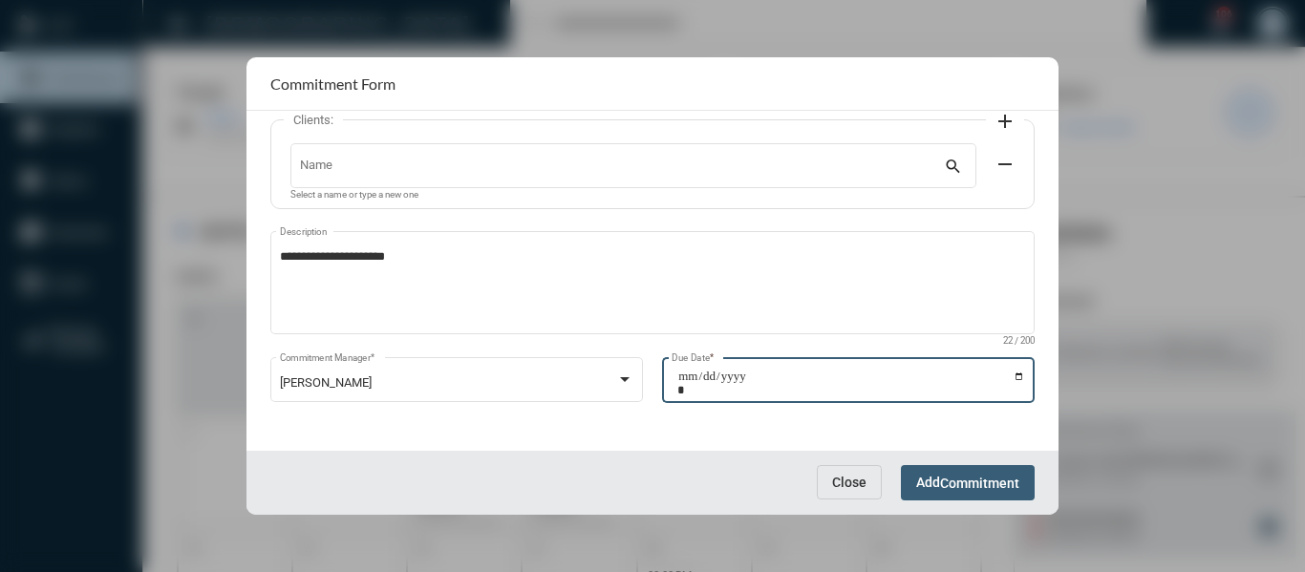
click at [1010, 379] on input "Due Date *" at bounding box center [851, 383] width 348 height 27
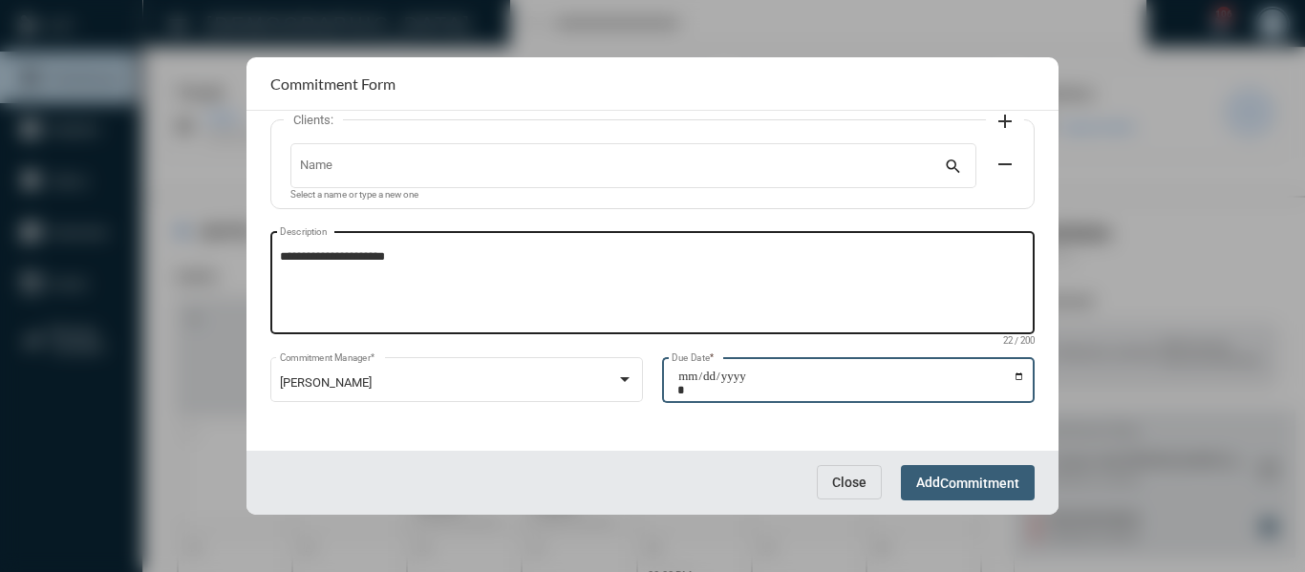
type input "**********"
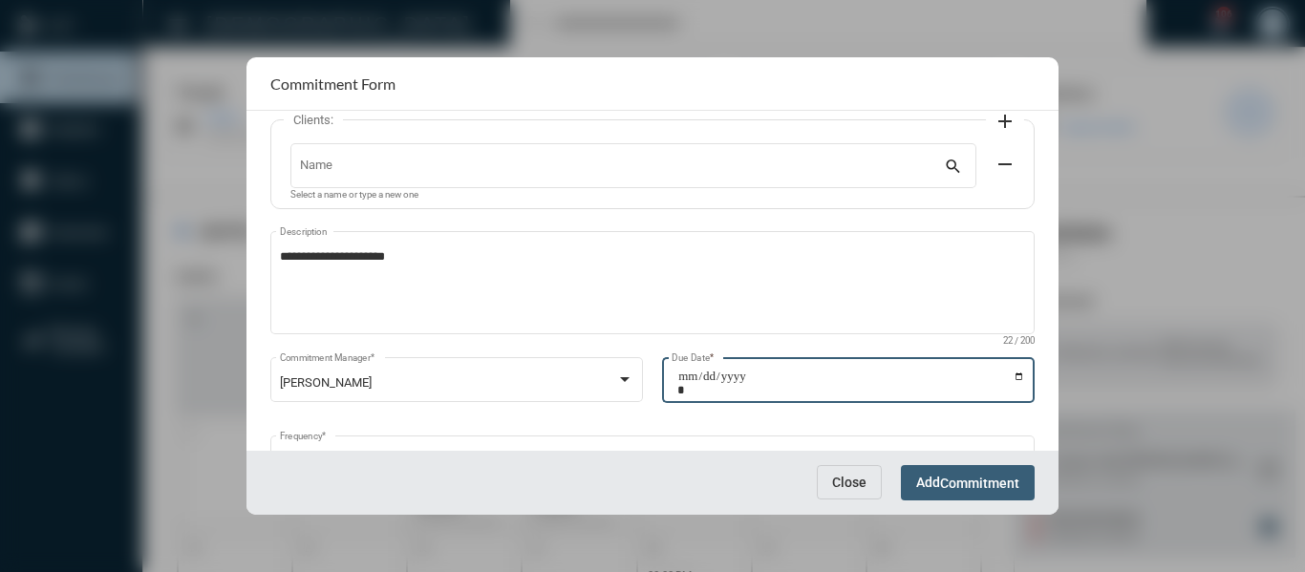
click at [997, 479] on span "Commitment" at bounding box center [979, 483] width 79 height 15
